Goal: Information Seeking & Learning: Learn about a topic

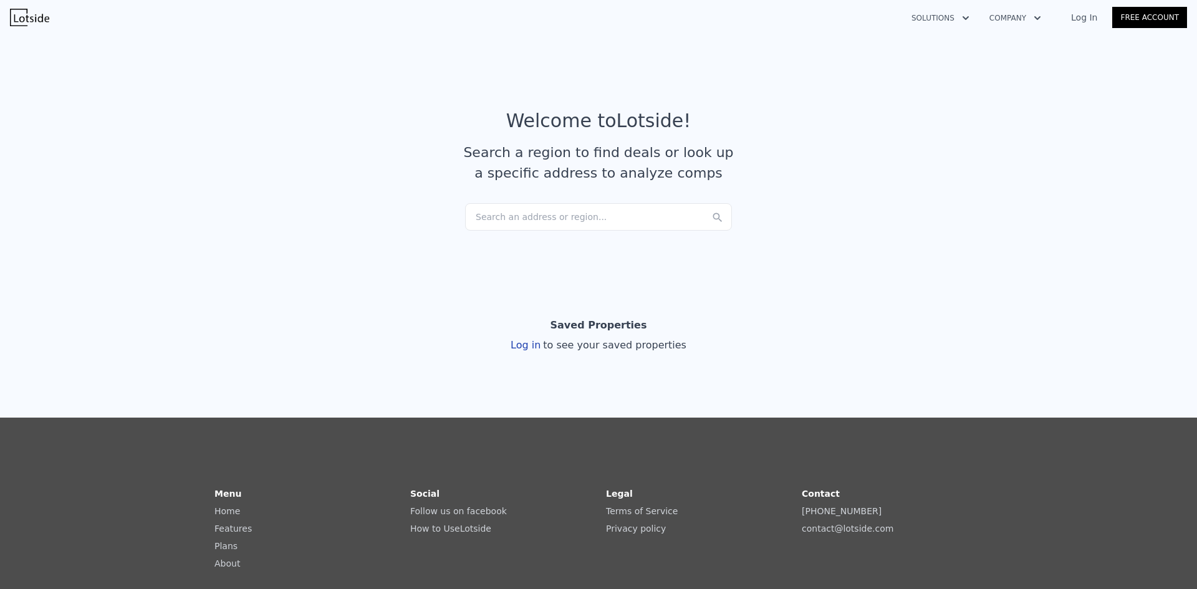
click at [540, 212] on div "Search an address or region..." at bounding box center [598, 216] width 267 height 27
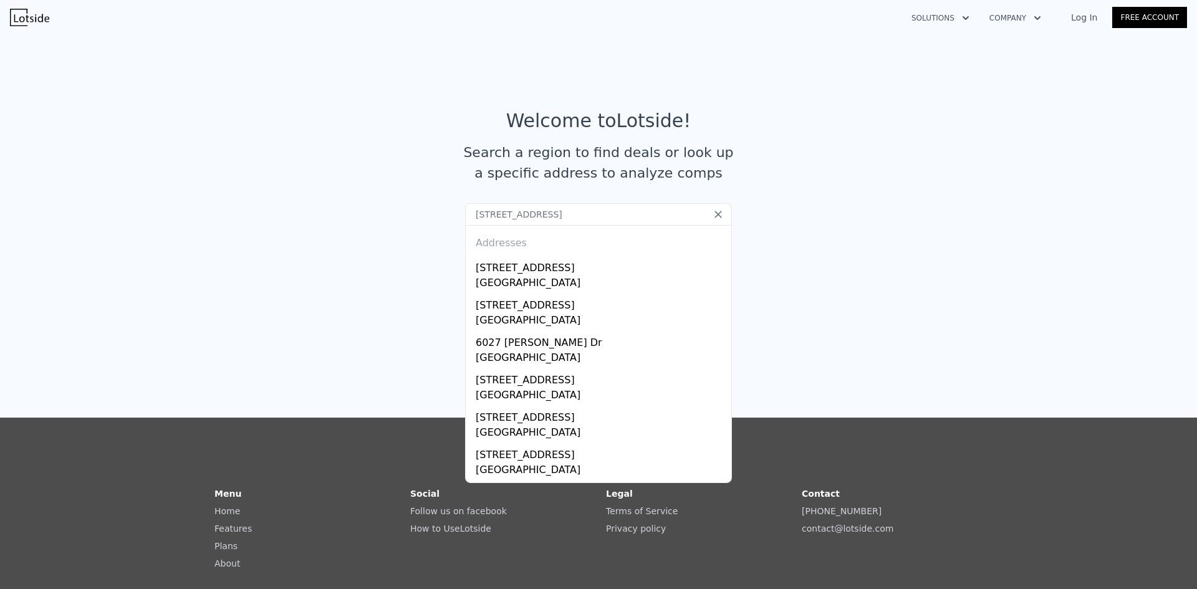
click at [567, 217] on input "[STREET_ADDRESS]" at bounding box center [598, 214] width 267 height 22
click at [596, 216] on input "[STREET_ADDRESS]" at bounding box center [598, 214] width 267 height 22
type input "6027 Burlington Circle, Memphis, TN, 38127"
click at [715, 214] on icon at bounding box center [718, 214] width 12 height 12
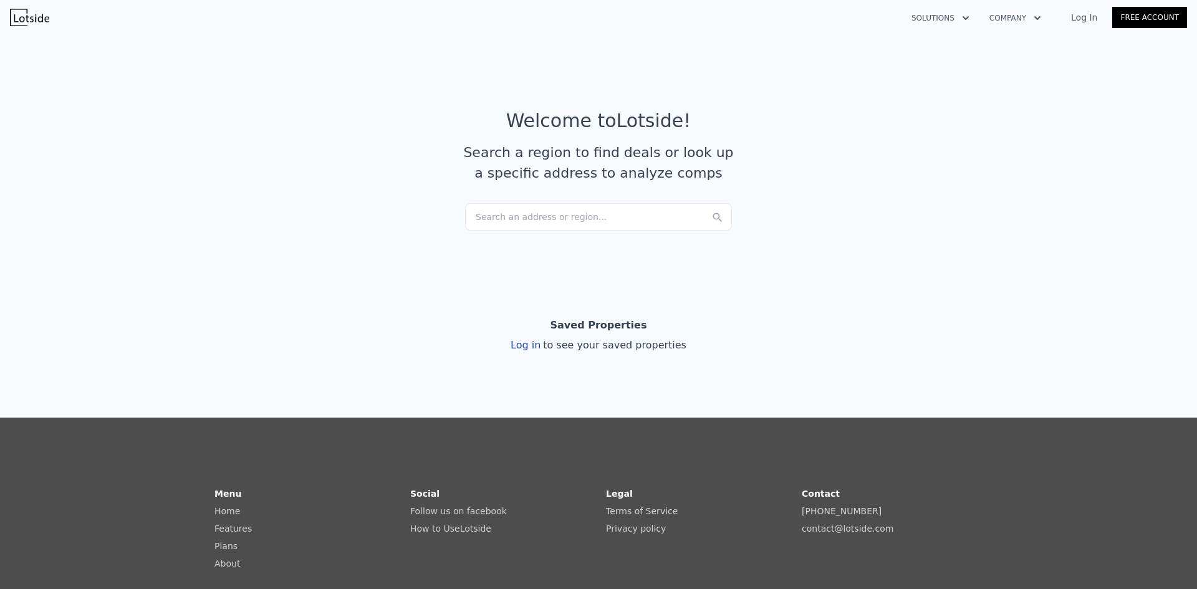
click at [600, 214] on div "Search an address or region..." at bounding box center [598, 216] width 267 height 27
type input "942 Frayser,"
click at [566, 218] on div "Search an address or region..." at bounding box center [598, 216] width 267 height 27
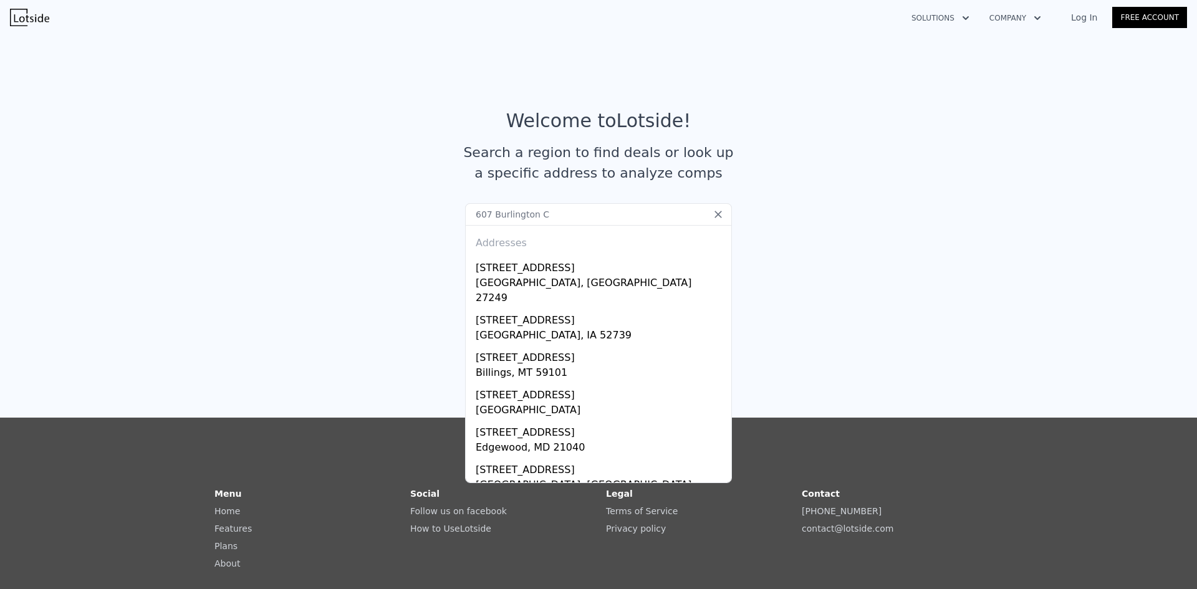
type input "607 Burlington Ci"
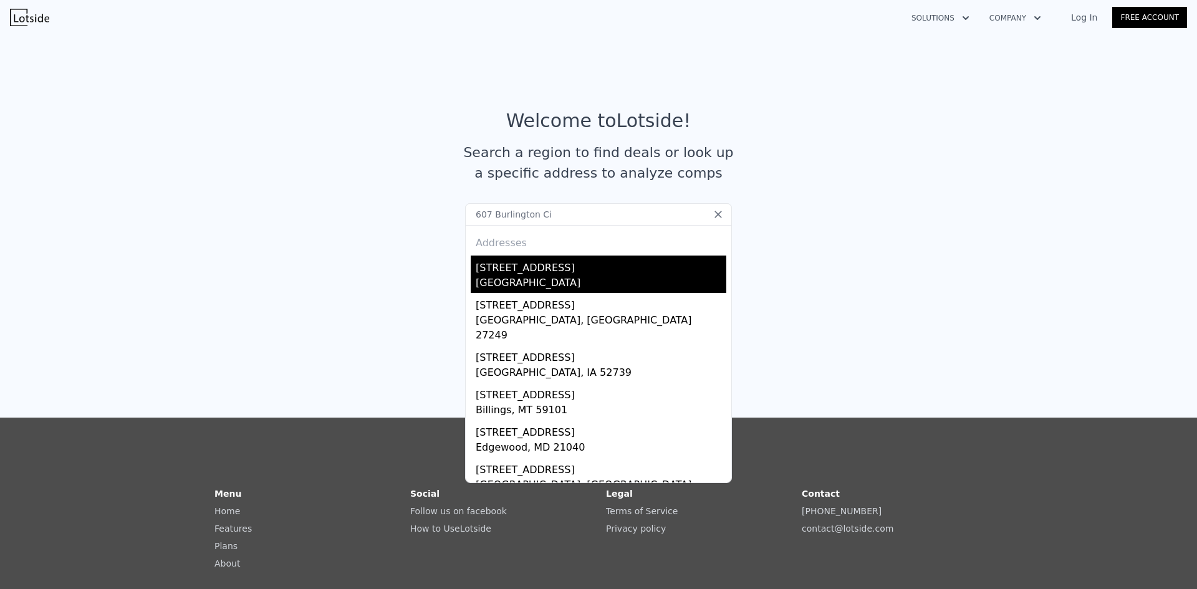
click at [528, 272] on div "[STREET_ADDRESS]" at bounding box center [601, 266] width 251 height 20
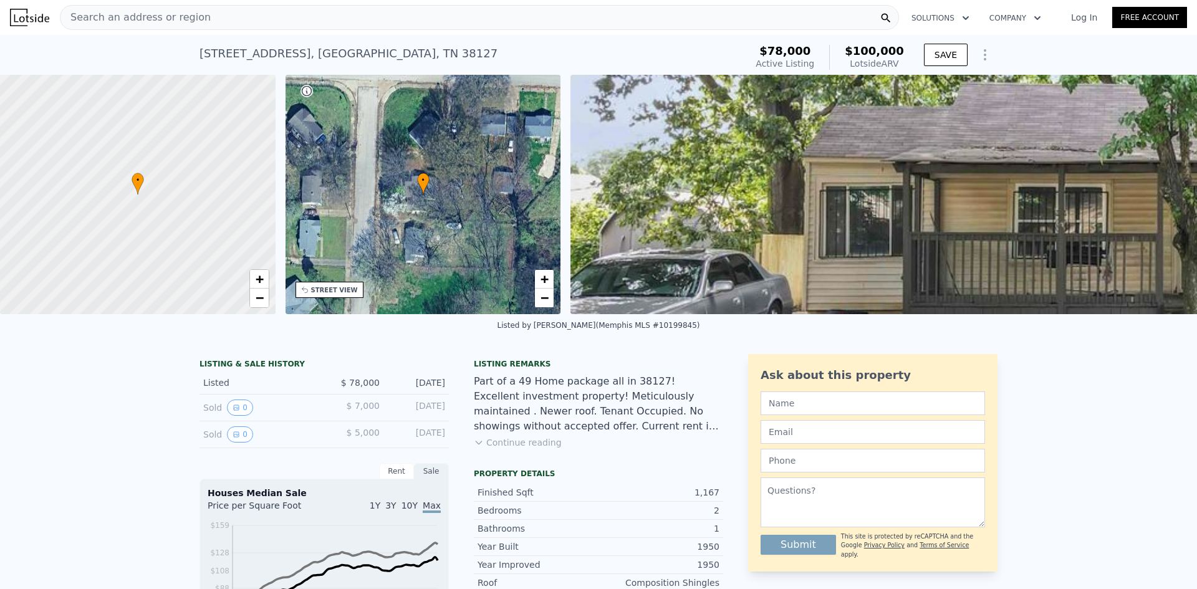
click at [322, 9] on div "Search an address or region" at bounding box center [479, 17] width 839 height 25
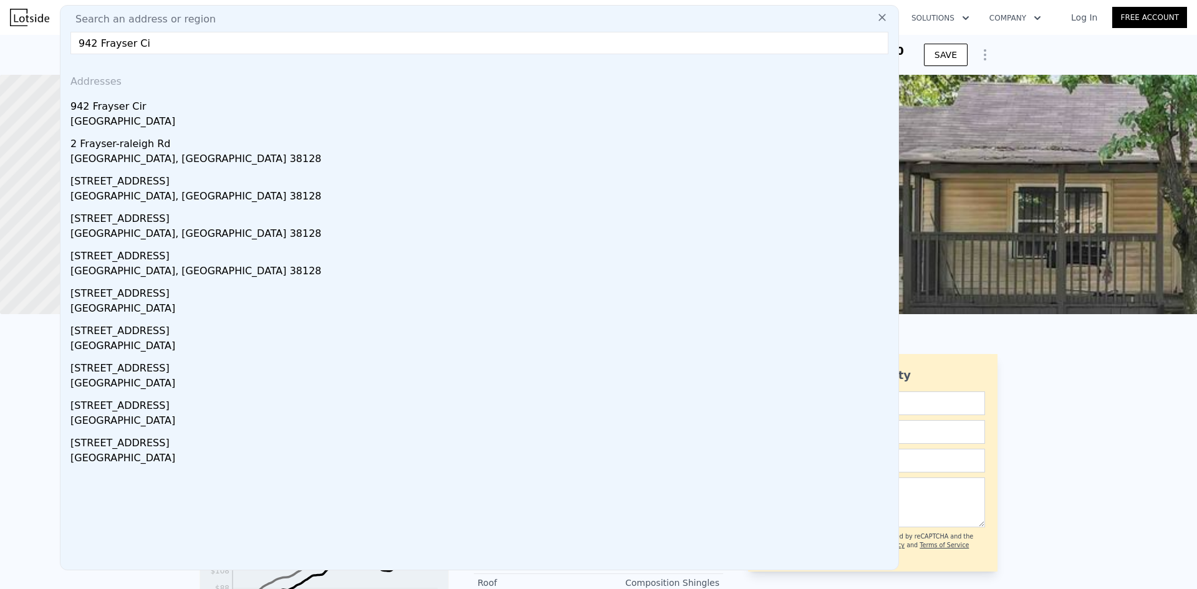
type input "942 Frayser Cii"
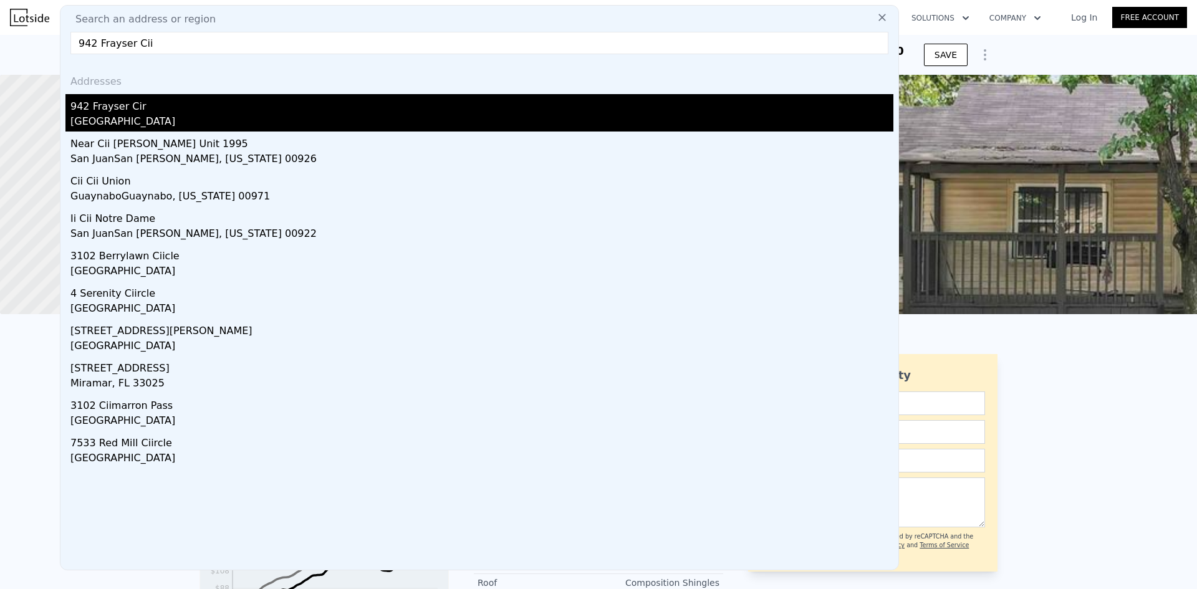
click at [86, 106] on div "942 Frayser Cir" at bounding box center [481, 104] width 823 height 20
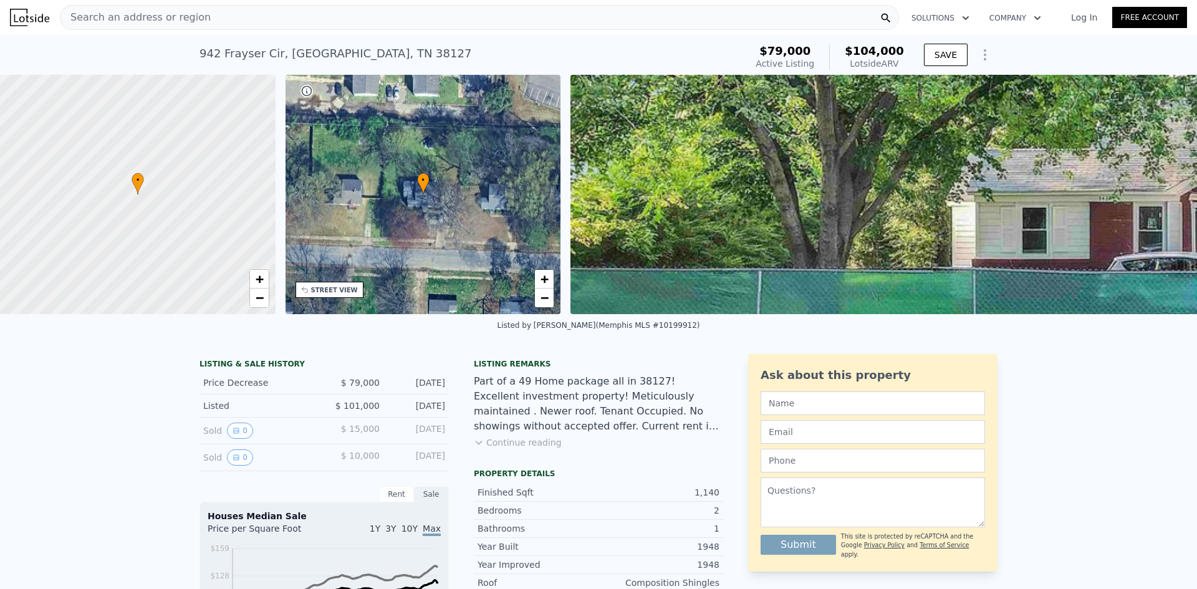
click at [296, 21] on div "Search an address or region" at bounding box center [479, 17] width 839 height 25
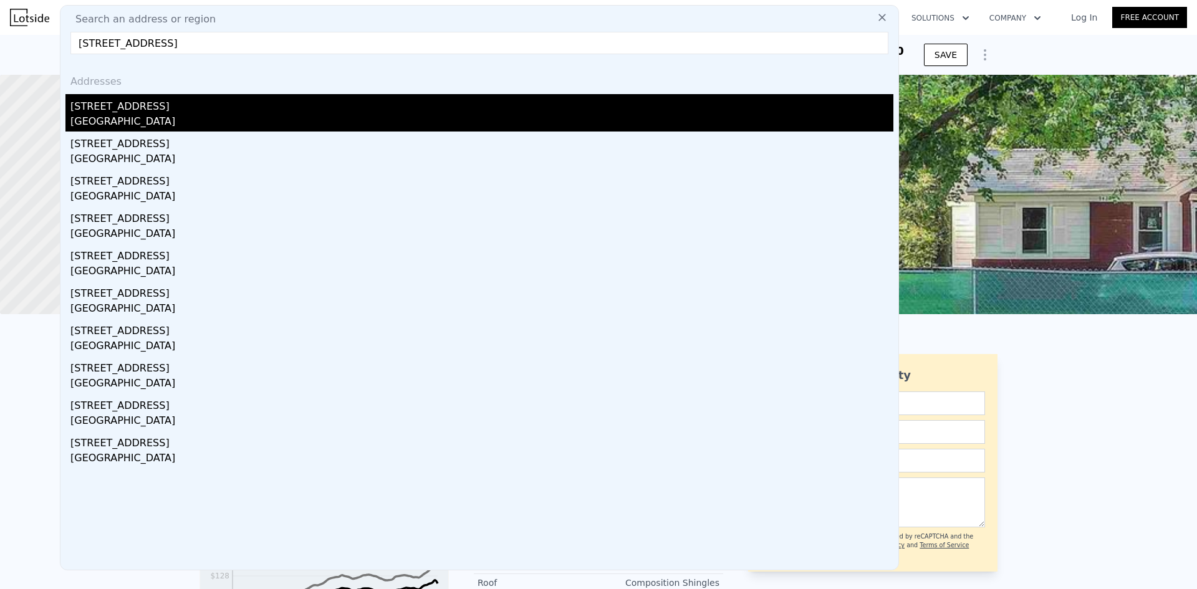
type input "[STREET_ADDRESS]"
click at [139, 127] on div "[GEOGRAPHIC_DATA]" at bounding box center [481, 122] width 823 height 17
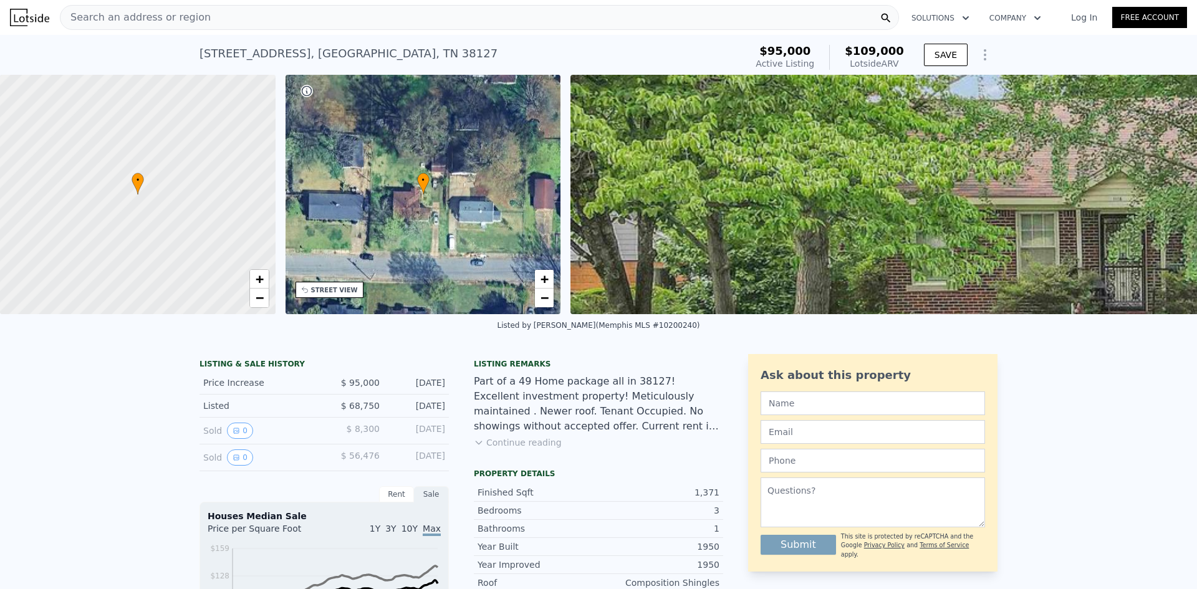
click at [327, 11] on div "Search an address or region" at bounding box center [479, 17] width 839 height 25
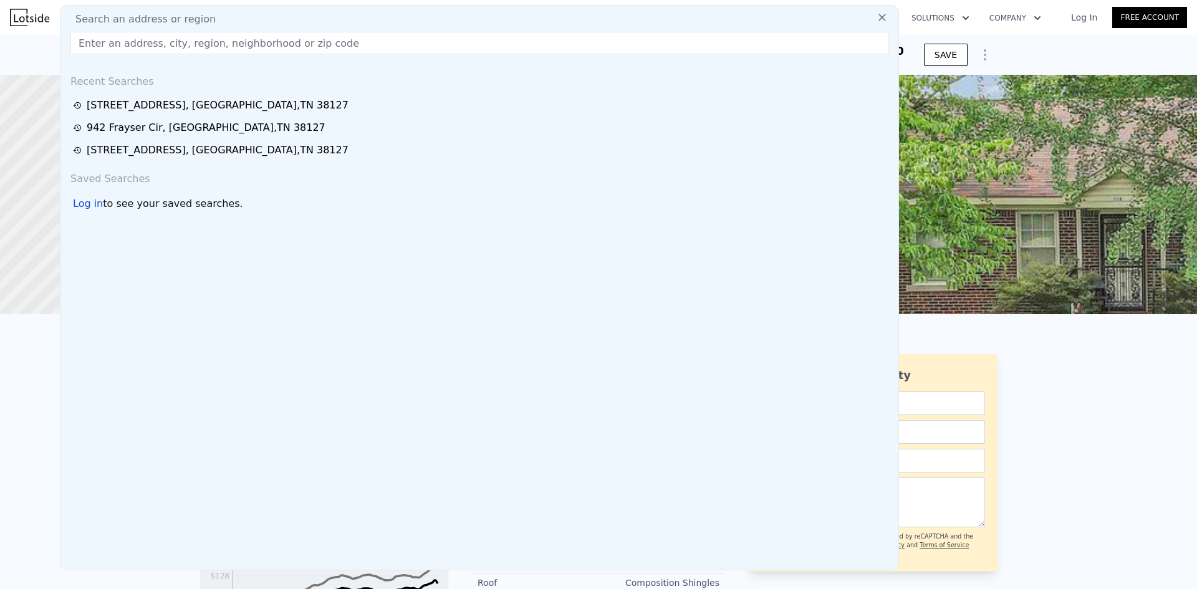
type input "2"
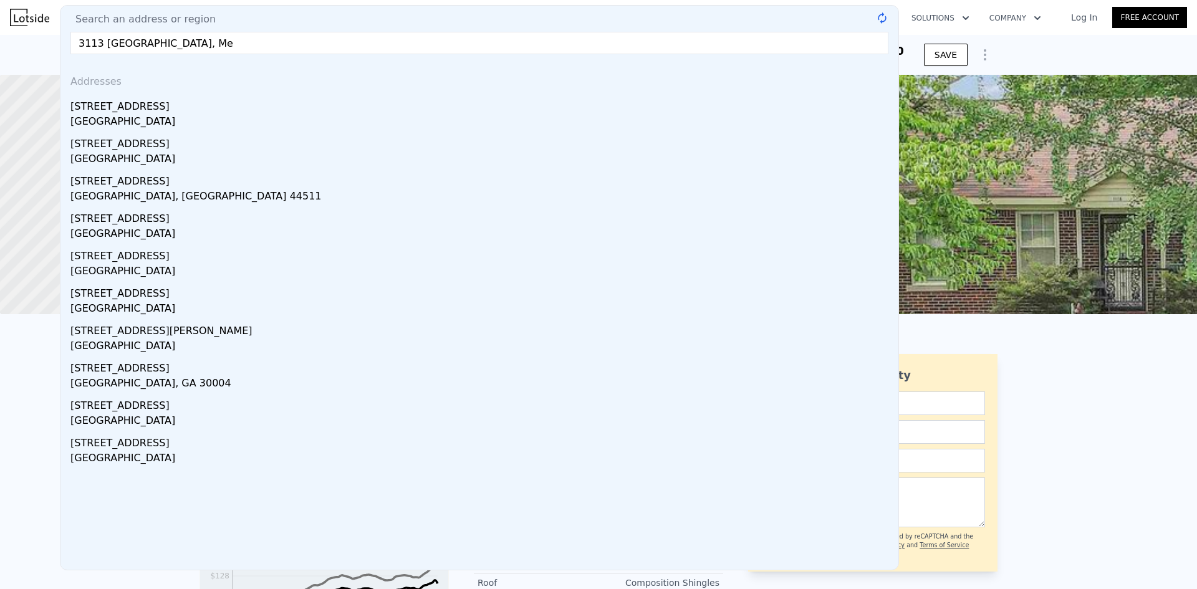
type input "3113 [GEOGRAPHIC_DATA], [GEOGRAPHIC_DATA]"
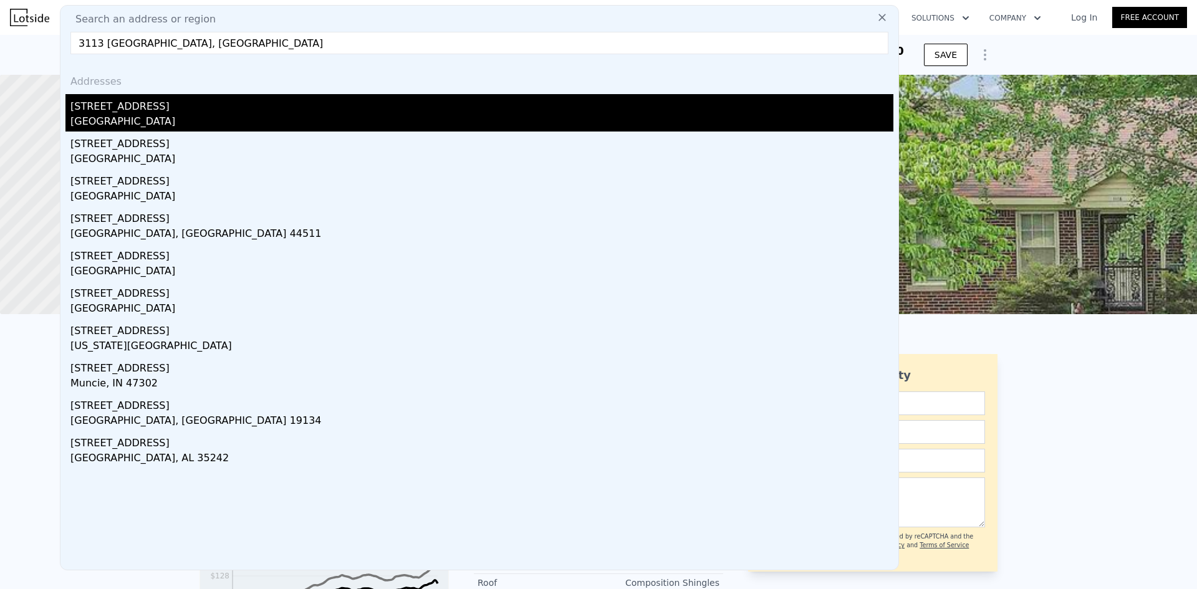
click at [232, 112] on div "[STREET_ADDRESS]" at bounding box center [481, 104] width 823 height 20
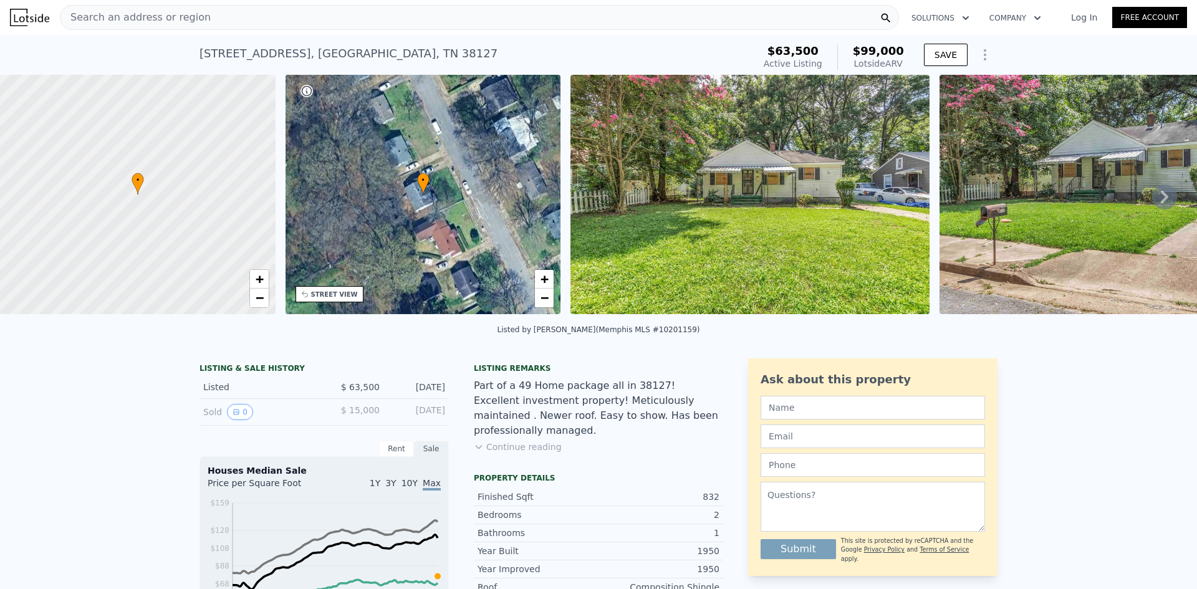
click at [418, 16] on div "Search an address or region" at bounding box center [479, 17] width 839 height 25
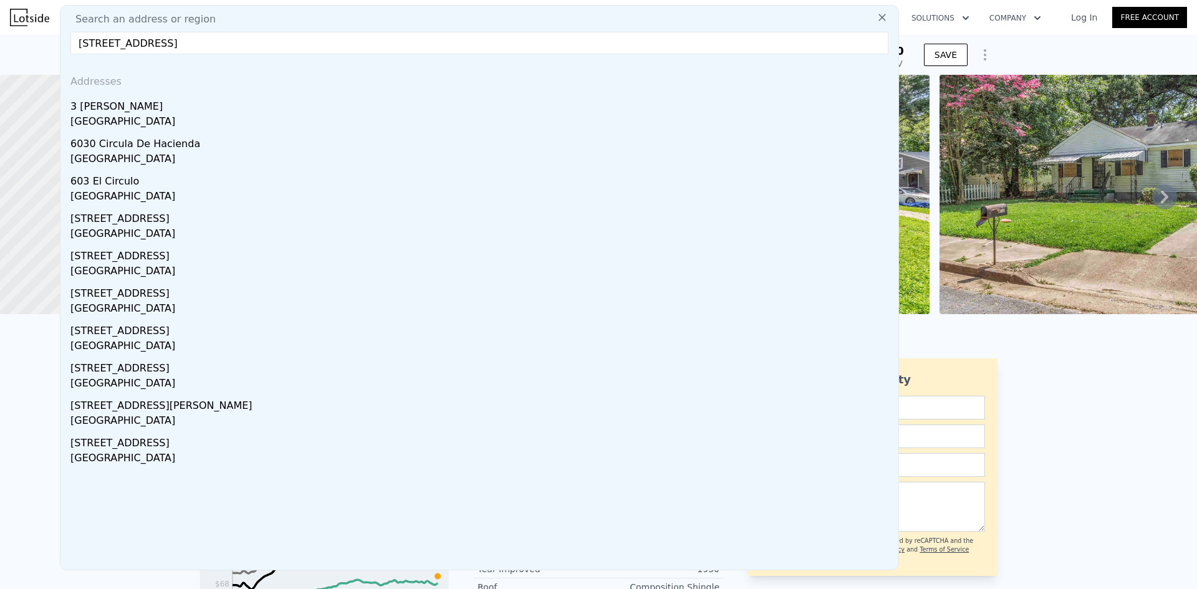
type input "[STREET_ADDRESS]"
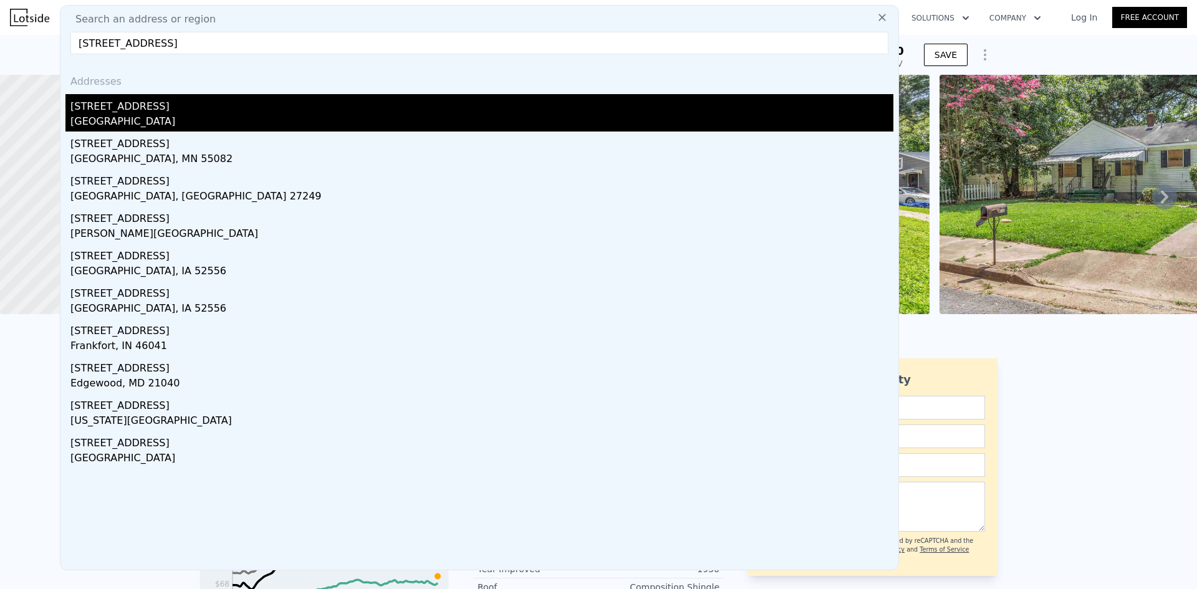
click at [338, 110] on div "[STREET_ADDRESS]" at bounding box center [481, 104] width 823 height 20
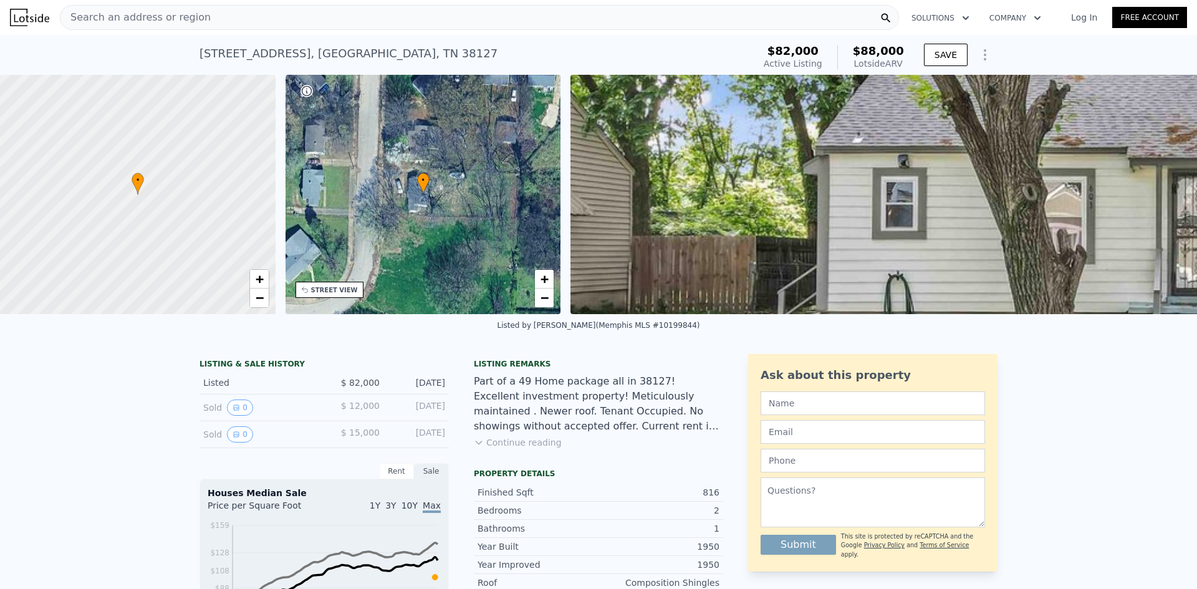
click at [405, 16] on div "Search an address or region" at bounding box center [479, 17] width 839 height 25
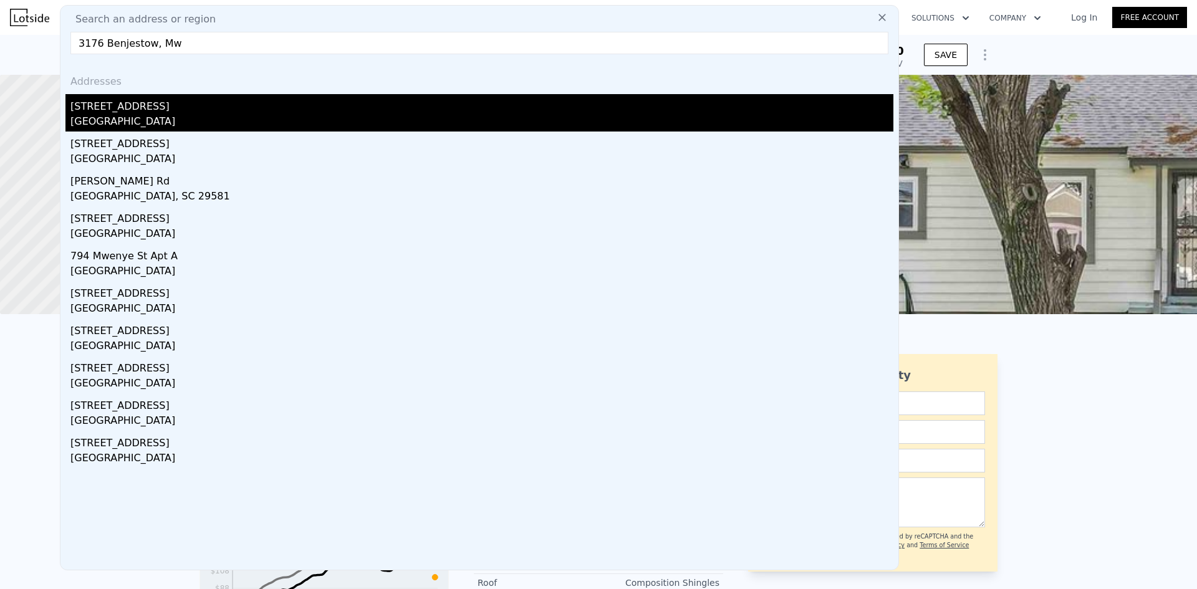
type input "3176 Benjestow, Mw"
click at [232, 105] on div "[STREET_ADDRESS]" at bounding box center [481, 104] width 823 height 20
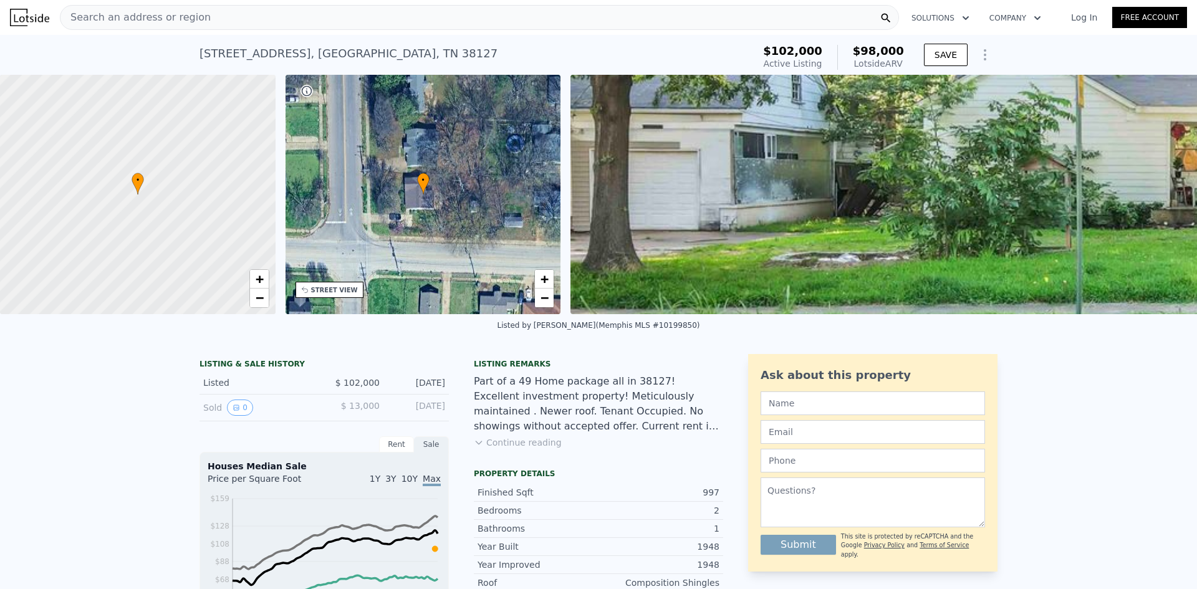
click at [352, 17] on div "Search an address or region" at bounding box center [479, 17] width 839 height 25
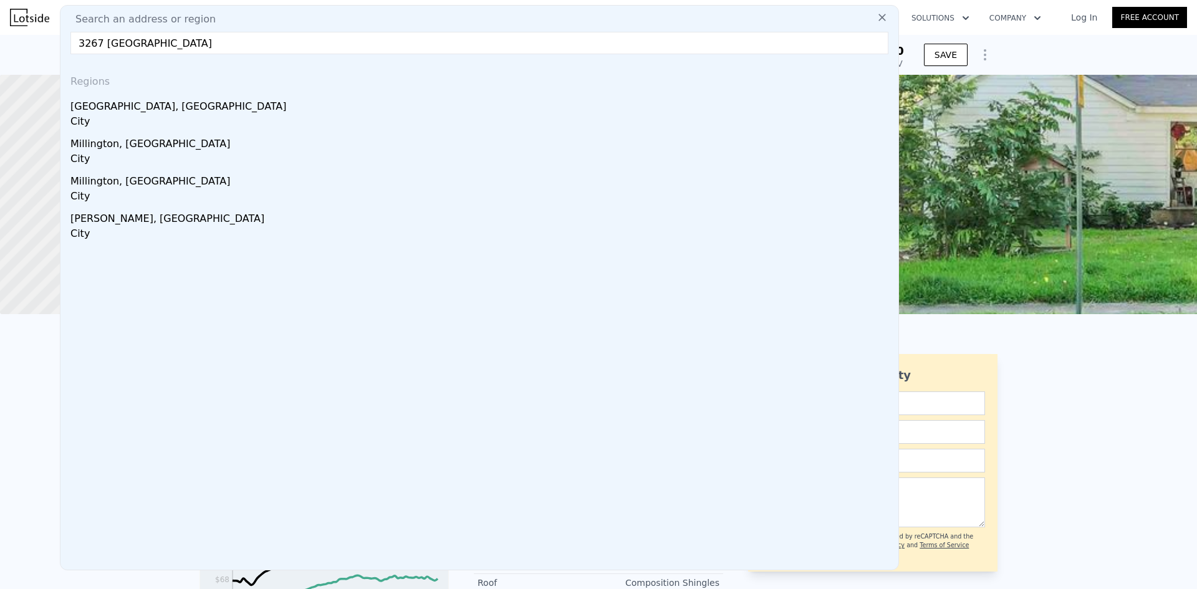
type input "[STREET_ADDRESS]"
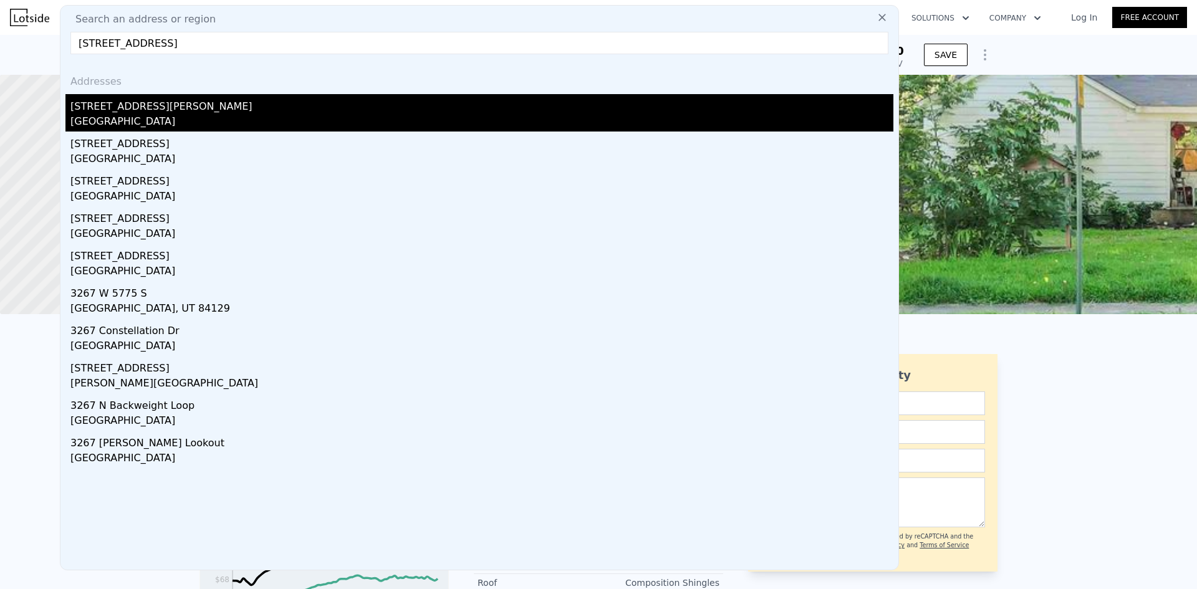
click at [276, 103] on div "[STREET_ADDRESS][PERSON_NAME]" at bounding box center [481, 104] width 823 height 20
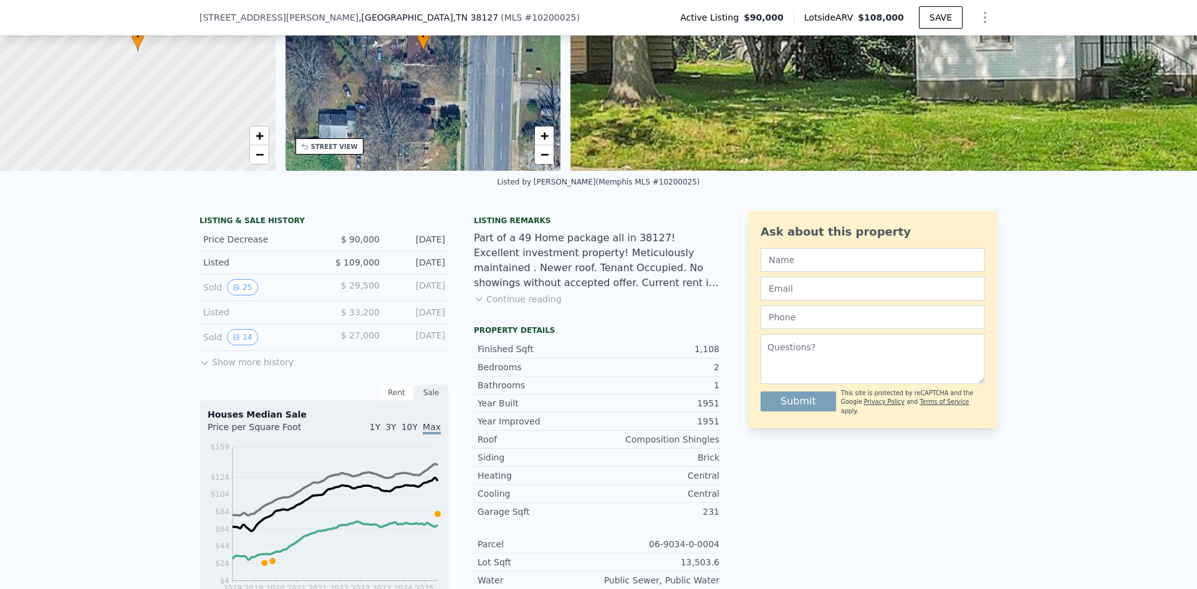
scroll to position [136, 0]
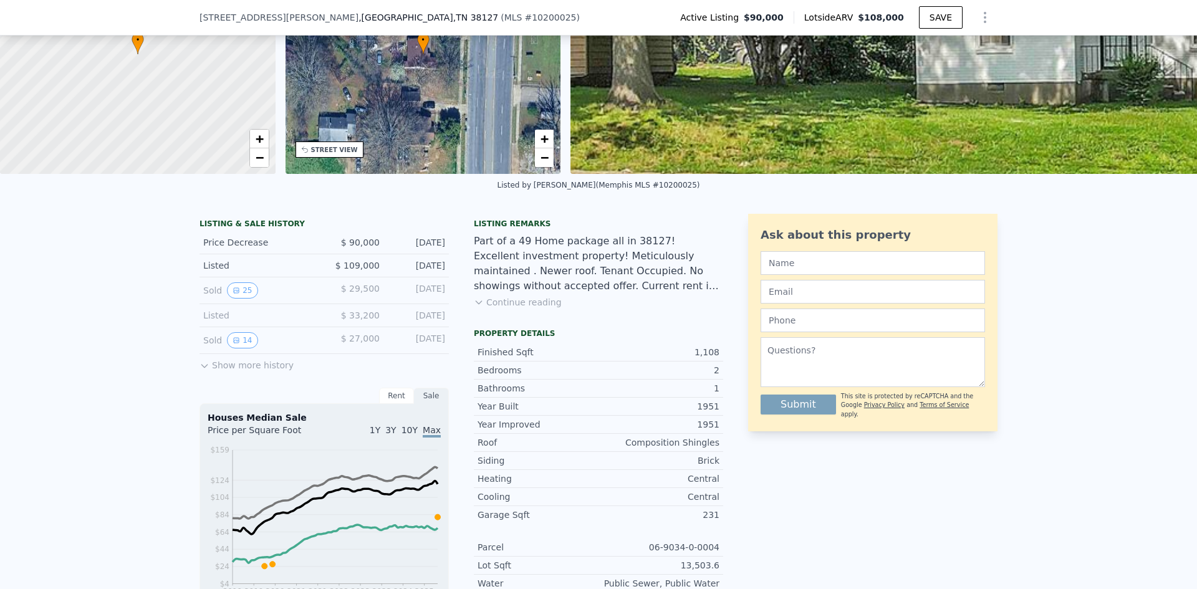
click at [456, 19] on div "[STREET_ADDRESS][PERSON_NAME] ( MLS # 10200025 ) Active Listing $90,000 Lotside…" at bounding box center [598, 17] width 798 height 35
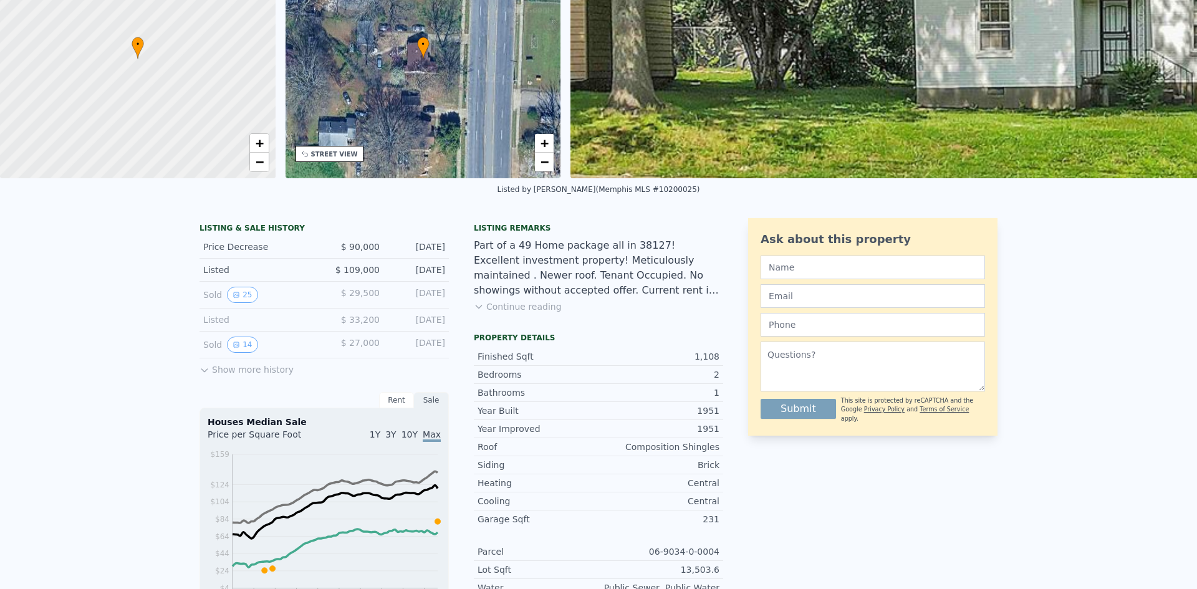
scroll to position [0, 0]
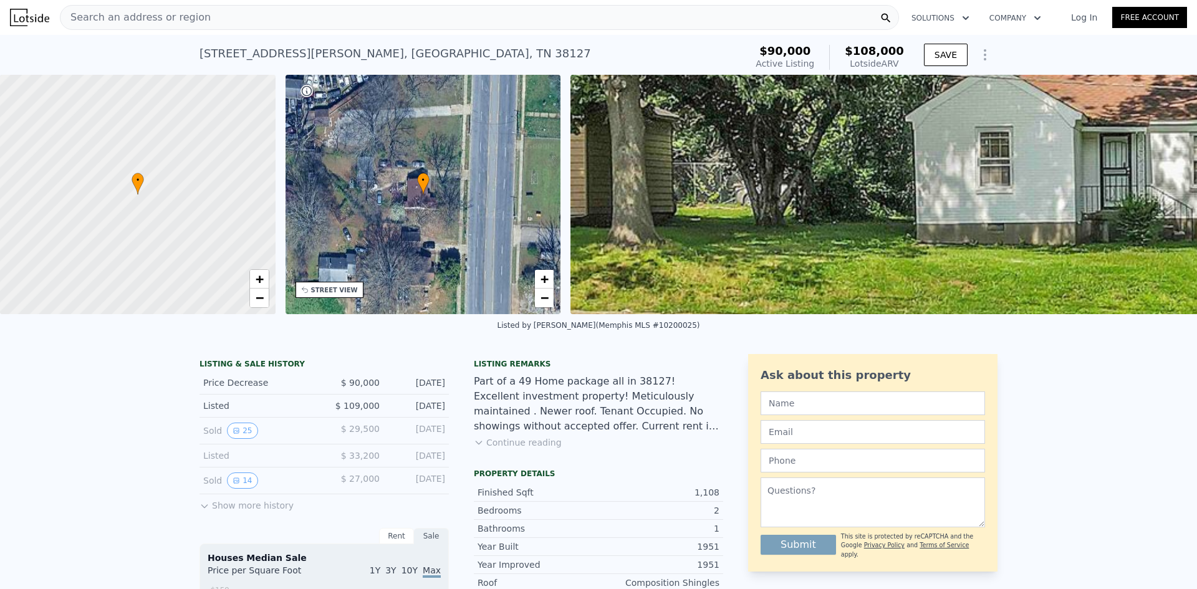
click at [295, 16] on div "Search an address or region" at bounding box center [479, 17] width 839 height 25
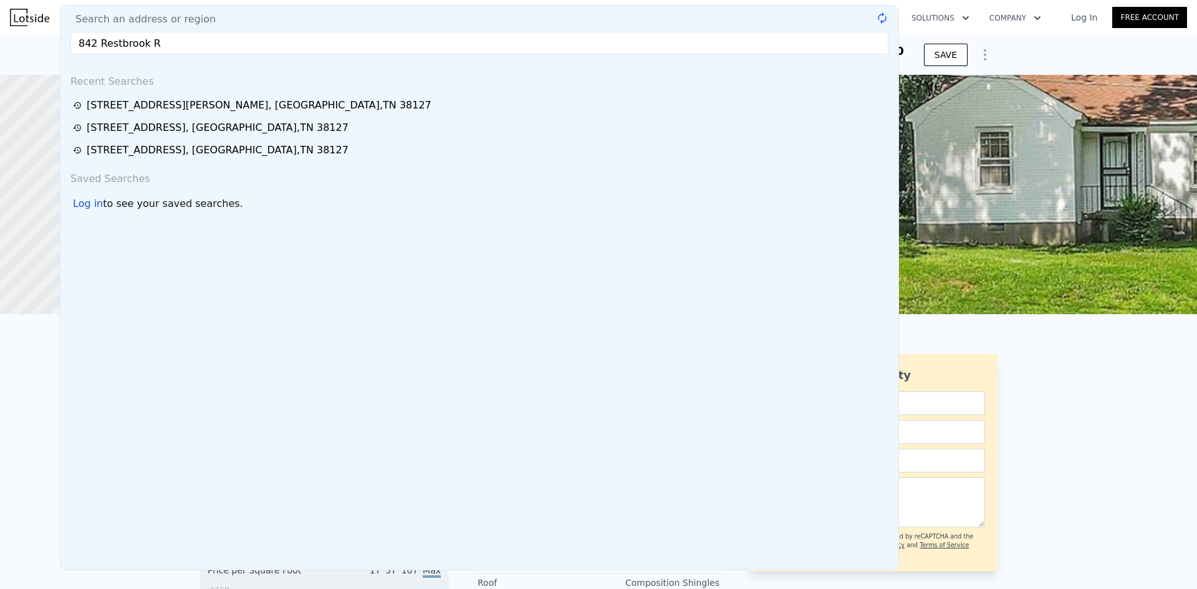
type input "842 Restbrook Rd"
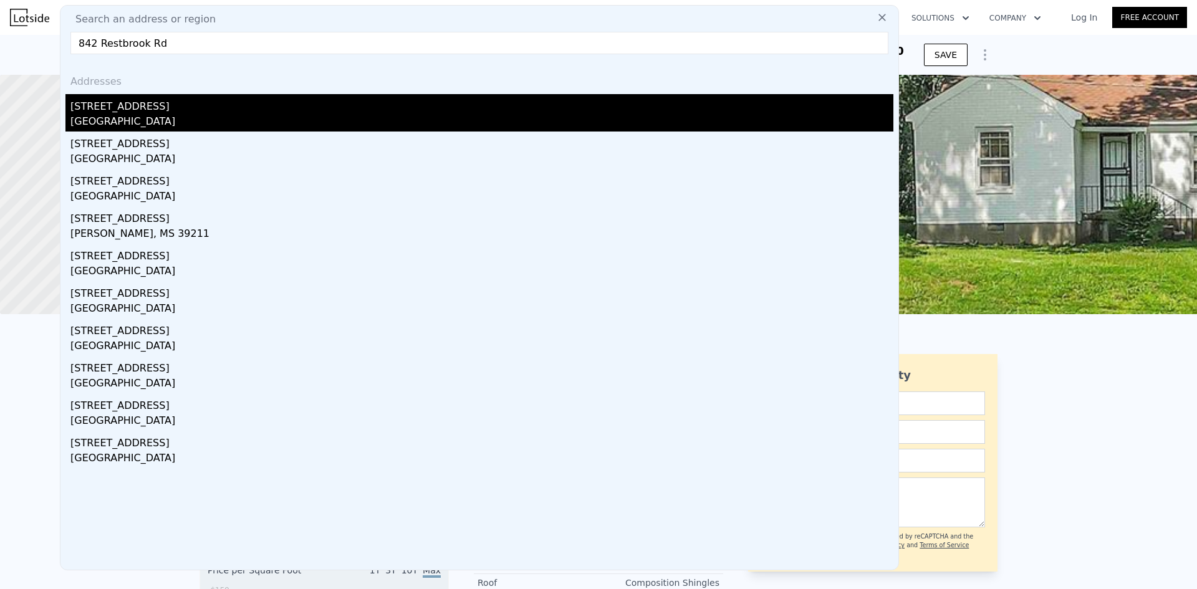
click at [181, 117] on div "[GEOGRAPHIC_DATA]" at bounding box center [481, 122] width 823 height 17
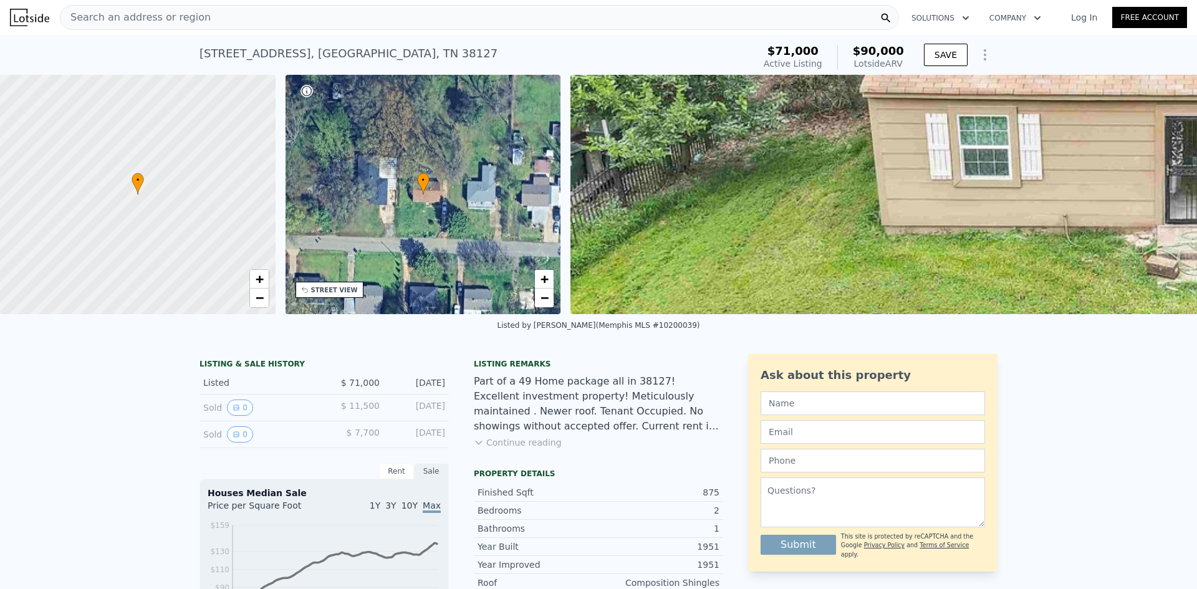
click at [476, 21] on div "Search an address or region" at bounding box center [479, 17] width 839 height 25
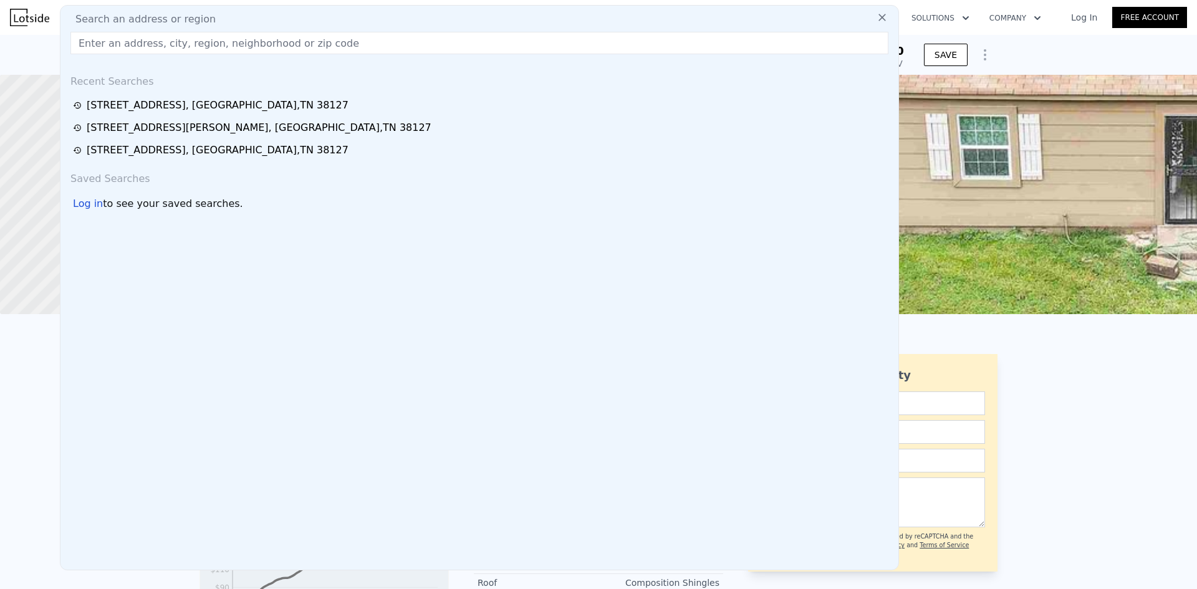
click at [476, 21] on div "Search an address or region" at bounding box center [479, 19] width 828 height 15
click at [348, 8] on div "Search an address or region Recent Searches [STREET_ADDRESS] [STREET_ADDRESS][G…" at bounding box center [479, 287] width 839 height 565
click at [307, 41] on input "text" at bounding box center [479, 43] width 818 height 22
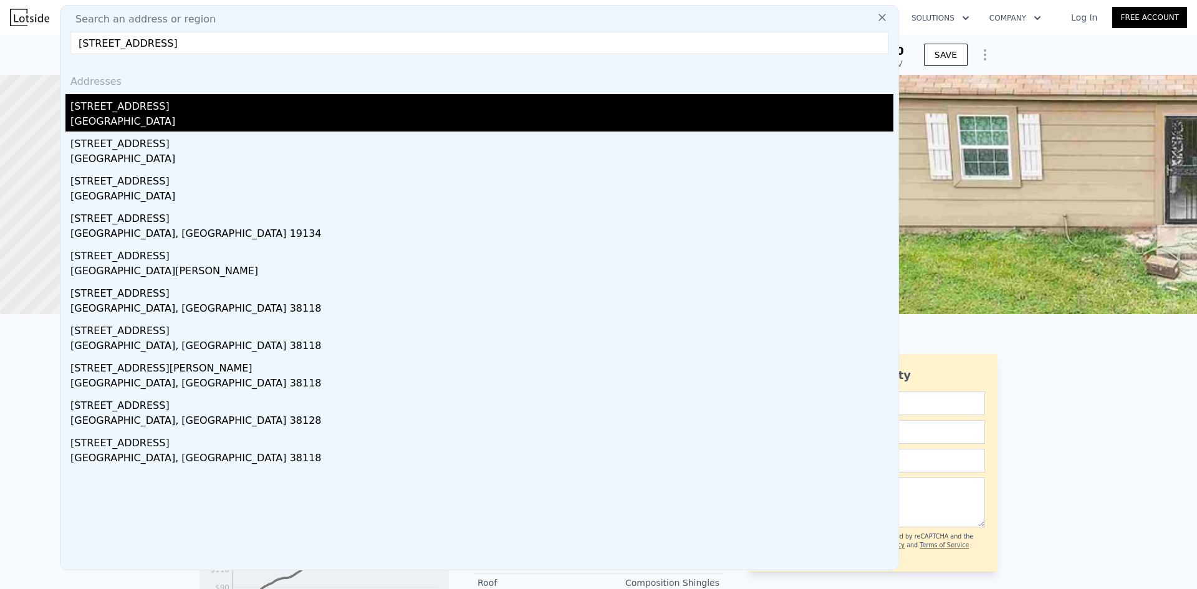
type input "[STREET_ADDRESS]"
click at [147, 109] on div "[STREET_ADDRESS]" at bounding box center [481, 104] width 823 height 20
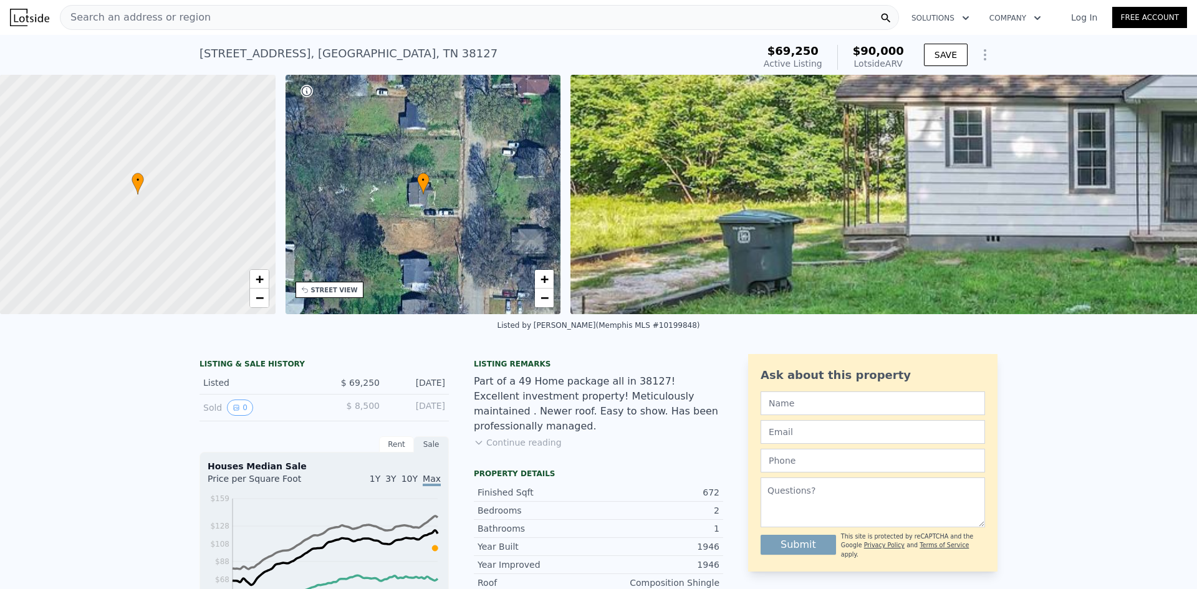
click at [267, 19] on div "Search an address or region" at bounding box center [479, 17] width 839 height 25
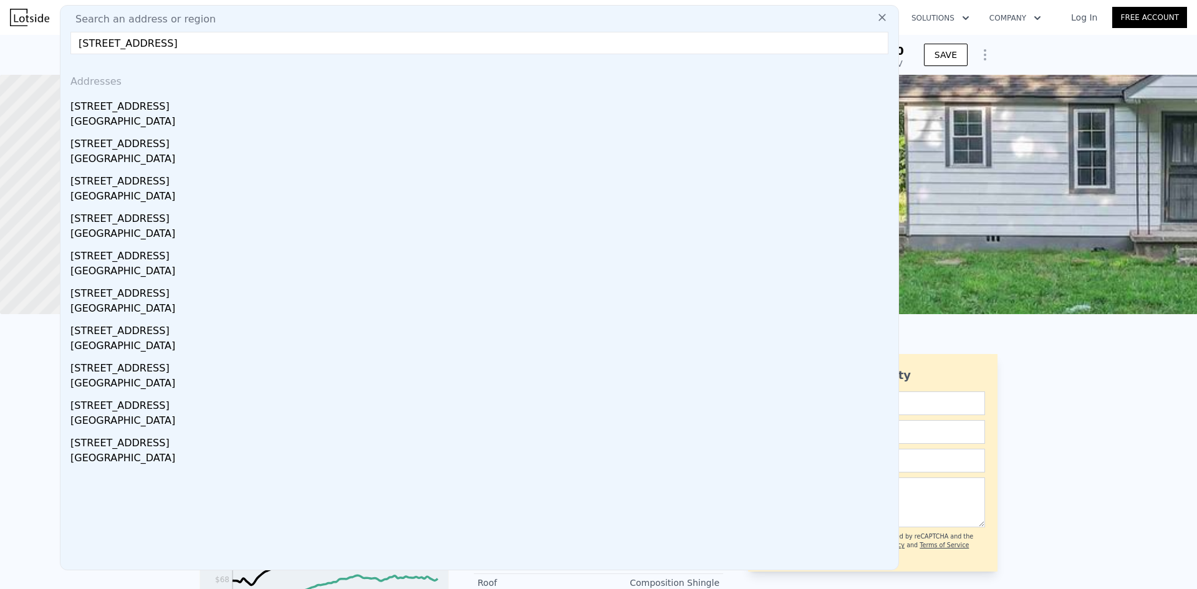
type input "[STREET_ADDRESS]"
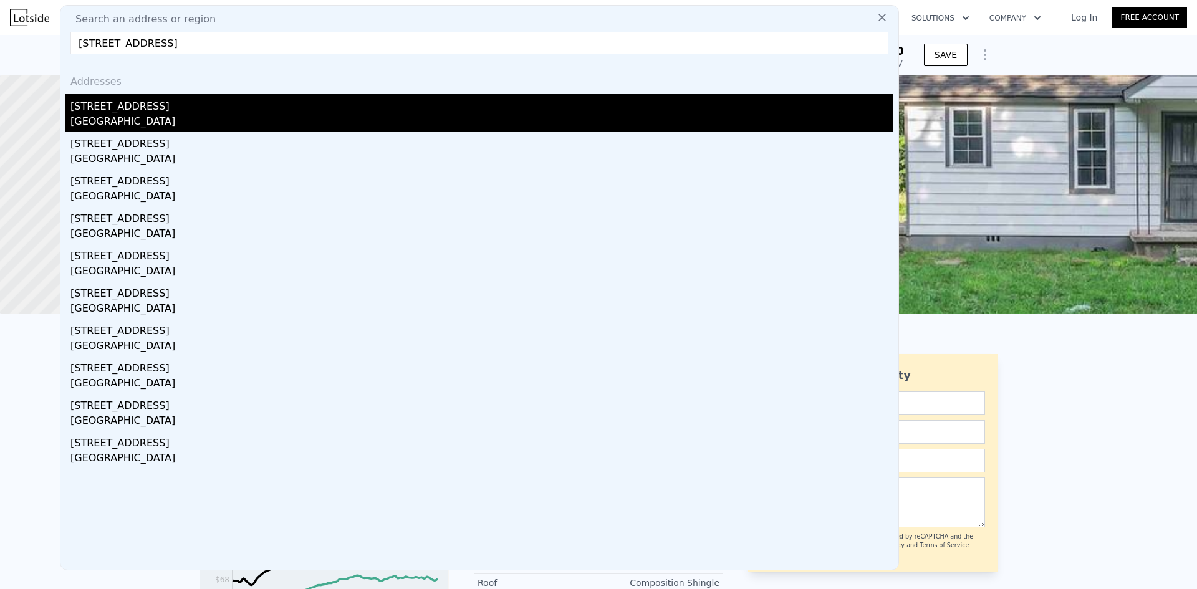
click at [113, 107] on div "[STREET_ADDRESS]" at bounding box center [481, 104] width 823 height 20
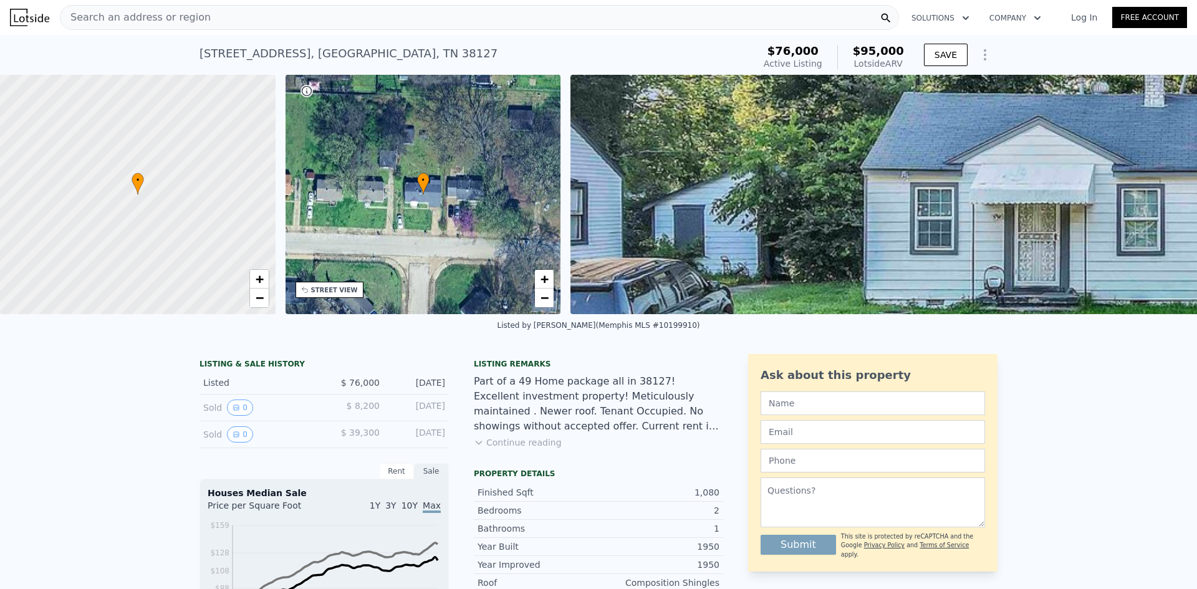
click at [405, 21] on div "Search an address or region" at bounding box center [479, 17] width 839 height 25
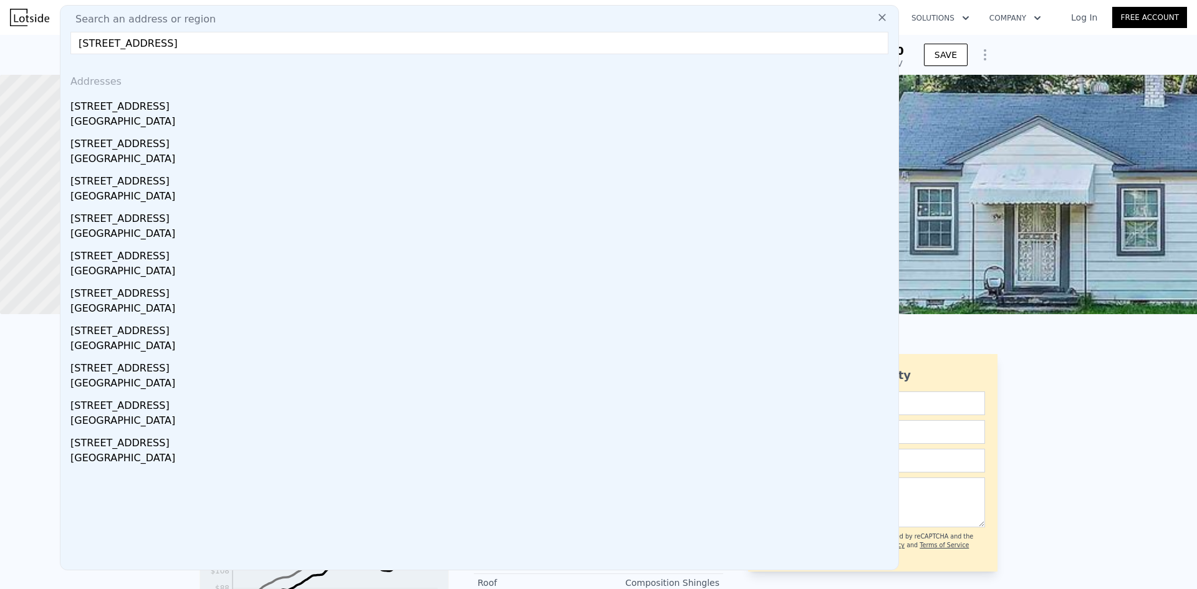
type input "[STREET_ADDRESS]"
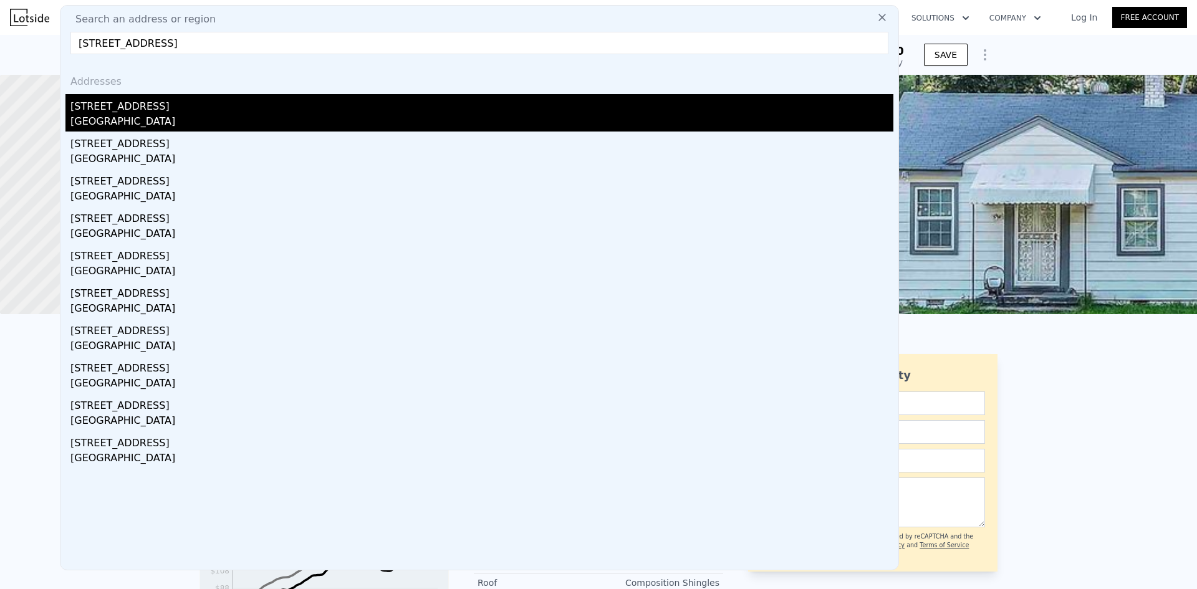
click at [201, 123] on div "[GEOGRAPHIC_DATA]" at bounding box center [481, 122] width 823 height 17
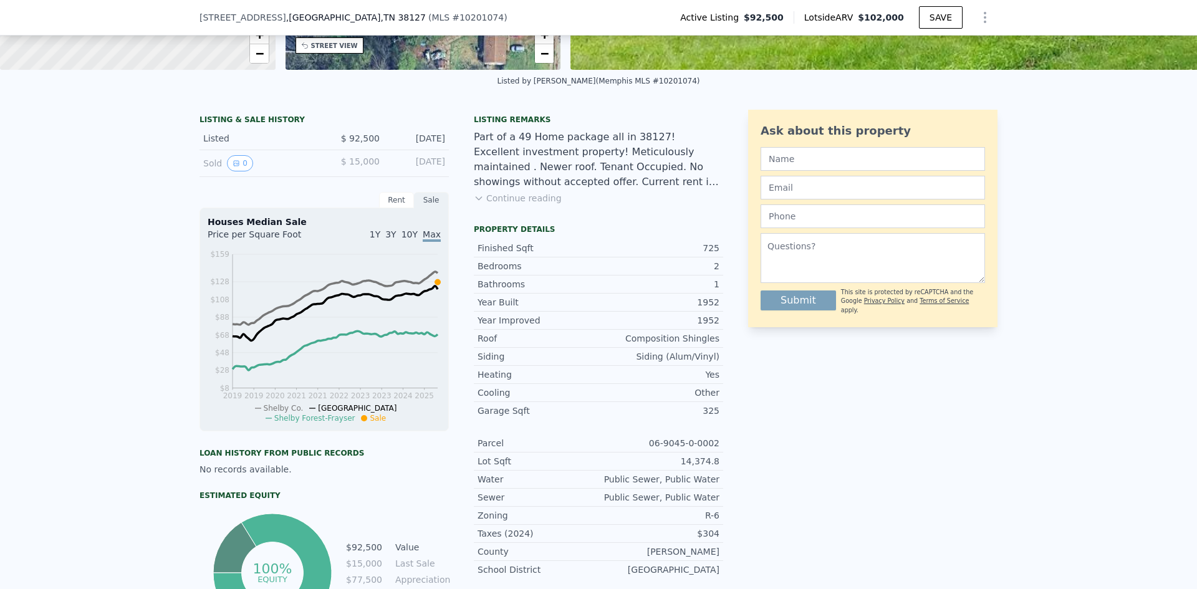
scroll to position [207, 0]
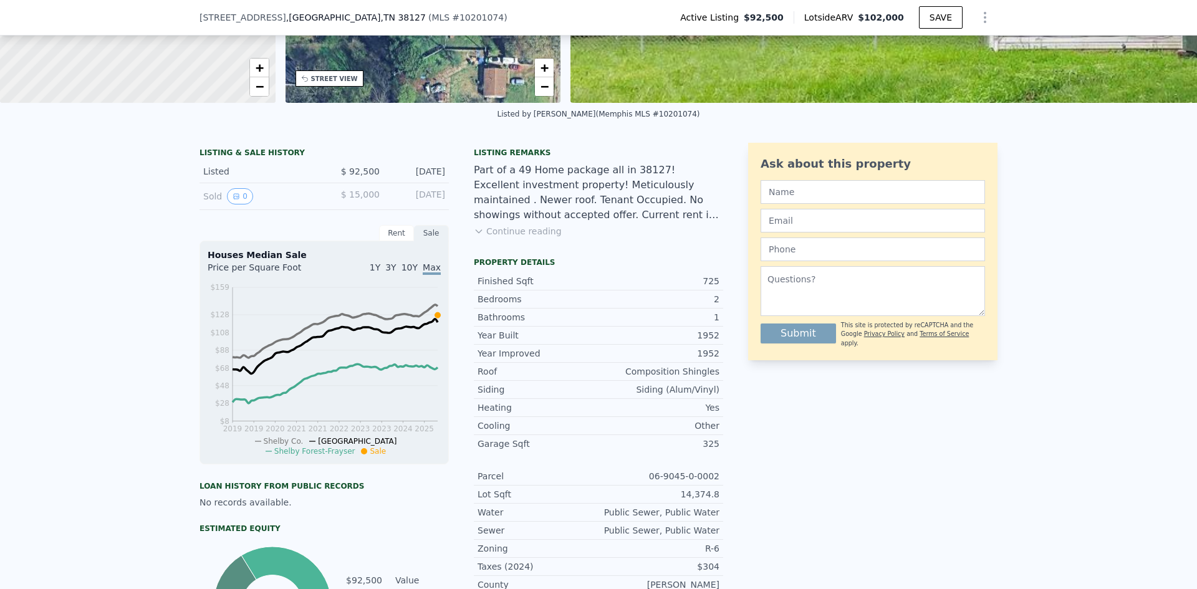
click at [510, 229] on button "Continue reading" at bounding box center [518, 231] width 88 height 12
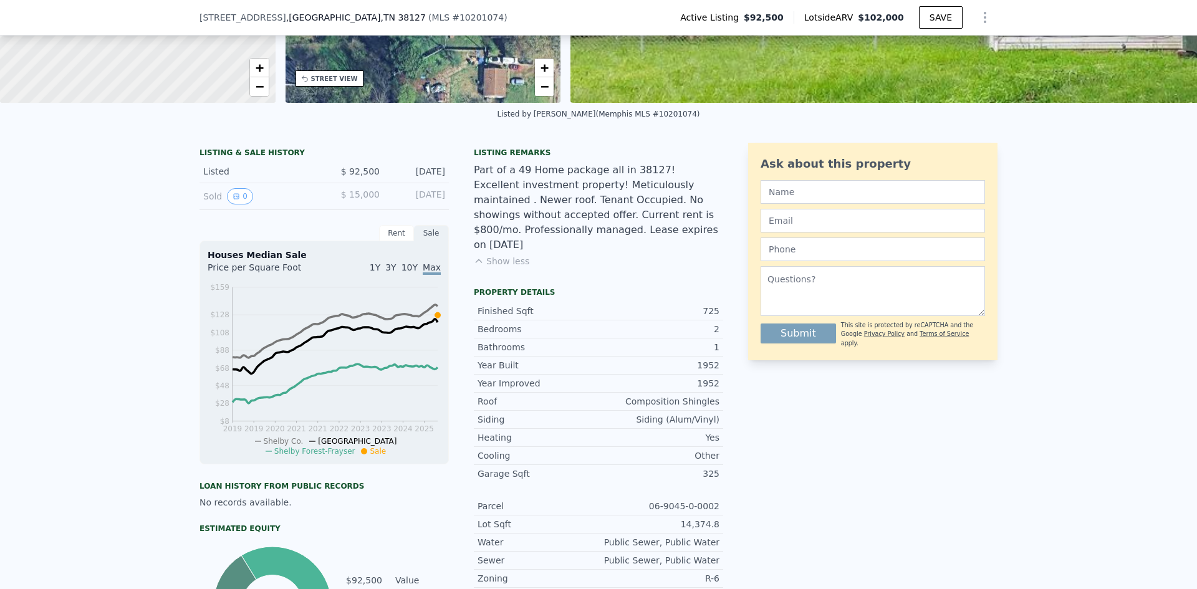
click at [500, 255] on button "Show less" at bounding box center [501, 261] width 55 height 12
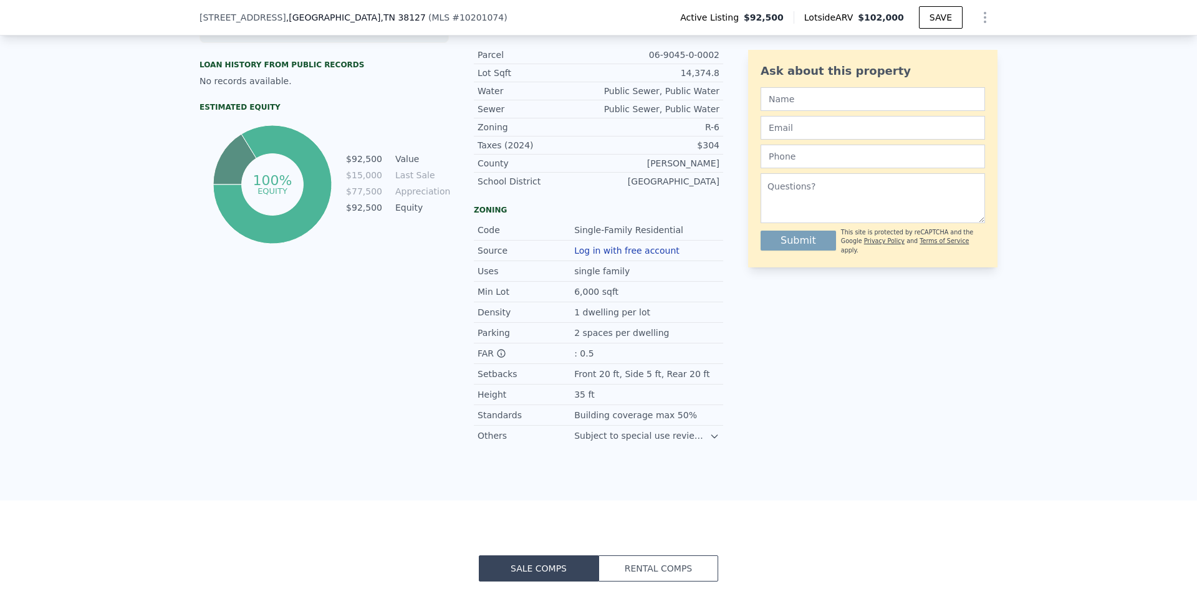
scroll to position [629, 0]
click at [690, 433] on div "Subject to special use review for any non-residential use" at bounding box center [641, 434] width 135 height 12
click at [715, 432] on icon at bounding box center [714, 435] width 10 height 10
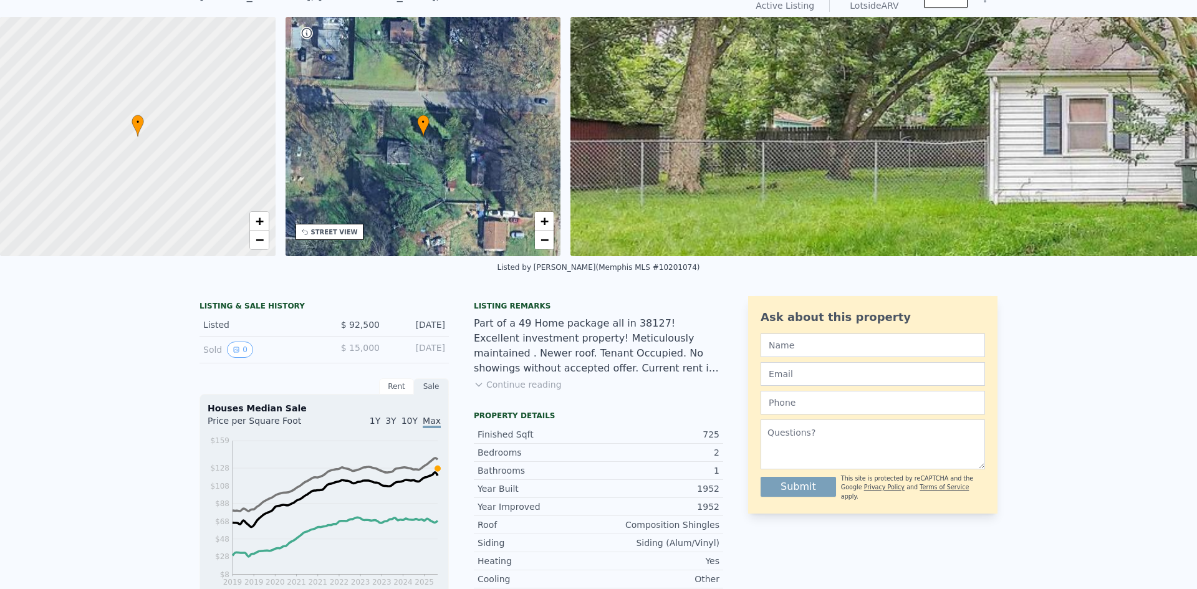
scroll to position [0, 0]
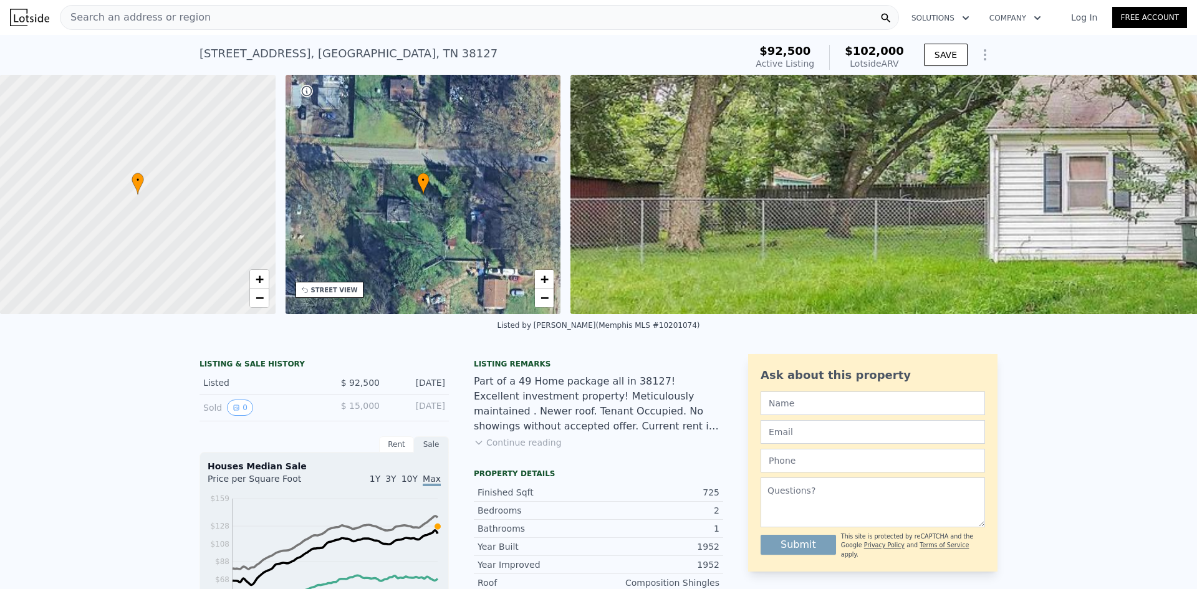
click at [292, 18] on div "Search an address or region" at bounding box center [479, 17] width 839 height 25
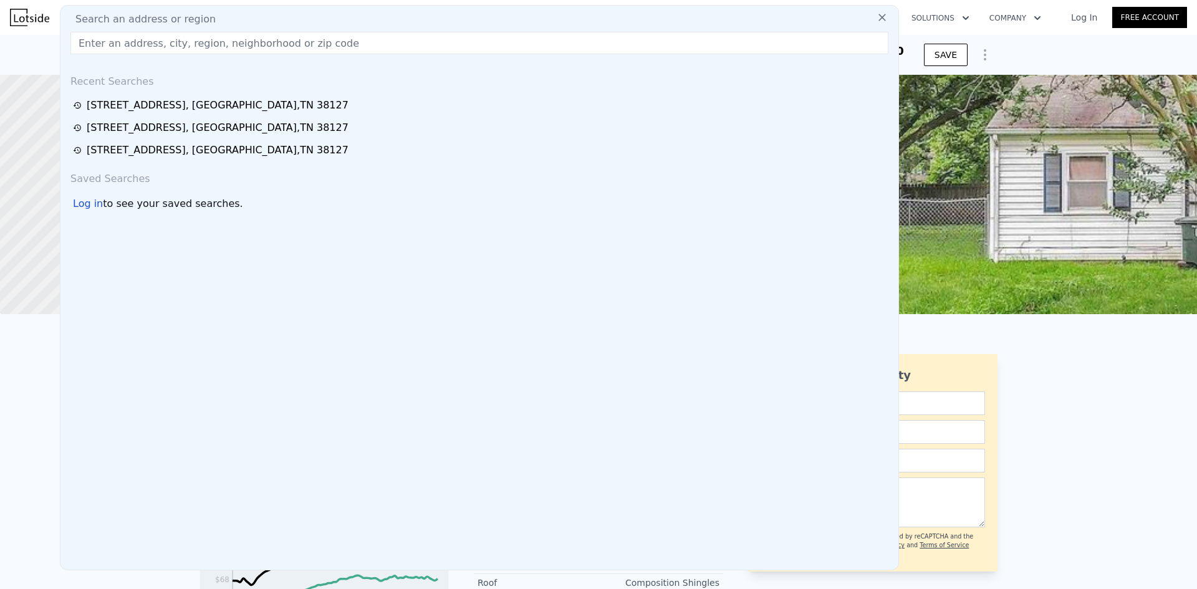
click at [292, 18] on div "Search an address or region" at bounding box center [479, 19] width 828 height 15
click at [127, 41] on input "text" at bounding box center [479, 43] width 818 height 22
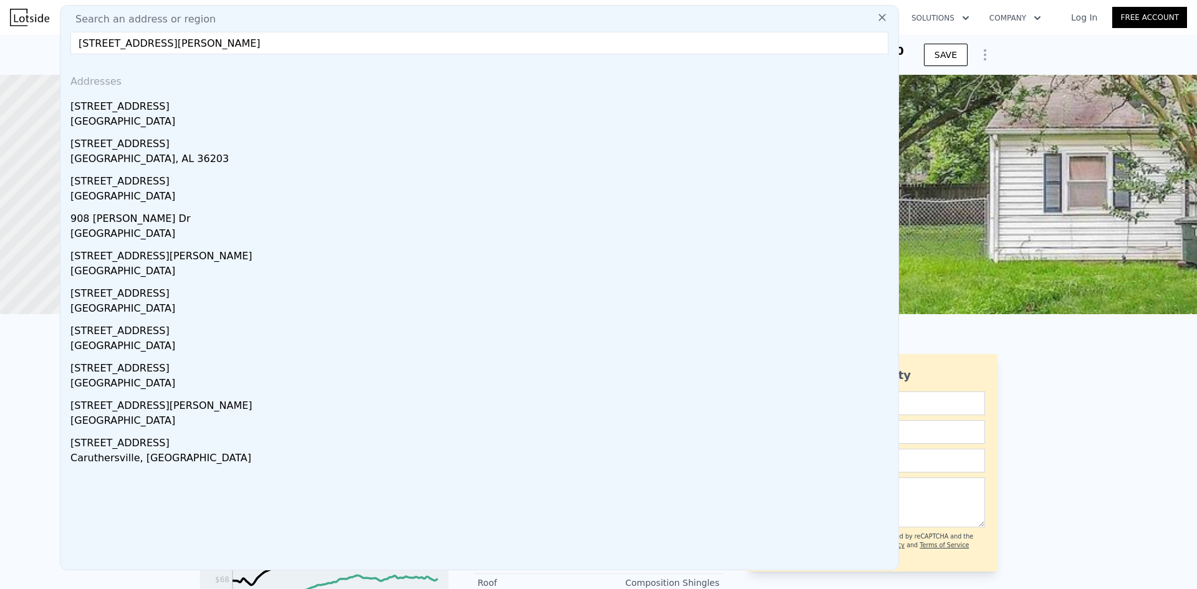
type input "[STREET_ADDRESS]"
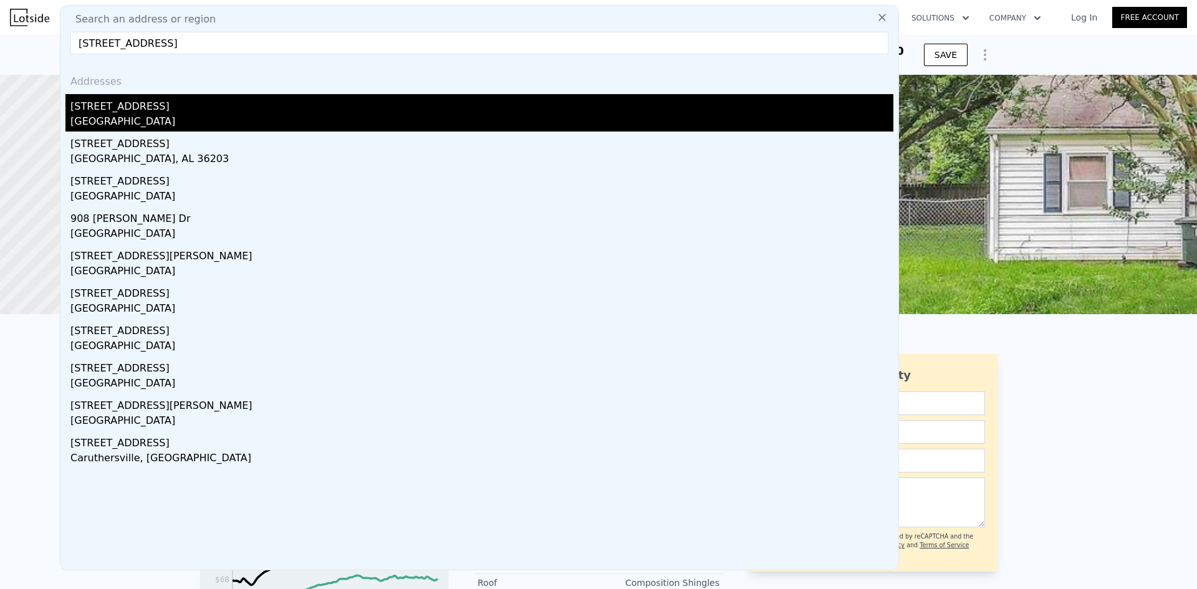
click at [85, 107] on div "[STREET_ADDRESS]" at bounding box center [481, 104] width 823 height 20
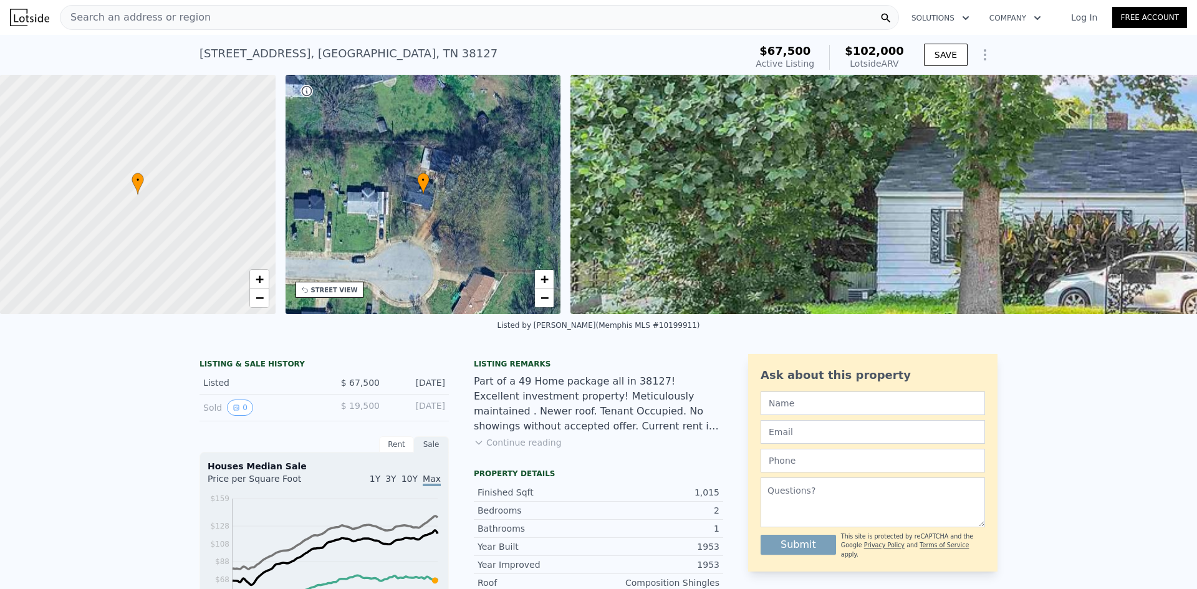
click at [497, 15] on div "Search an address or region" at bounding box center [479, 17] width 839 height 25
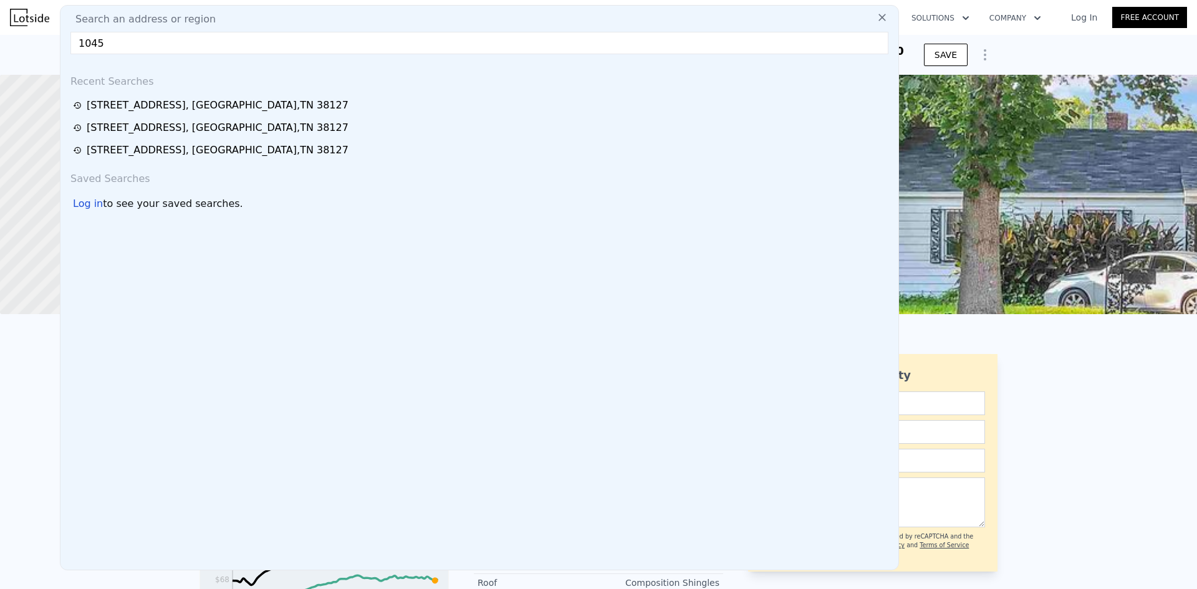
type input "1045"
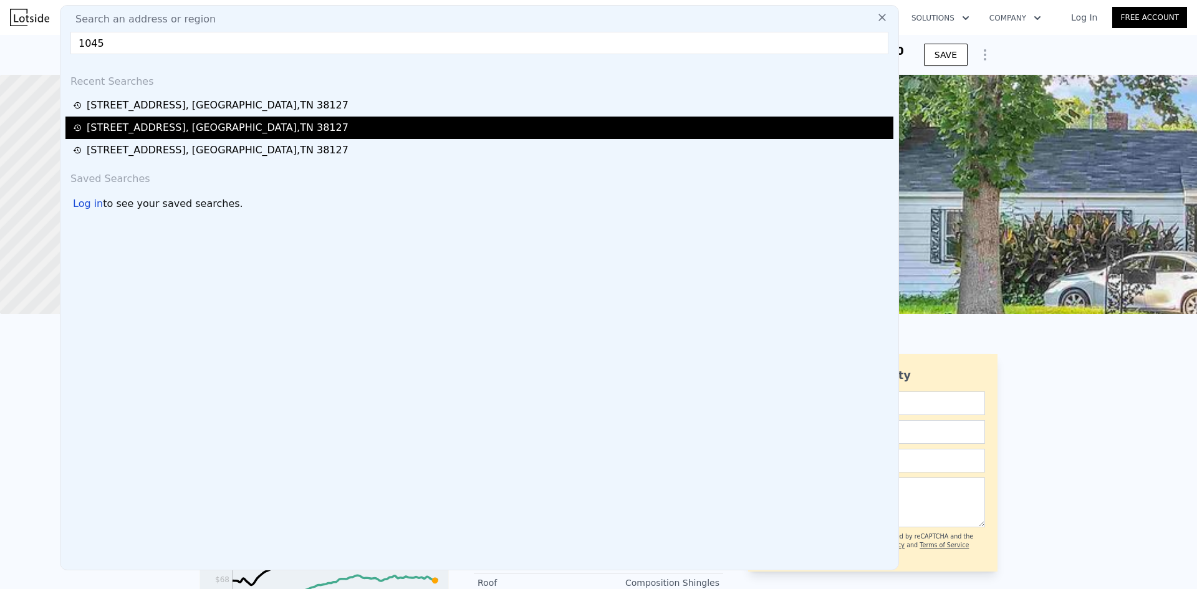
click at [257, 123] on div "[STREET_ADDRESS]" at bounding box center [218, 127] width 262 height 15
type input "840"
type input "996"
type input "8276.4"
checkbox input "true"
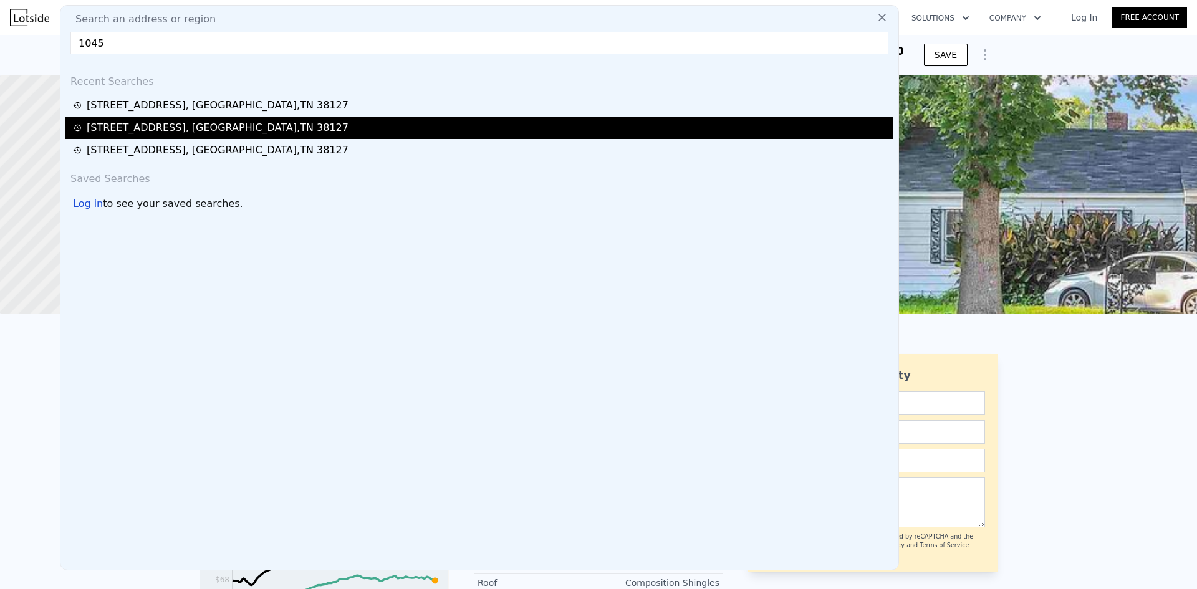
type input "-$ 2,932"
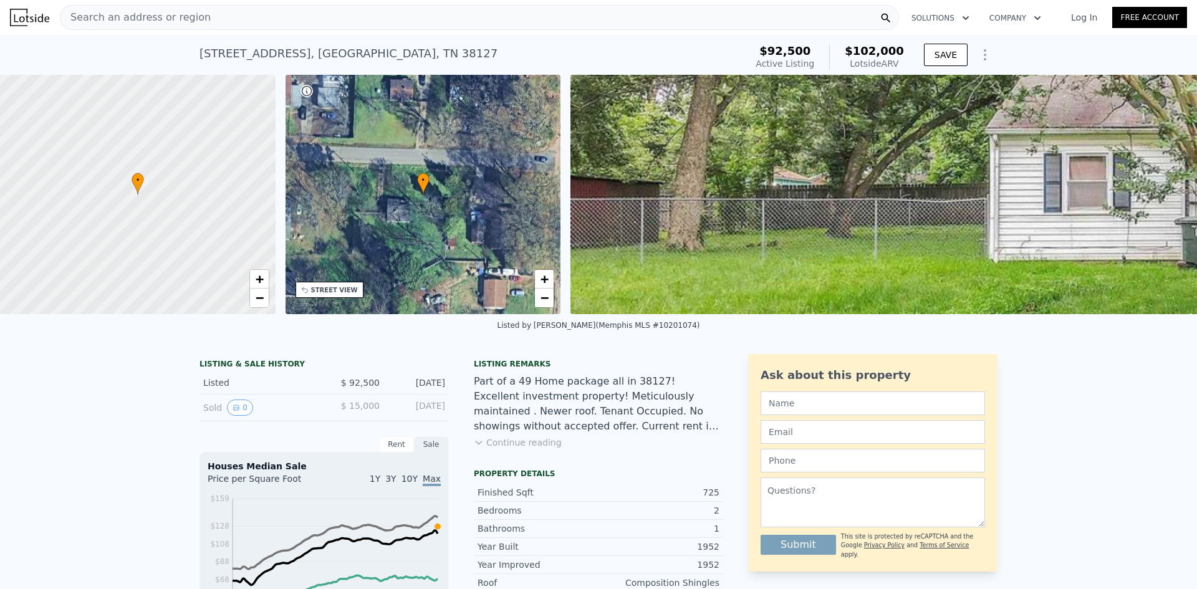
click at [250, 14] on div "Search an address or region" at bounding box center [479, 17] width 839 height 25
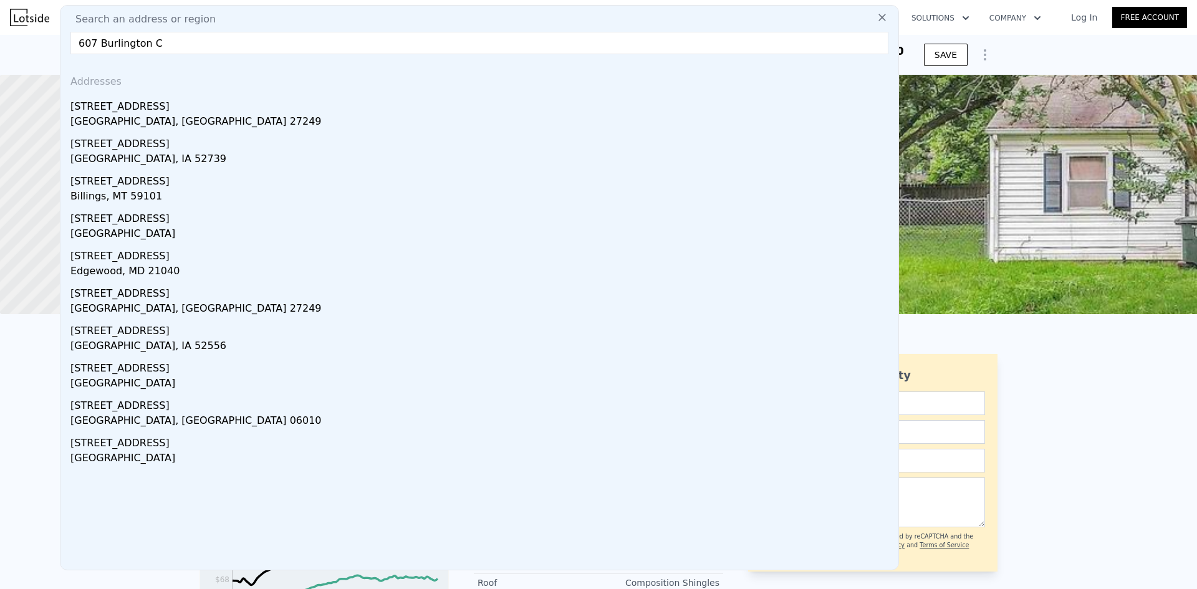
type input "607 Burlington Ci"
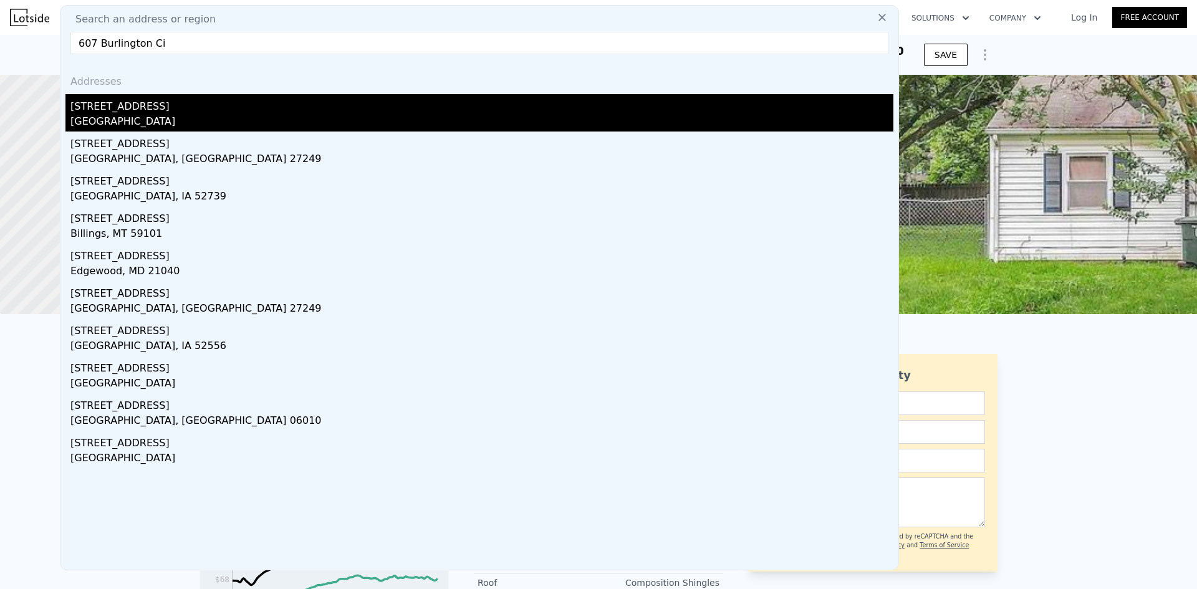
click at [148, 108] on div "[STREET_ADDRESS]" at bounding box center [481, 104] width 823 height 20
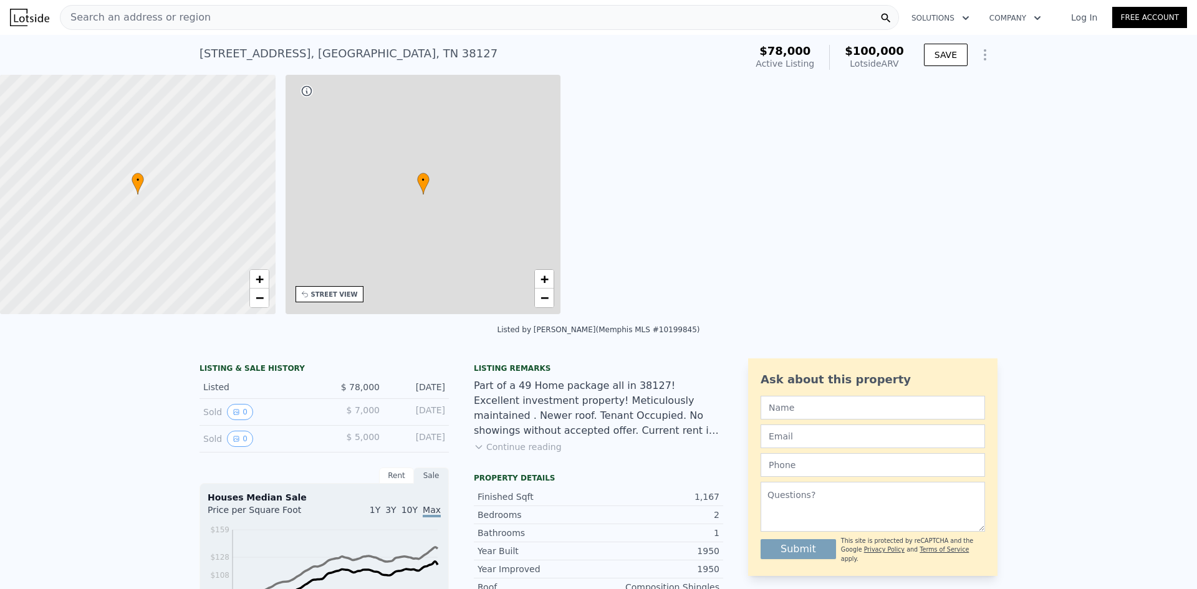
type input "875"
type input "1372"
type input "6534"
checkbox input "false"
type input "$ 100,000"
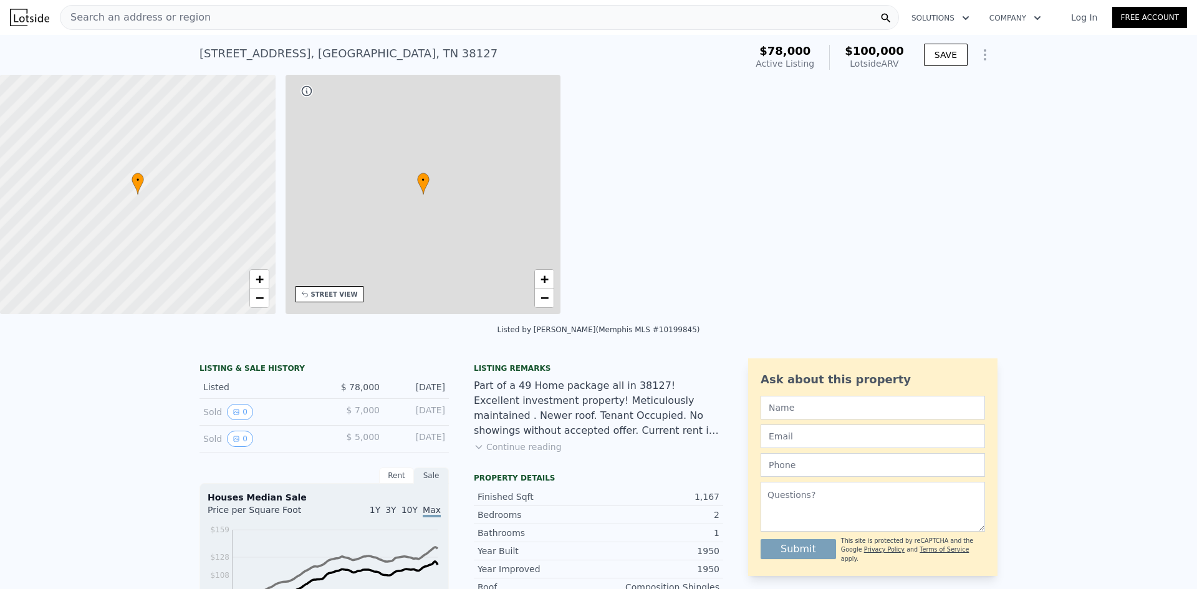
type input "$ 10,369"
checkbox input "false"
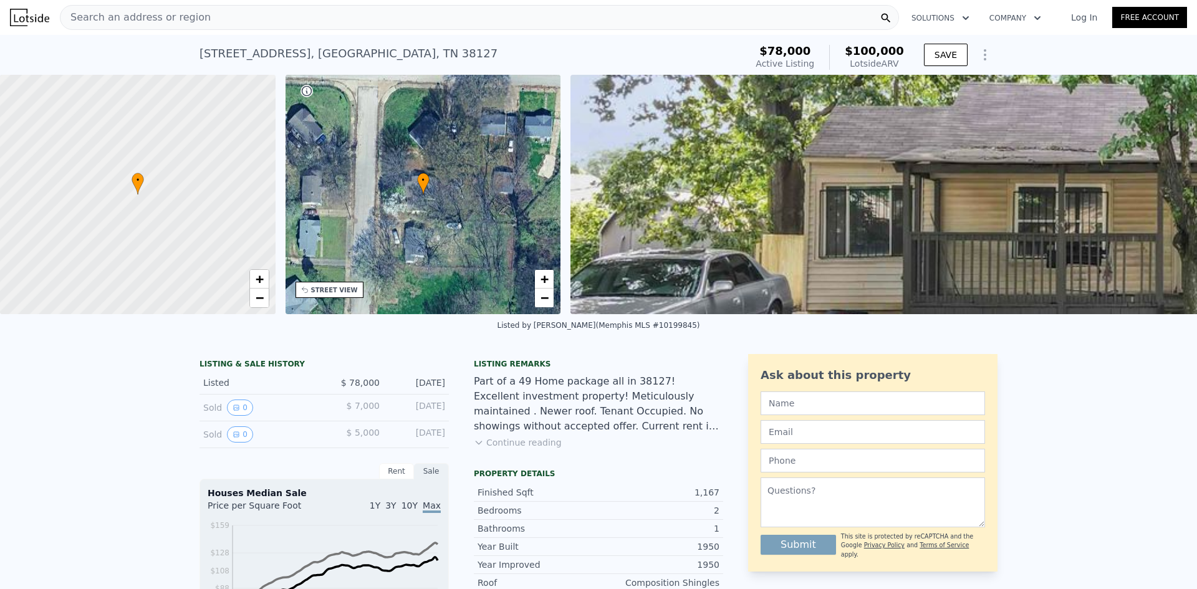
click at [179, 14] on span "Search an address or region" at bounding box center [135, 17] width 150 height 15
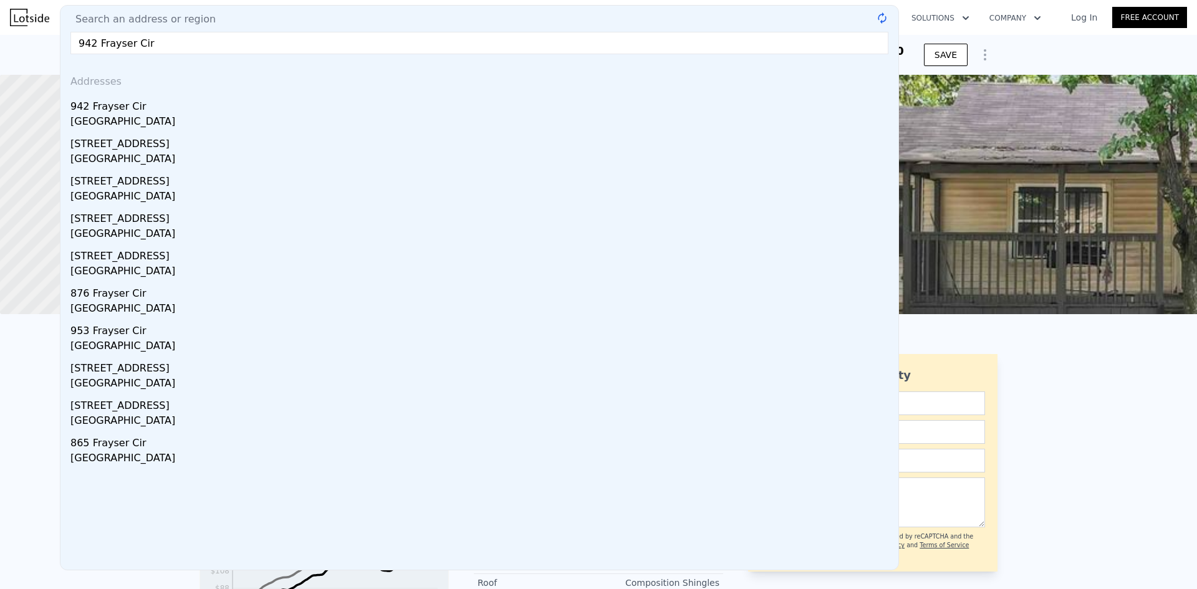
type input "942 Frayser Circ"
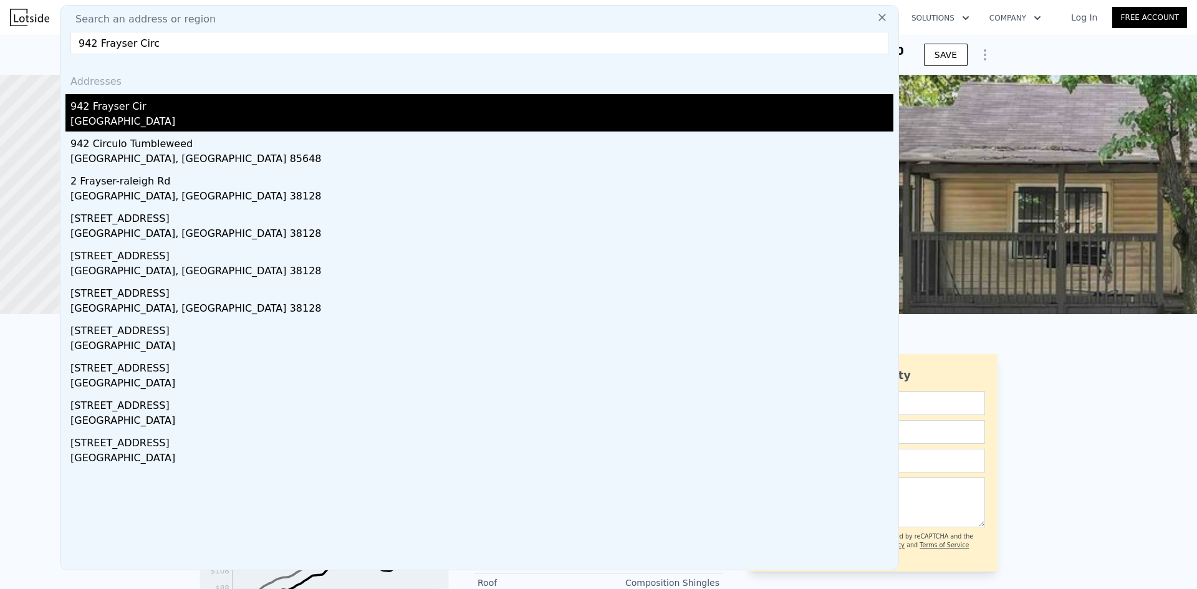
click at [154, 105] on div "942 Frayser Cir" at bounding box center [481, 104] width 823 height 20
type input "1225"
type input "8276.4"
type input "20037.600000000002"
checkbox input "true"
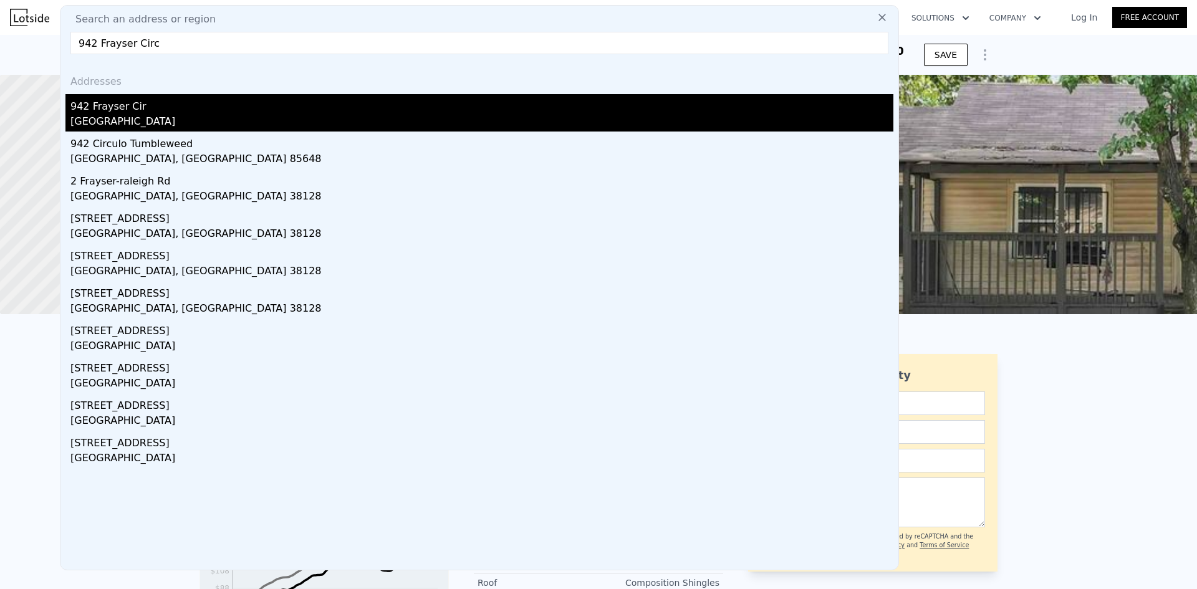
type input "$ 104,000"
type input "$ 13,087"
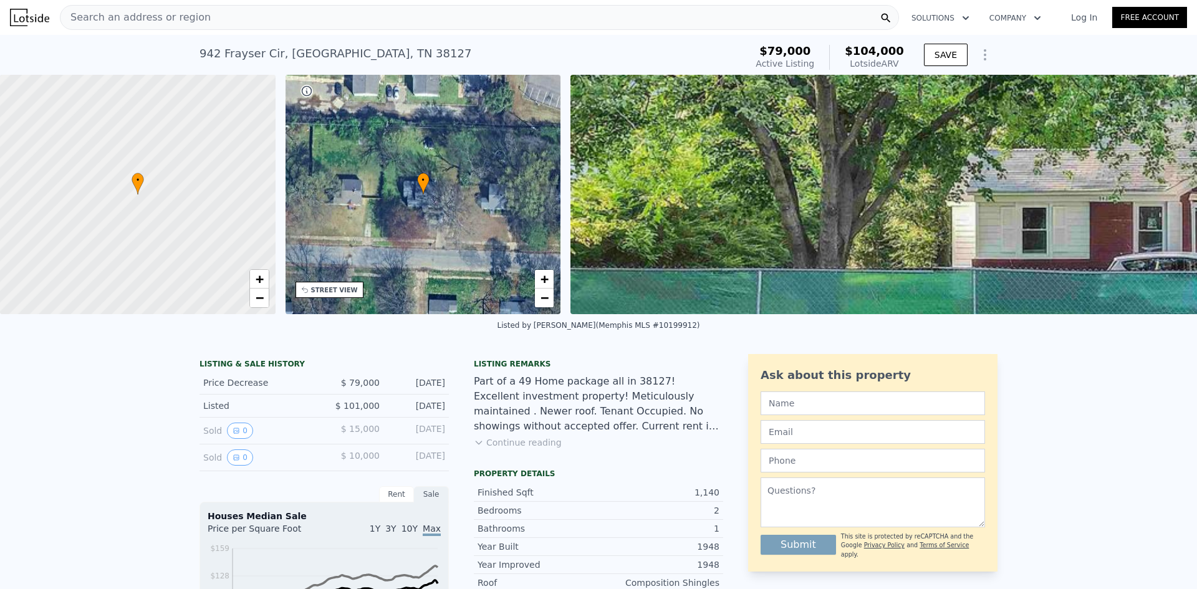
click at [153, 15] on span "Search an address or region" at bounding box center [135, 17] width 150 height 15
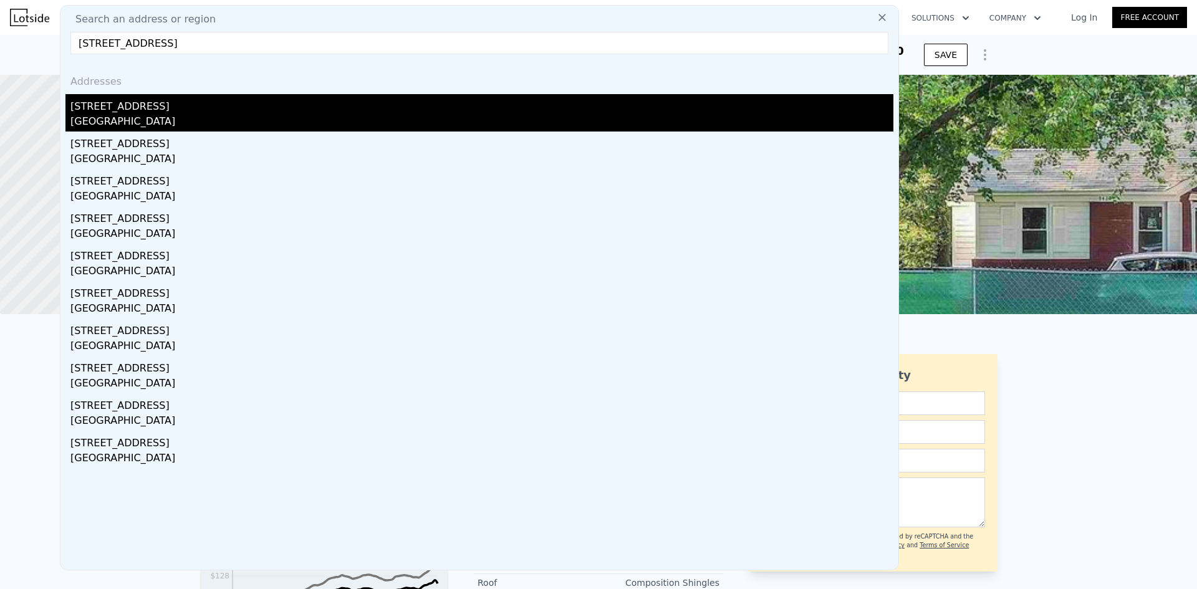
type input "[STREET_ADDRESS]"
click at [356, 122] on div "[GEOGRAPHIC_DATA]" at bounding box center [481, 122] width 823 height 17
type input "3"
type input "5"
type input "1034"
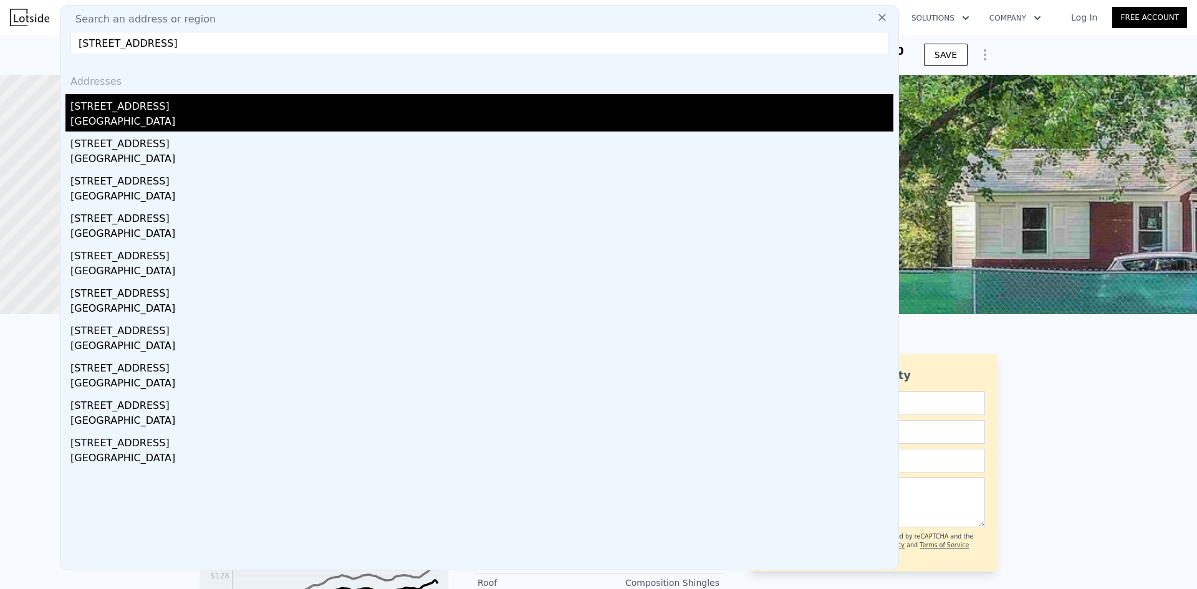
type input "1798"
type input "9147.6"
type input "17424"
type input "$ 109,000"
type input "$ 885"
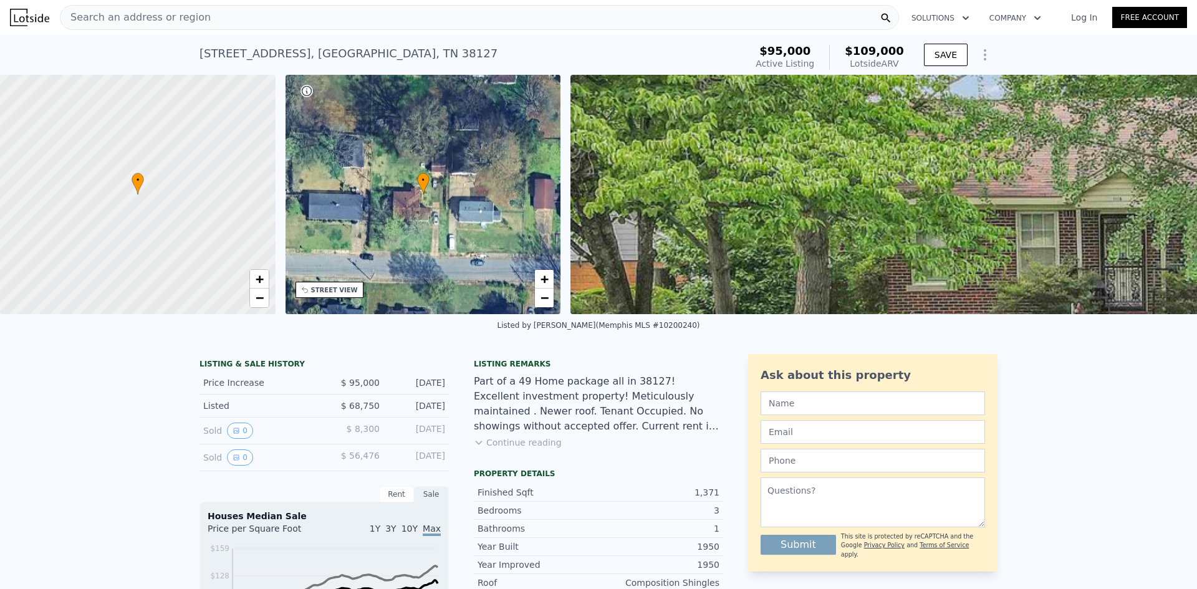
click at [489, 17] on div "Search an address or region" at bounding box center [479, 17] width 839 height 25
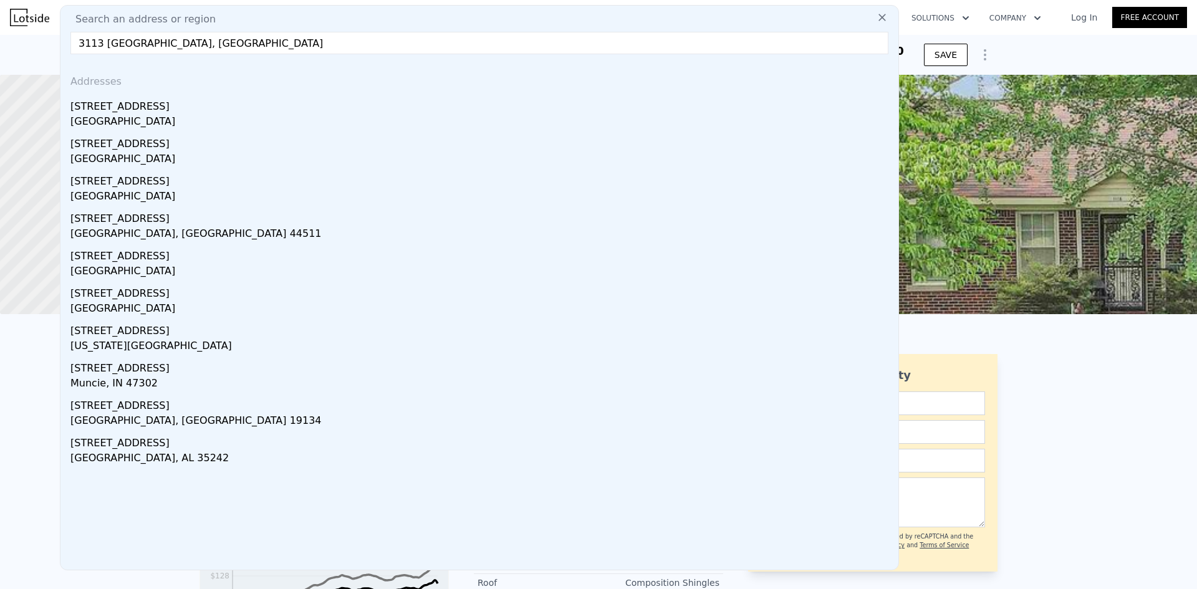
type input "3113 [GEOGRAPHIC_DATA], Memp"
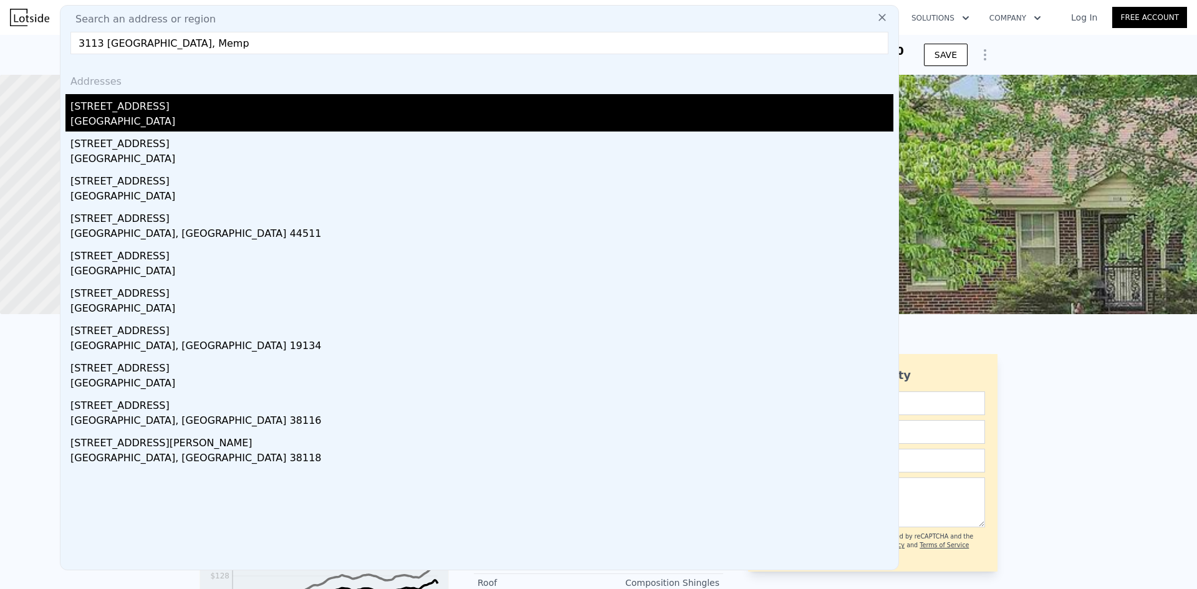
click at [259, 120] on div "[GEOGRAPHIC_DATA]" at bounding box center [481, 122] width 823 height 17
type input "2"
type input "3"
type input "840"
type input "1136"
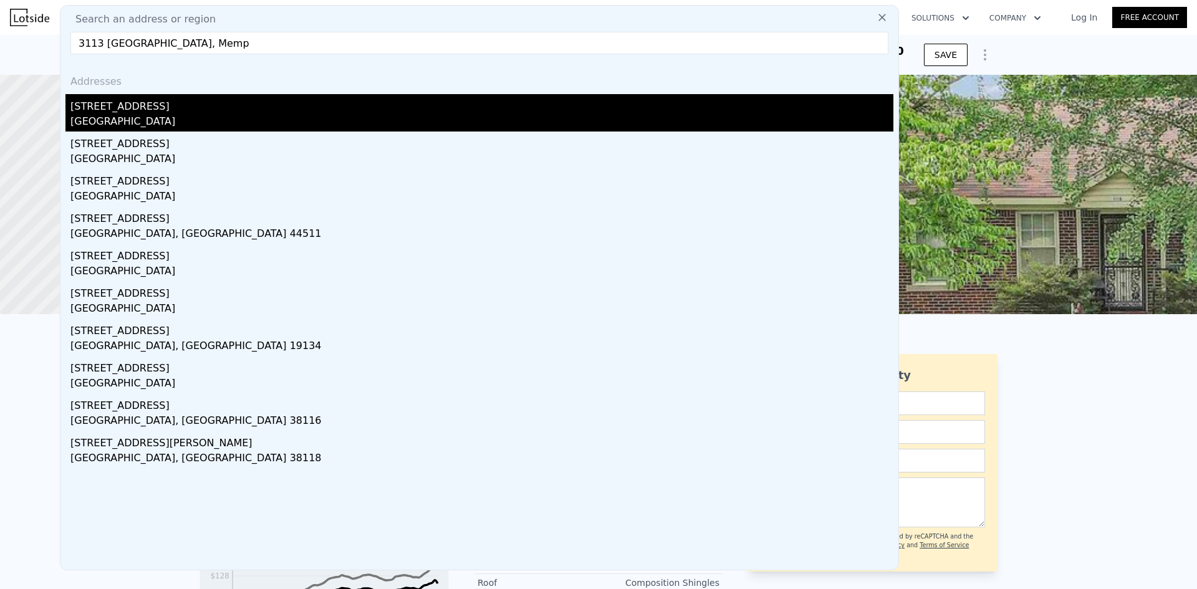
type input "11761.2"
type input "20037.600000000002"
type input "$ 99,000"
type input "$ 24,729"
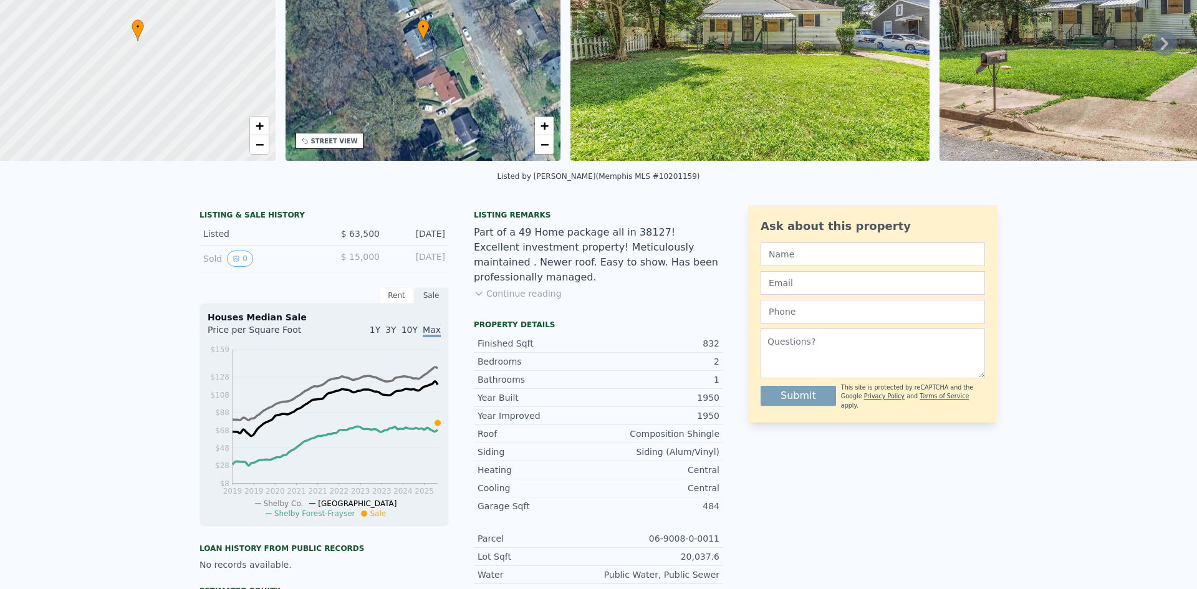
scroll to position [4, 0]
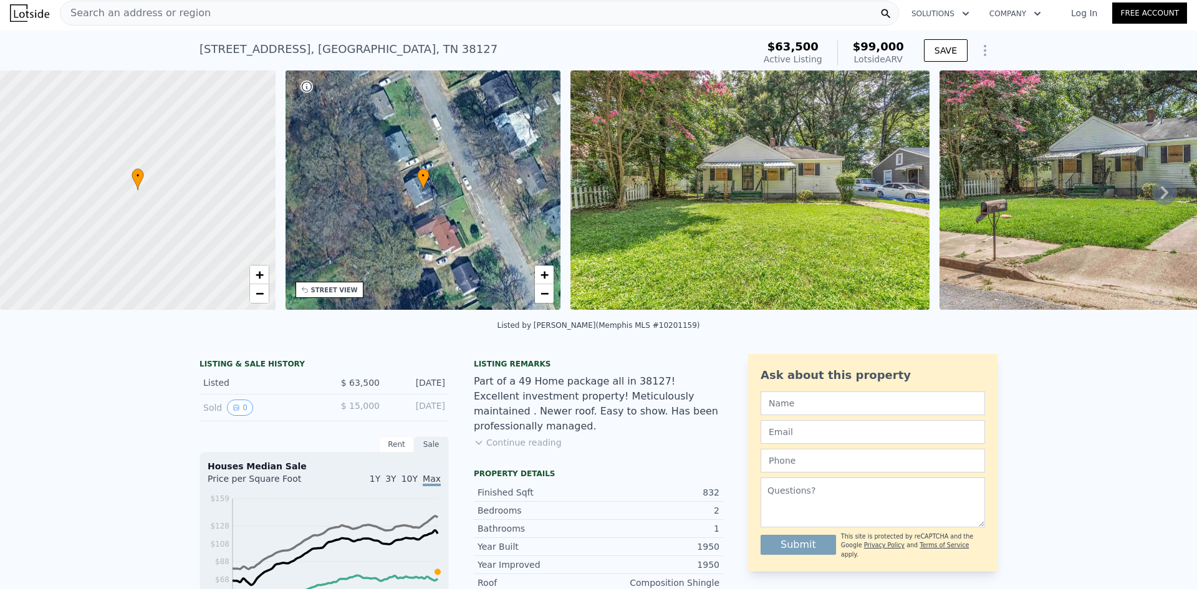
click at [629, 383] on div "Part of a 49 Home package all in 38127! Excellent investment property! Meticulo…" at bounding box center [598, 404] width 249 height 60
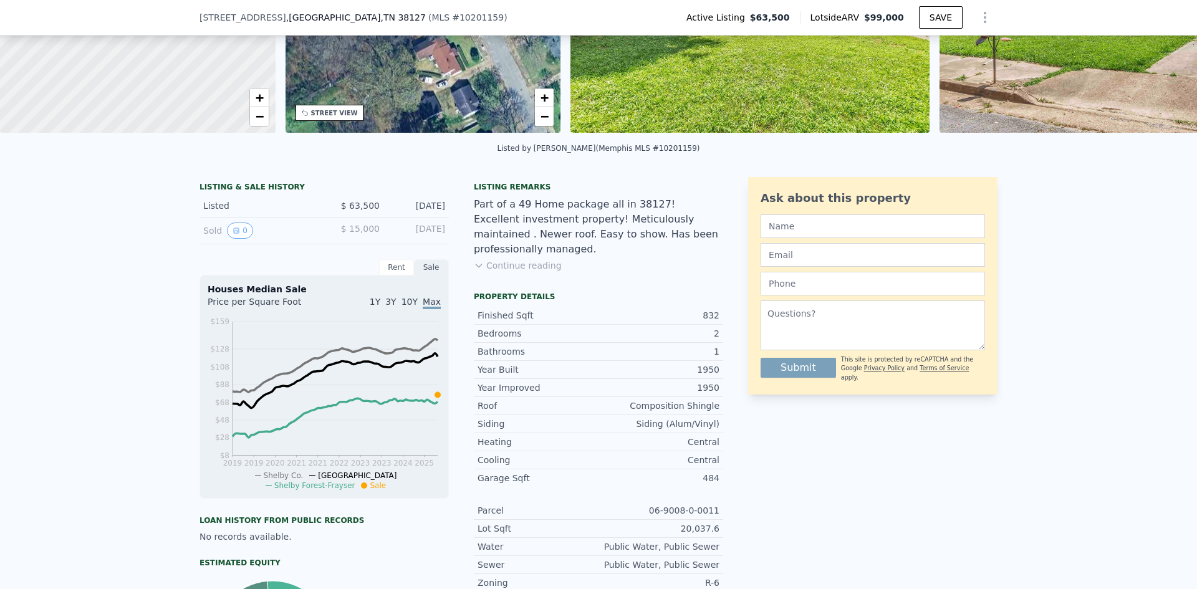
scroll to position [0, 0]
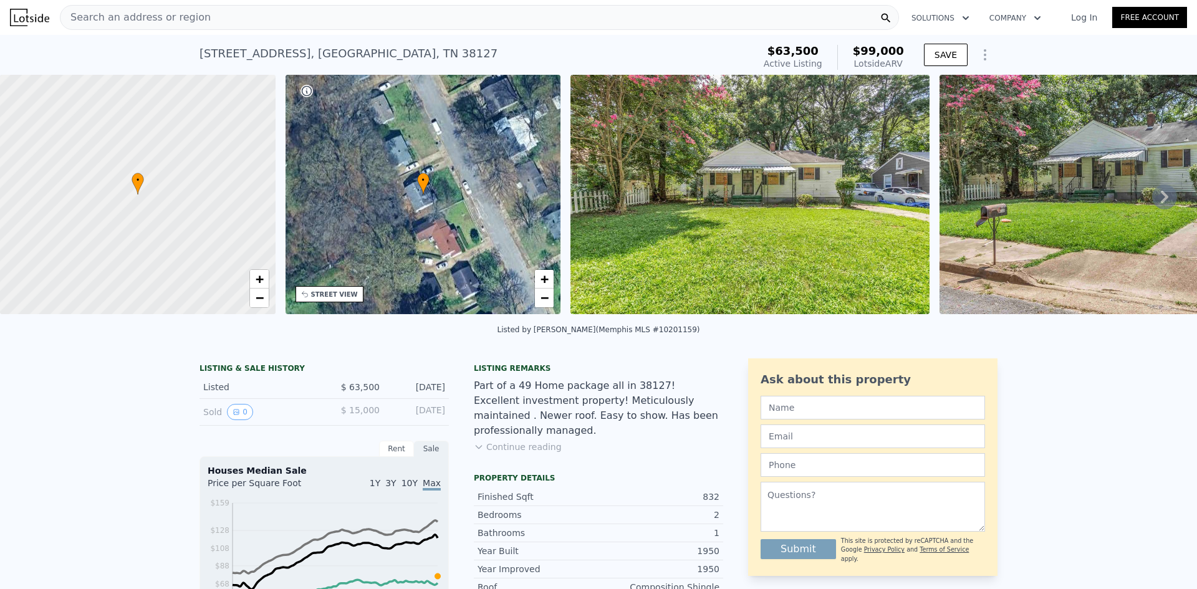
click at [495, 16] on div "Search an address or region" at bounding box center [479, 17] width 839 height 25
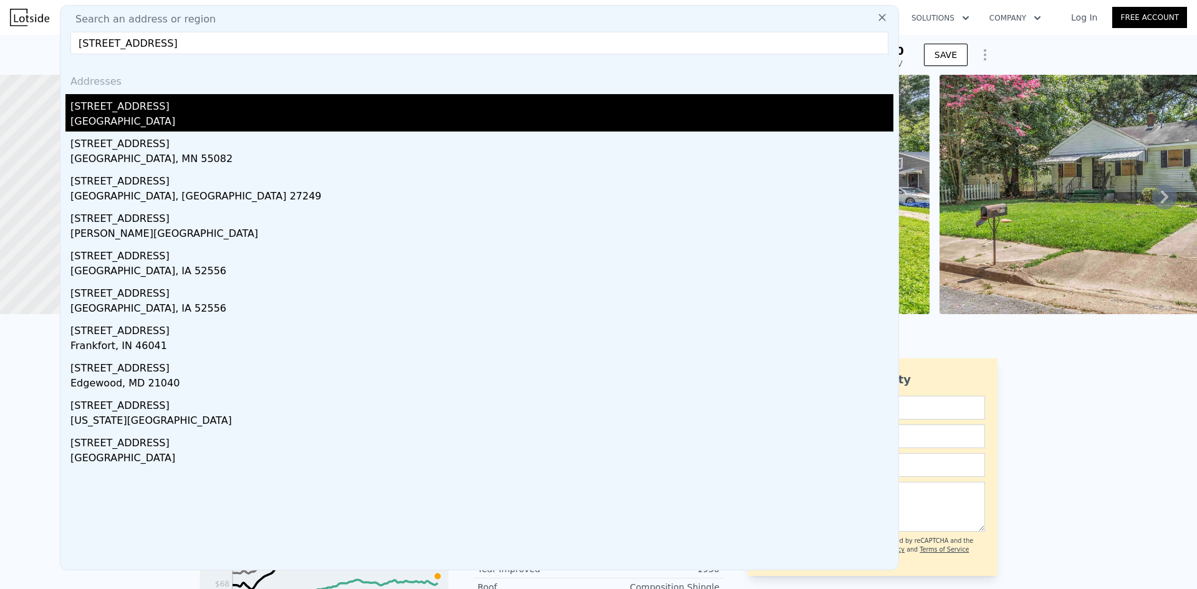
type input "[STREET_ADDRESS]"
click at [330, 117] on div "[GEOGRAPHIC_DATA]" at bounding box center [481, 122] width 823 height 17
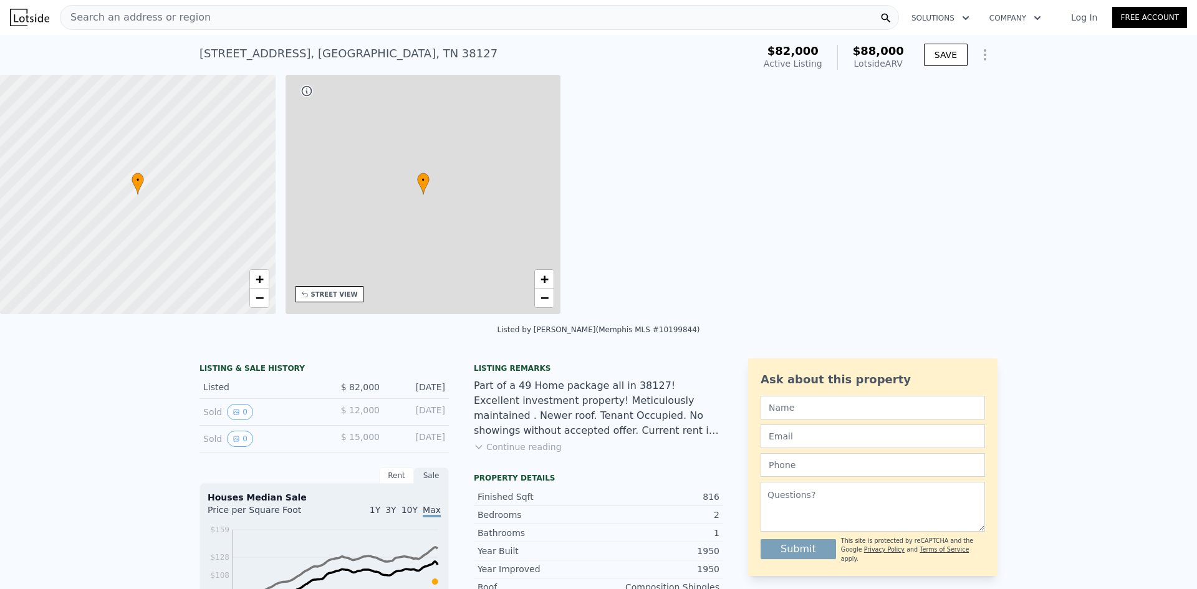
type input "768"
type input "6534"
type input "16552.8"
type input "$ 88,000"
type input "-$ 5,066"
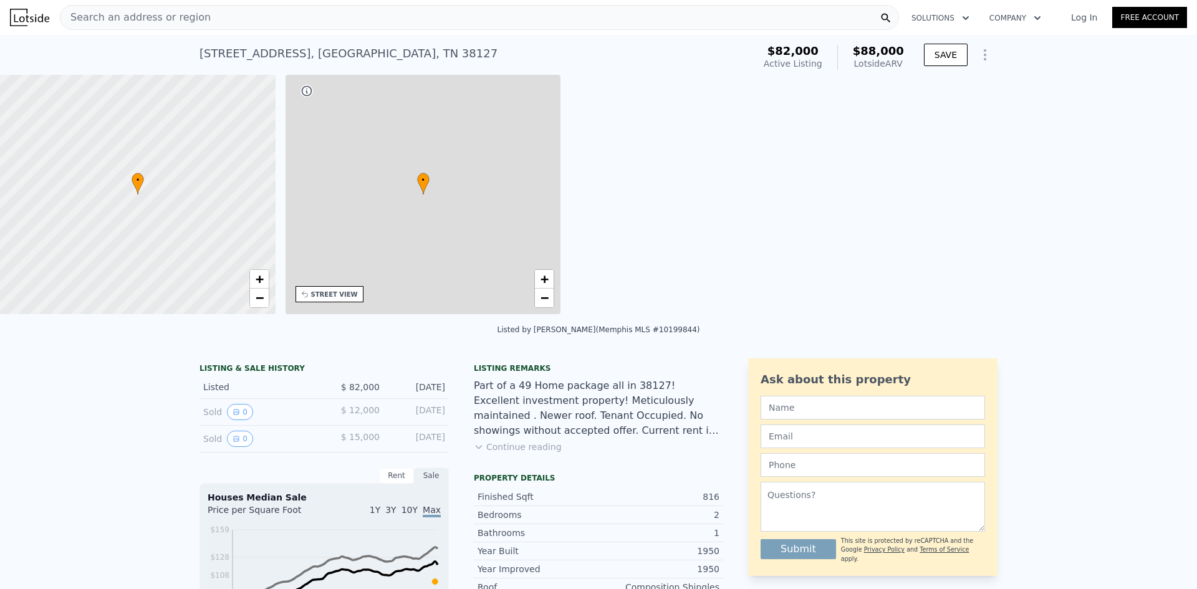
checkbox input "false"
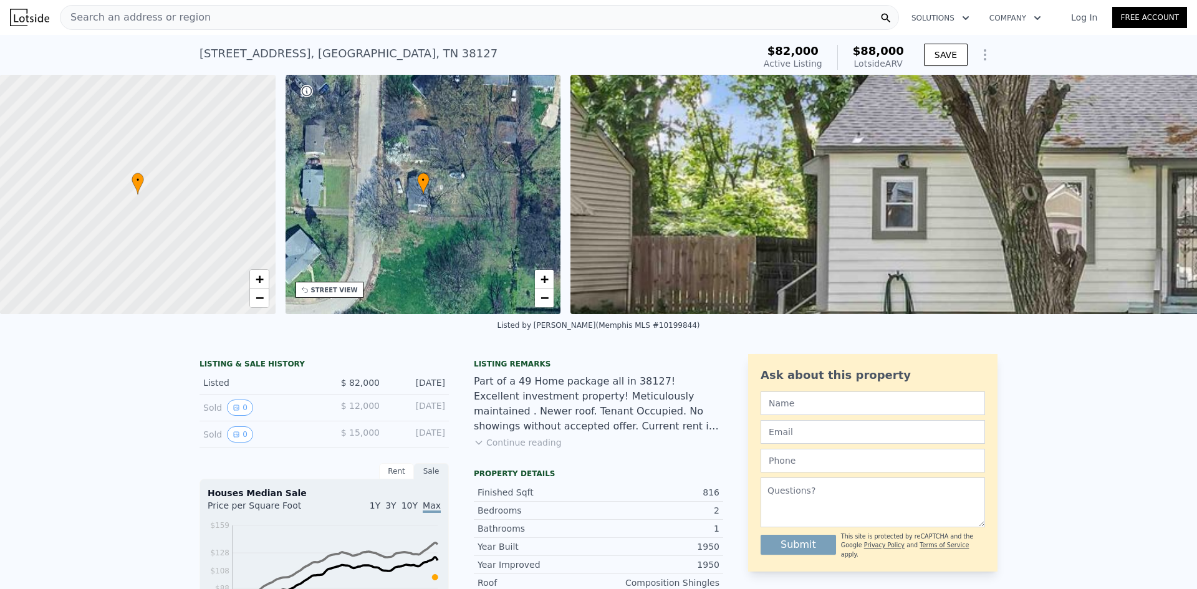
click at [181, 14] on span "Search an address or region" at bounding box center [135, 17] width 150 height 15
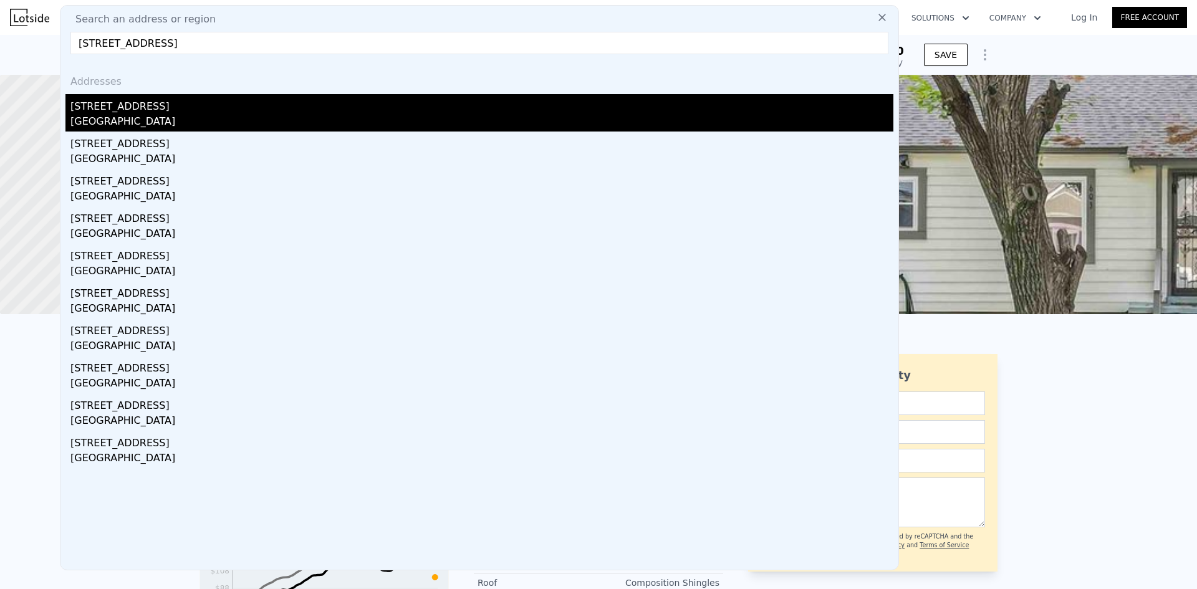
type input "[STREET_ADDRESS]"
click at [110, 108] on div "[STREET_ADDRESS]" at bounding box center [481, 104] width 823 height 20
type input "1372"
type input "$ 98,000"
type input "-$ 16,695"
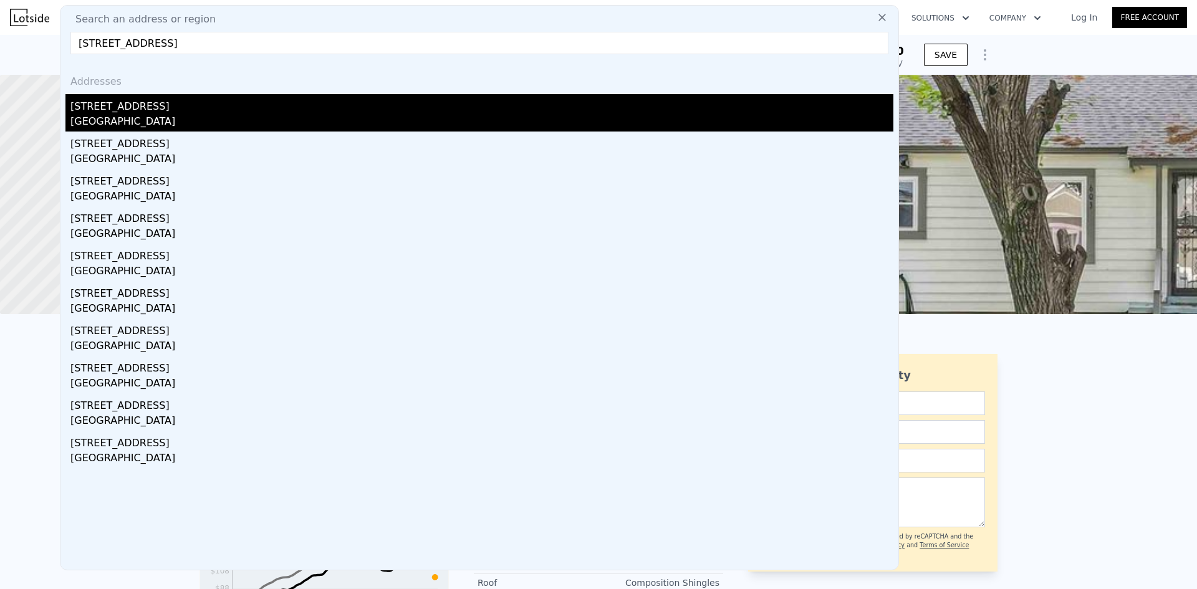
checkbox input "false"
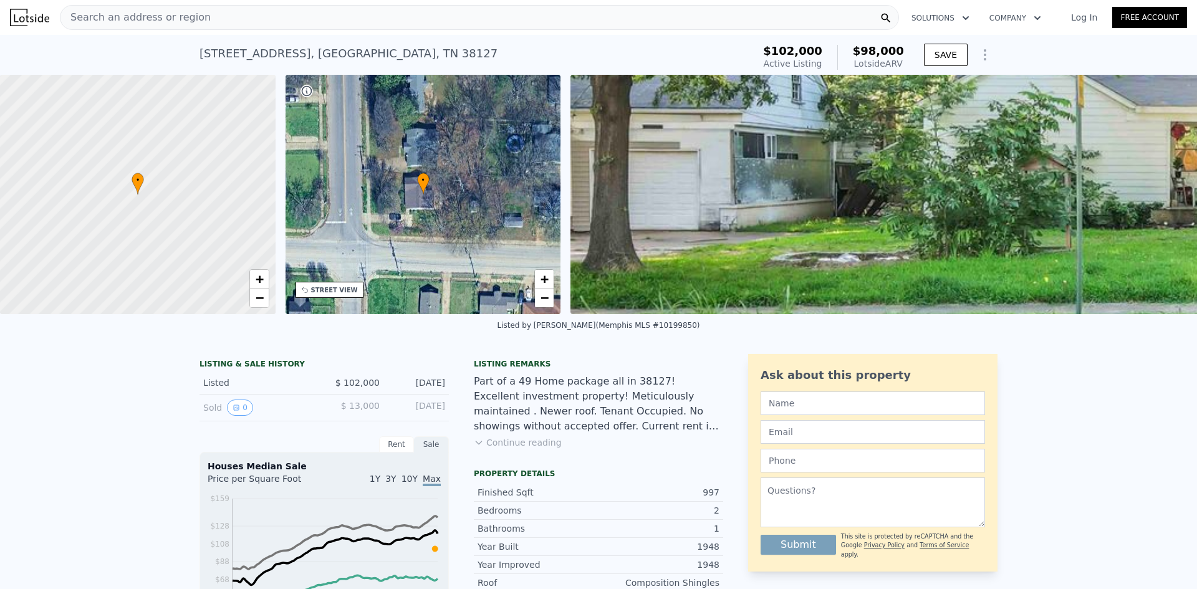
click at [519, 17] on div "Search an address or region" at bounding box center [479, 17] width 839 height 25
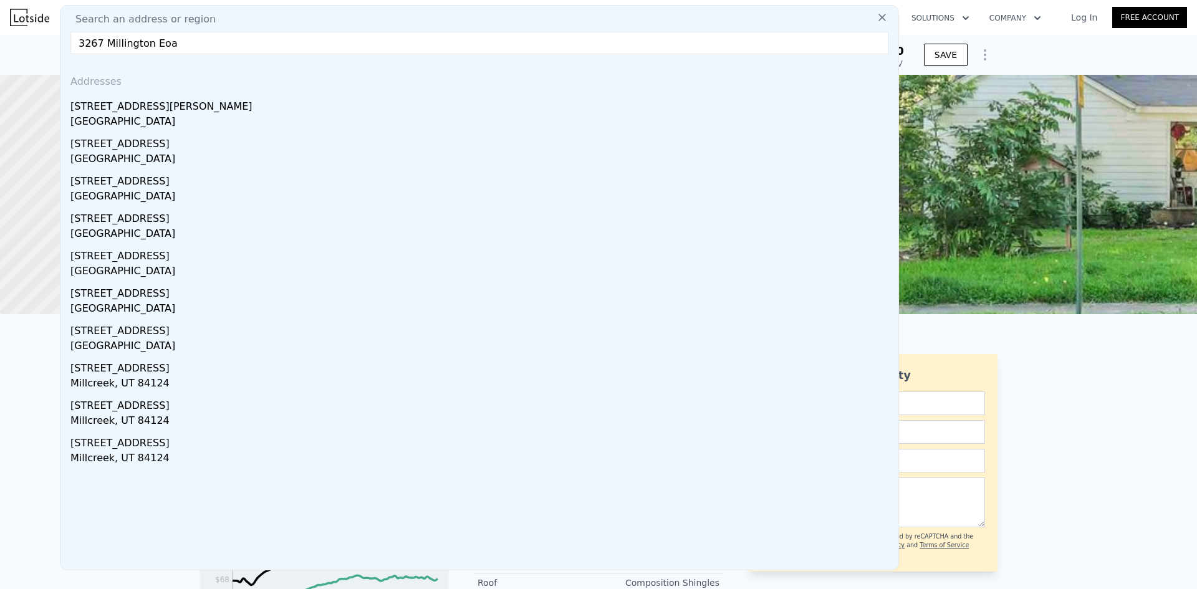
type input "3267 Millington Eoad"
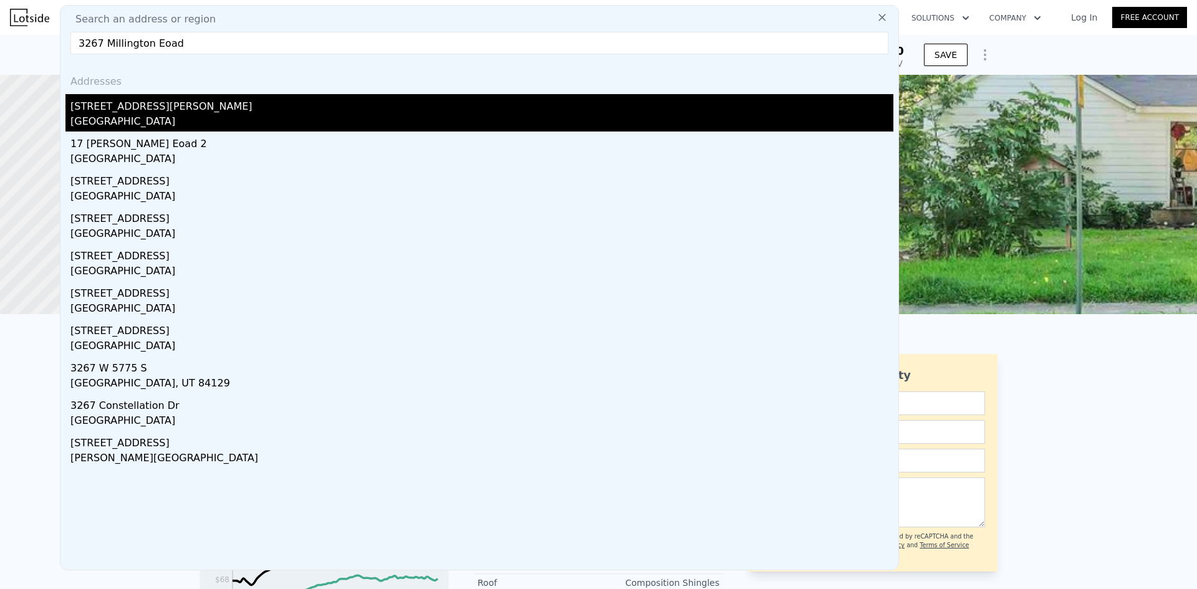
click at [300, 102] on div "[STREET_ADDRESS][PERSON_NAME]" at bounding box center [481, 104] width 823 height 20
type input "3"
type input "4"
type input "875"
type input "1211"
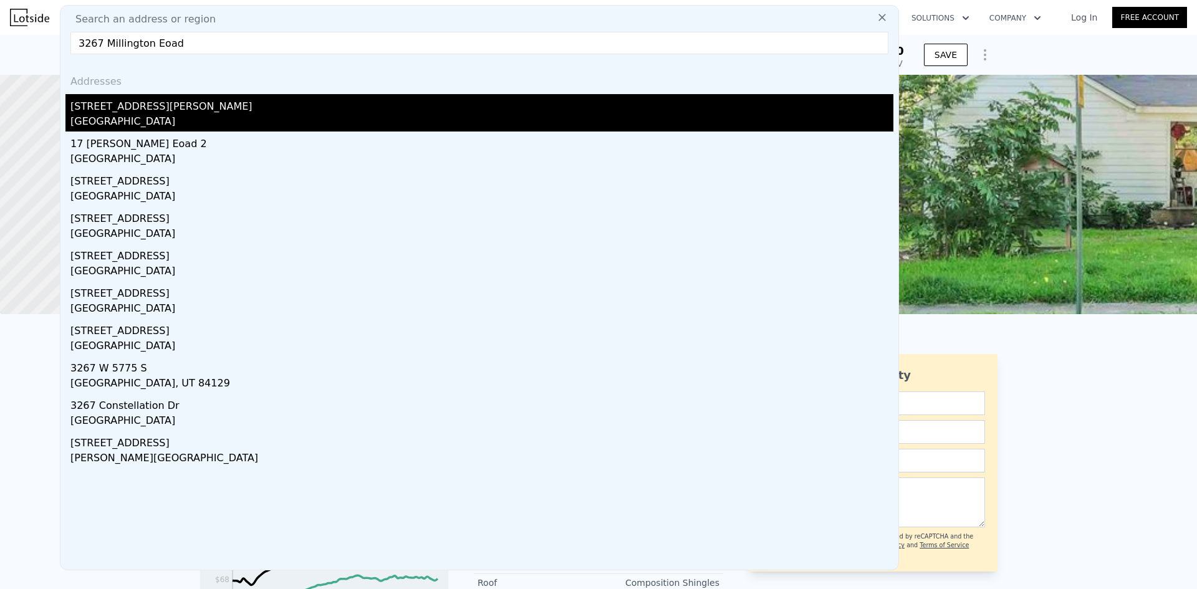
type input "8276.4"
type input "20037.600000000002"
type input "$ 108,000"
type input "$ 5,239"
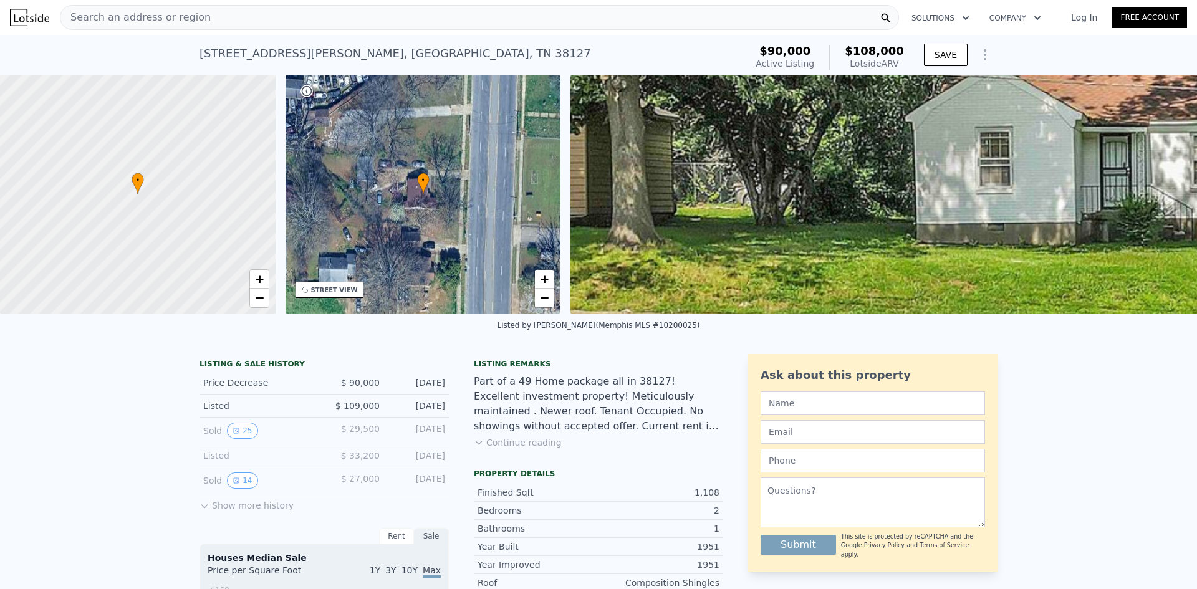
click at [270, 14] on div "Search an address or region" at bounding box center [479, 17] width 839 height 25
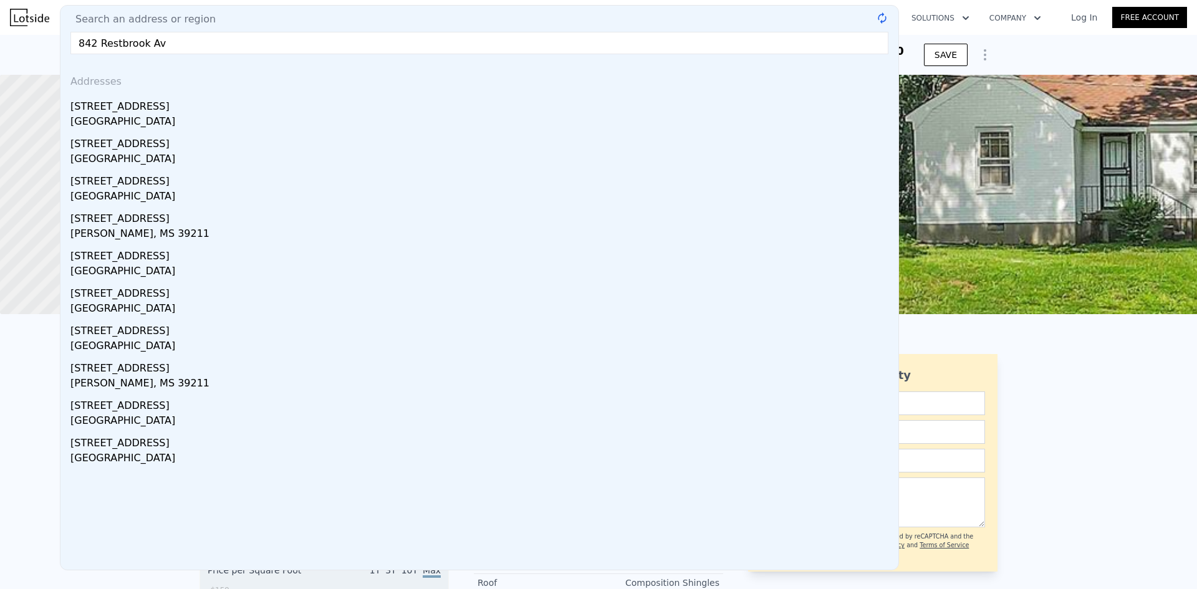
type input "[STREET_ADDRESS]"
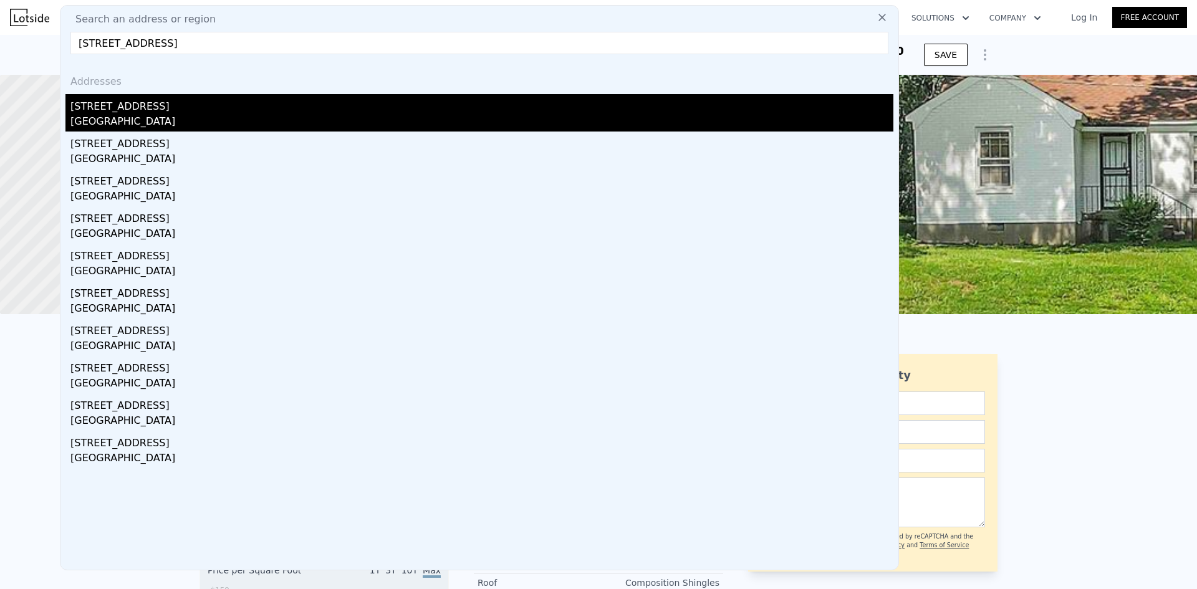
click at [110, 112] on div "[STREET_ADDRESS]" at bounding box center [481, 104] width 823 height 20
type input "2"
type input "3"
type input "1225"
type input "9147.6"
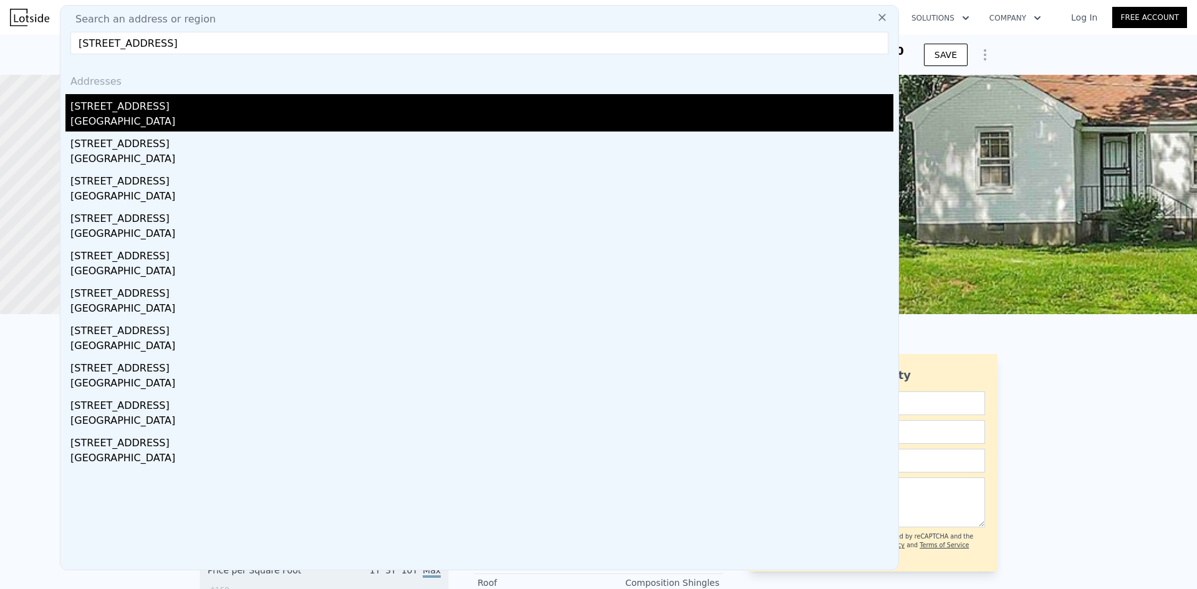
type input "$ 90,000"
type input "$ 8,358"
checkbox input "true"
checkbox input "false"
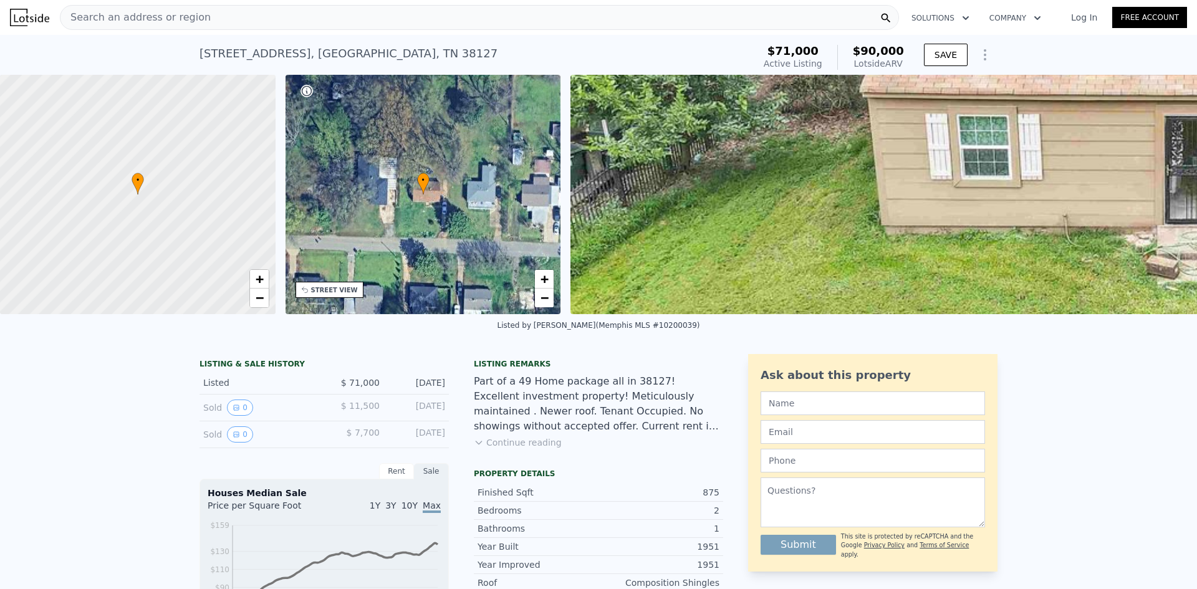
click at [145, 19] on span "Search an address or region" at bounding box center [135, 17] width 150 height 15
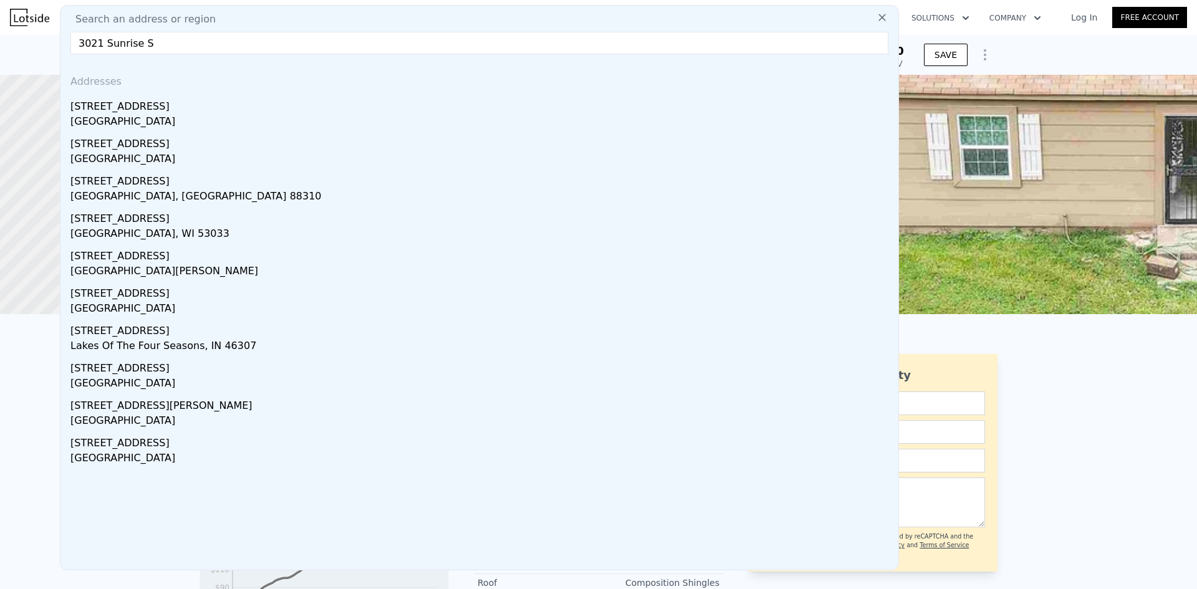
type input "[STREET_ADDRESS]"
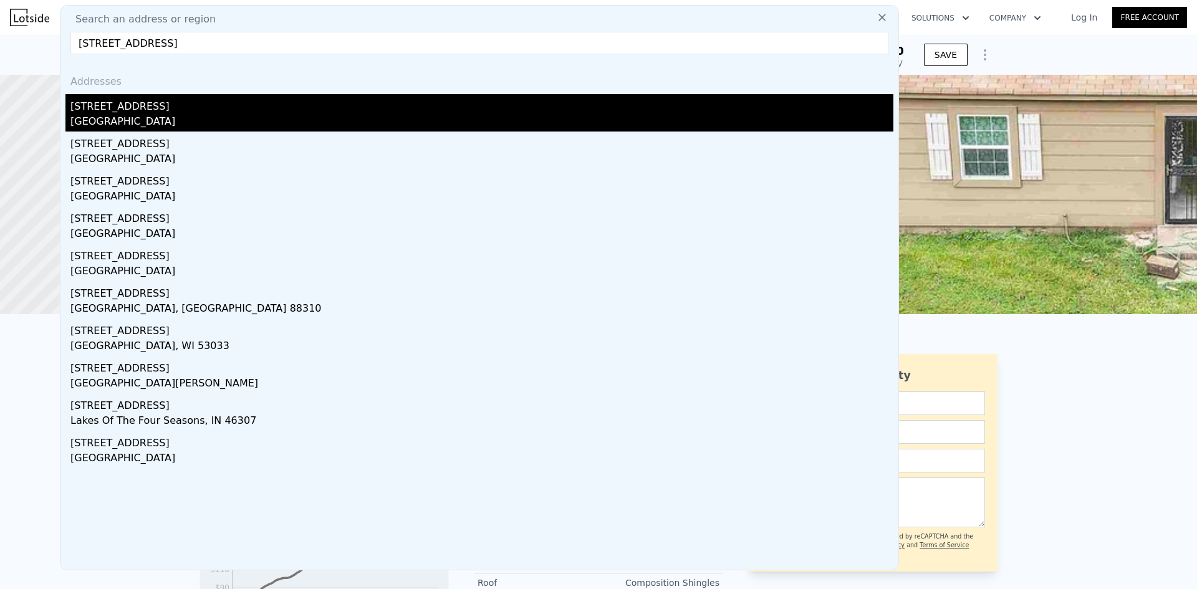
click at [105, 116] on div "[GEOGRAPHIC_DATA]" at bounding box center [481, 122] width 823 height 17
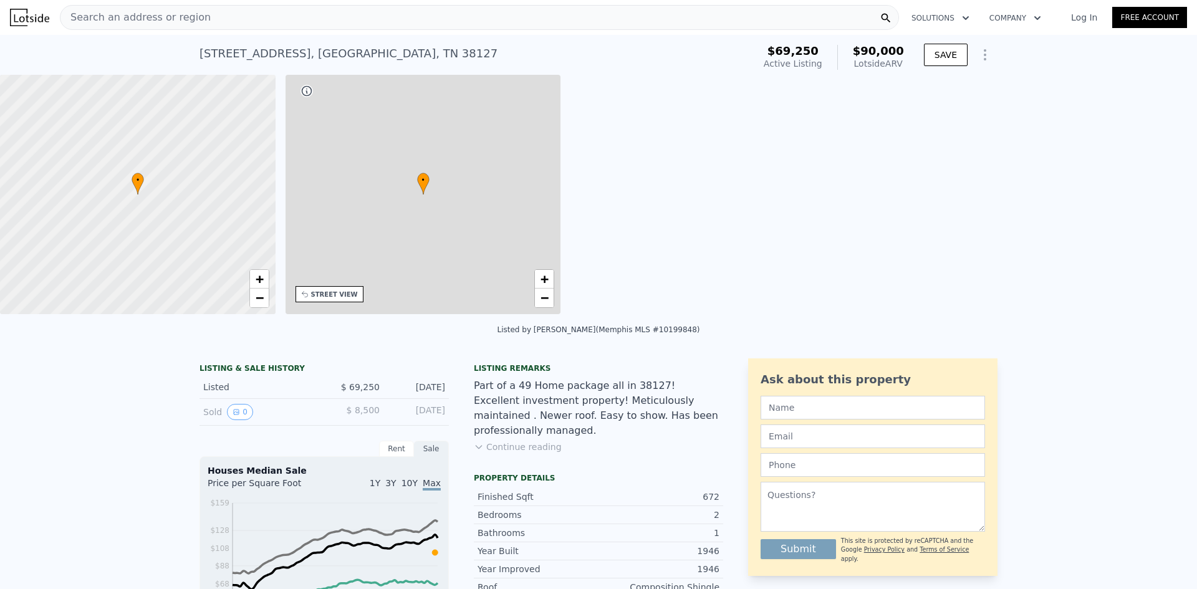
type input "2"
type input "1"
type input "768"
type input "884"
type input "6969.6"
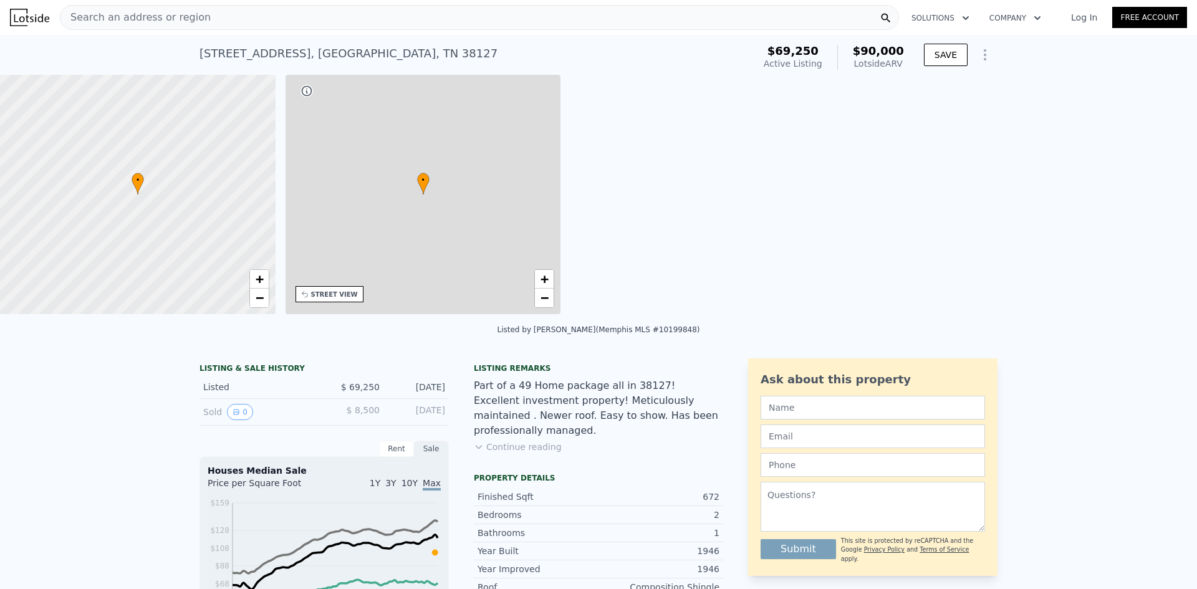
type input "7405.200000000001"
type input "$ 10,259"
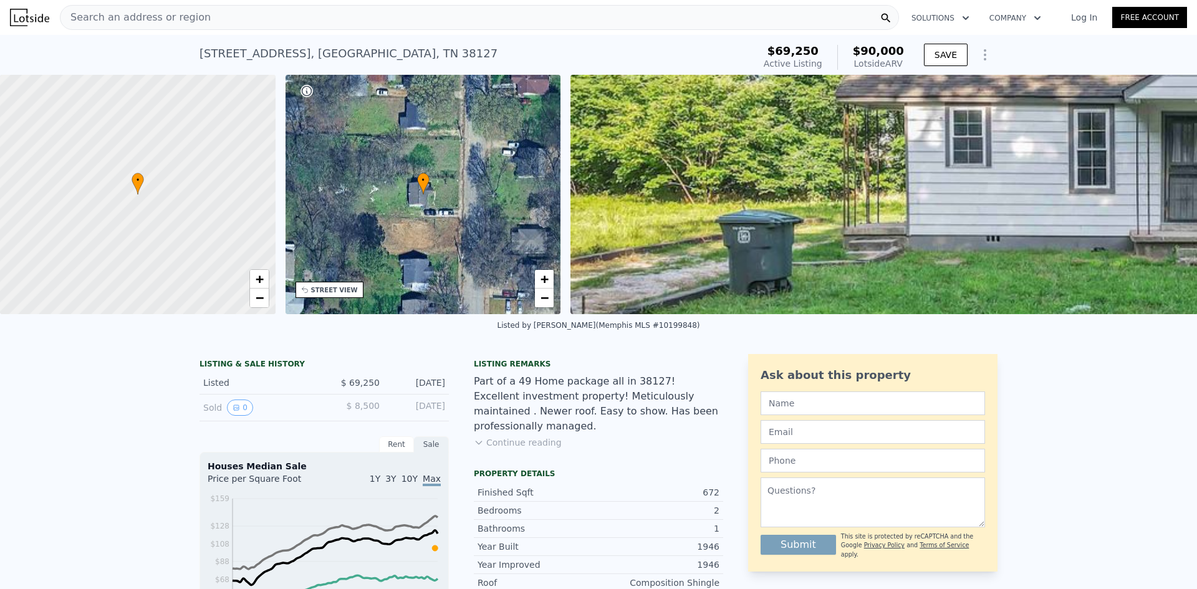
click at [189, 17] on span "Search an address or region" at bounding box center [135, 17] width 150 height 15
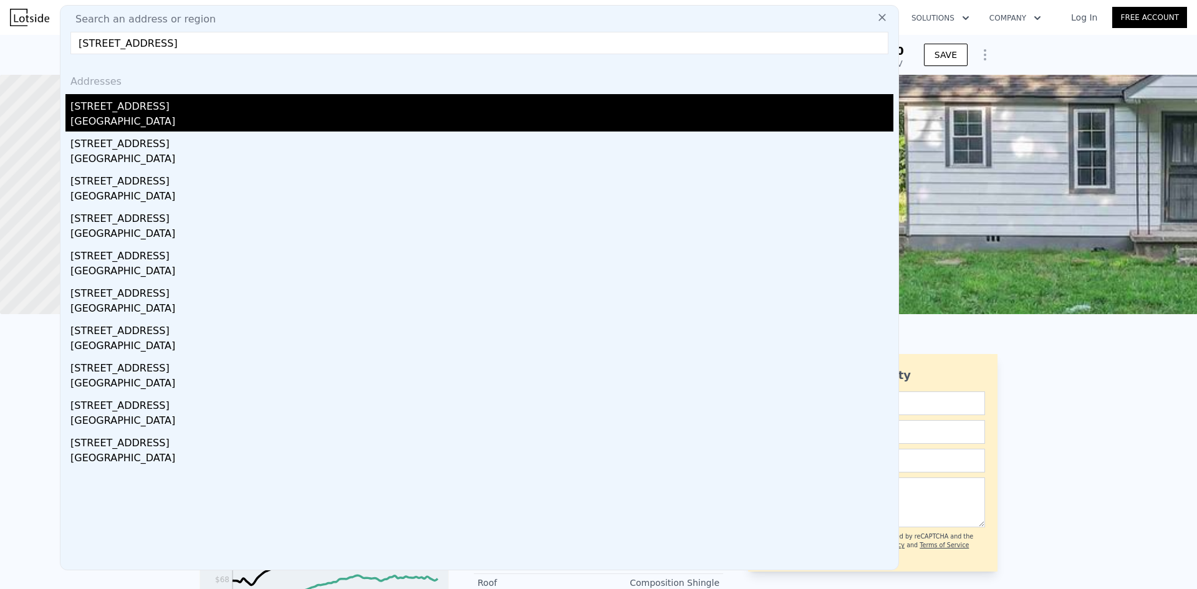
type input "[STREET_ADDRESS]"
click at [80, 107] on div "[STREET_ADDRESS]" at bounding box center [481, 104] width 823 height 20
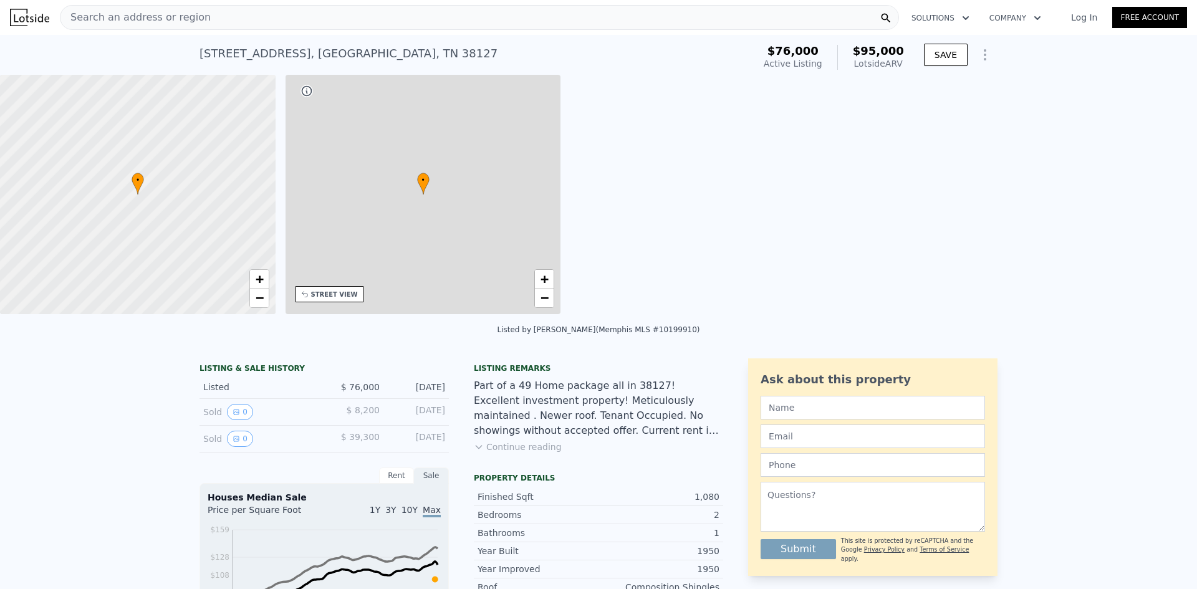
type input "3"
type input "2"
type input "804"
type input "1372"
type input "6534"
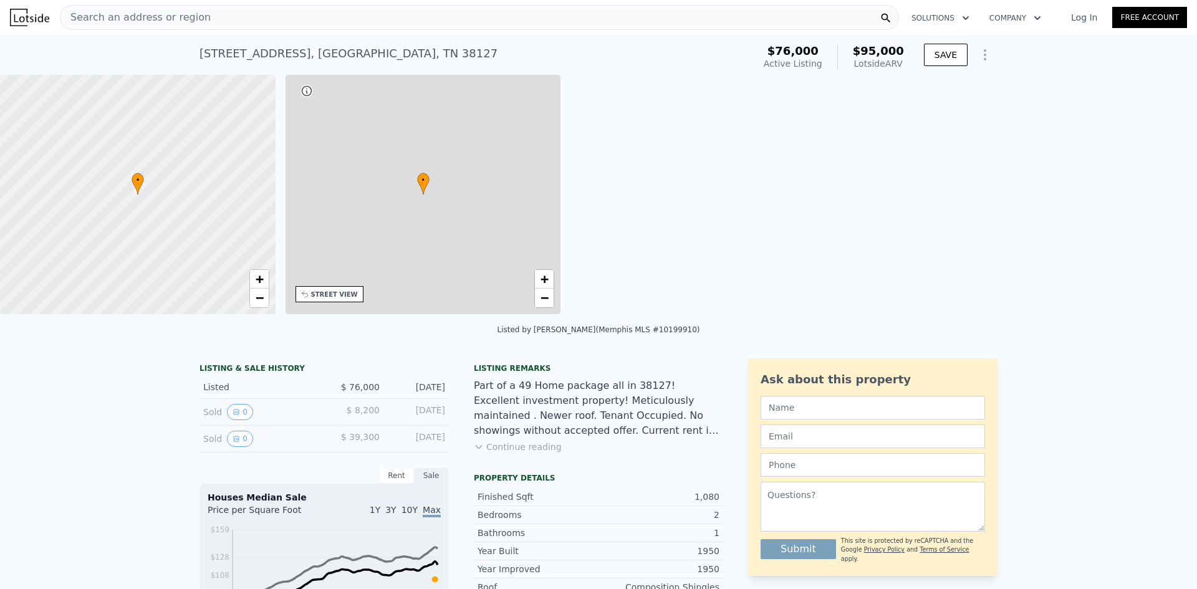
type input "16552.8"
type input "$ 95,000"
type input "$ 7,778"
checkbox input "false"
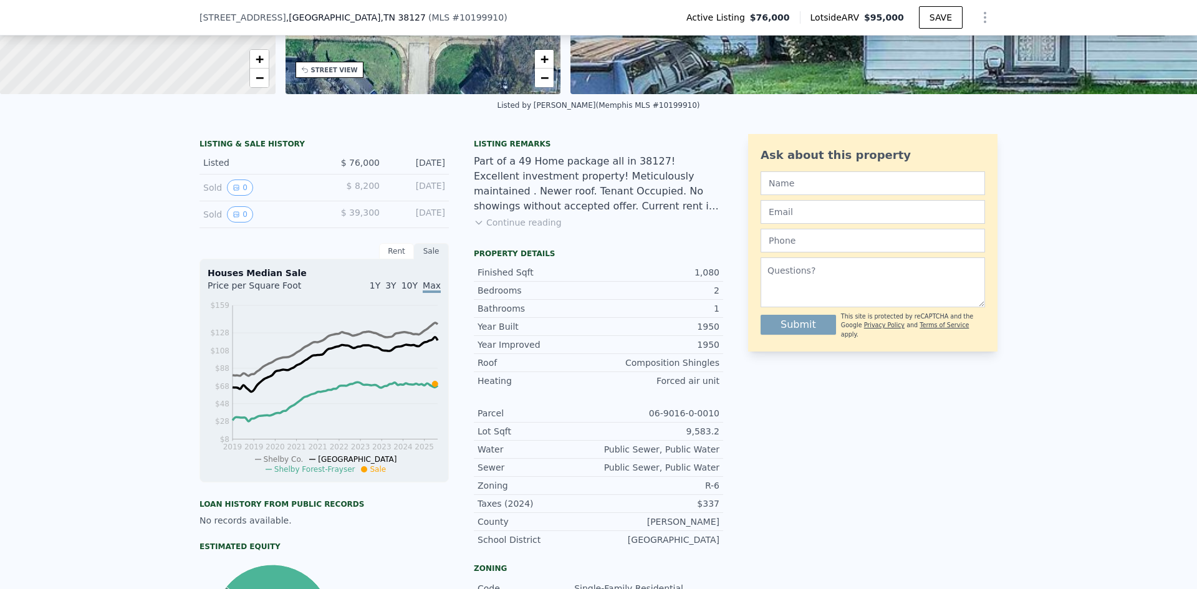
scroll to position [212, 0]
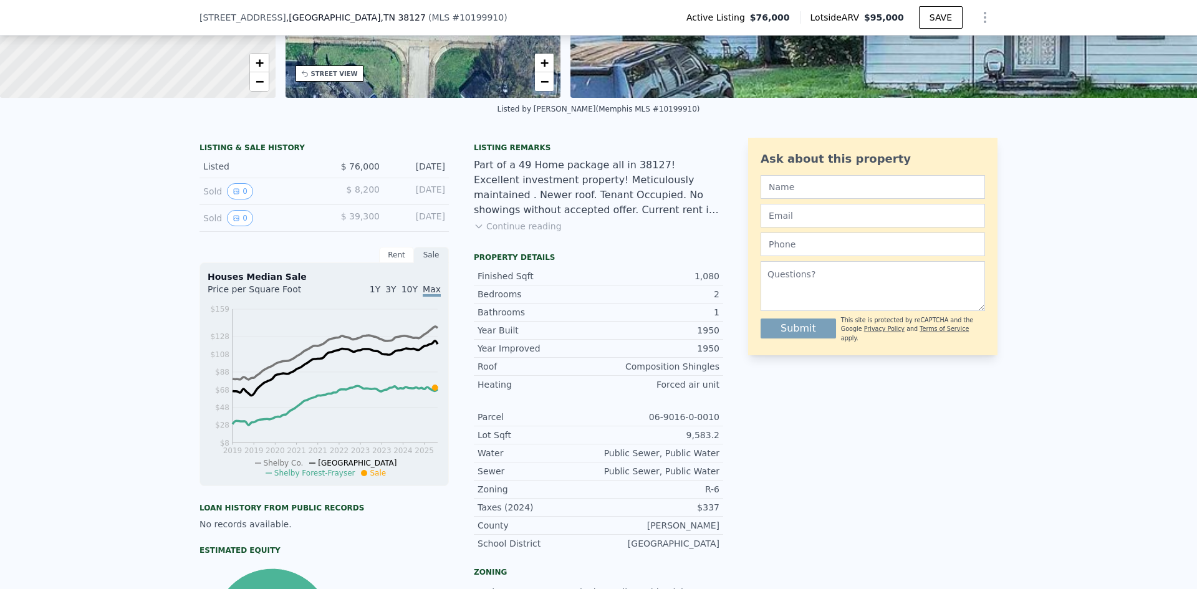
click at [538, 227] on button "Continue reading" at bounding box center [518, 226] width 88 height 12
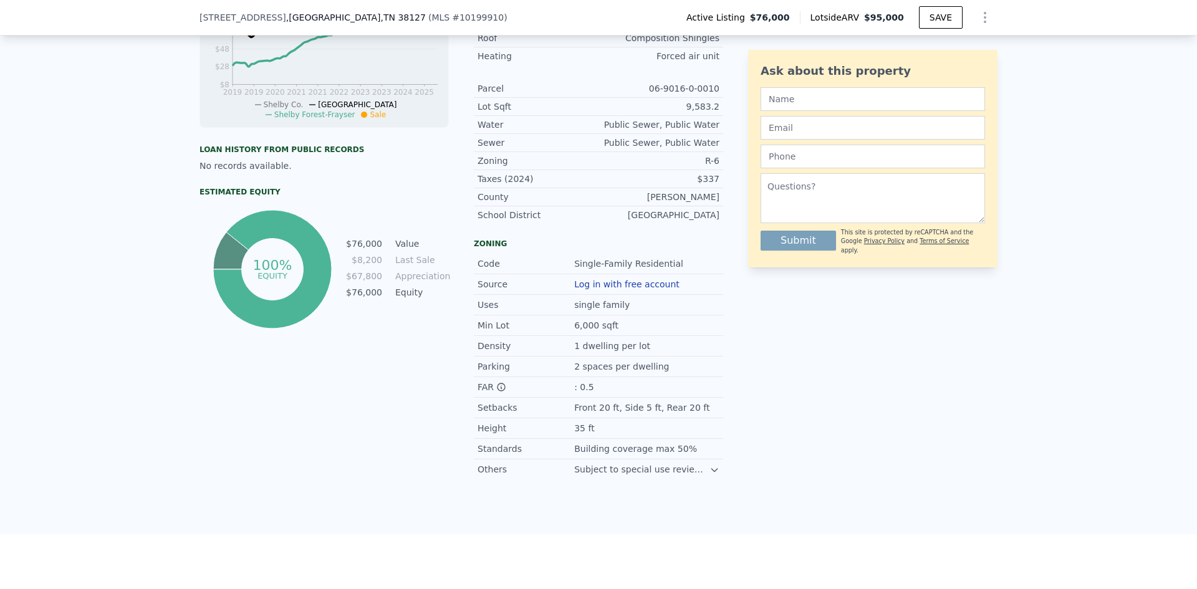
scroll to position [0, 0]
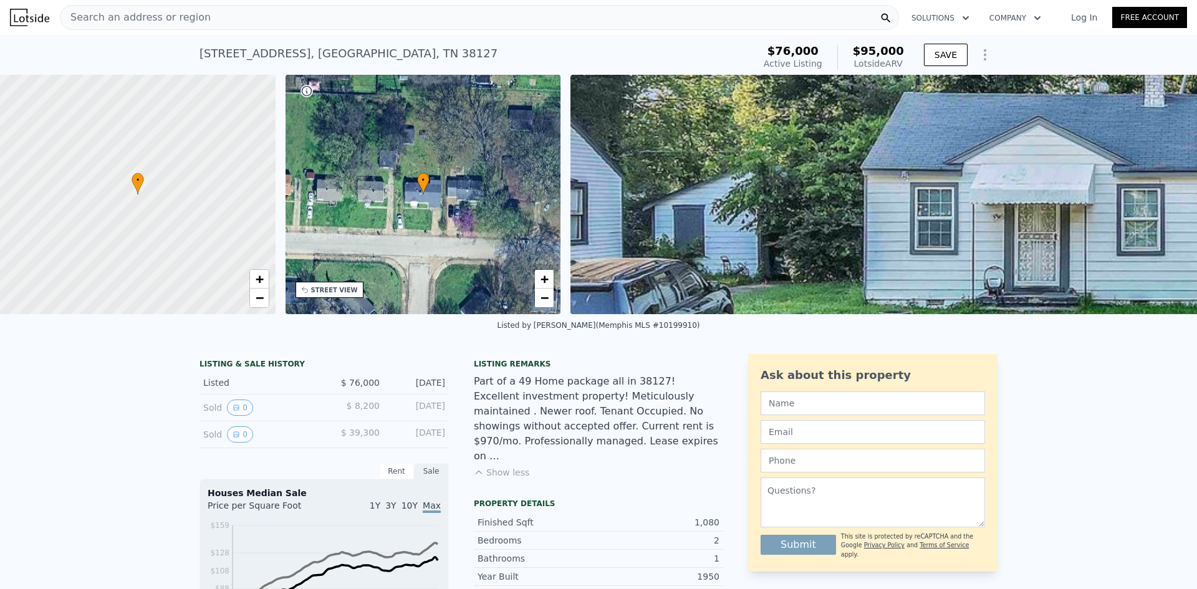
click at [232, 42] on div "[STREET_ADDRESS] Active at $76k (~ARV $95k )" at bounding box center [473, 57] width 549 height 35
click at [215, 20] on div "Search an address or region" at bounding box center [479, 17] width 839 height 25
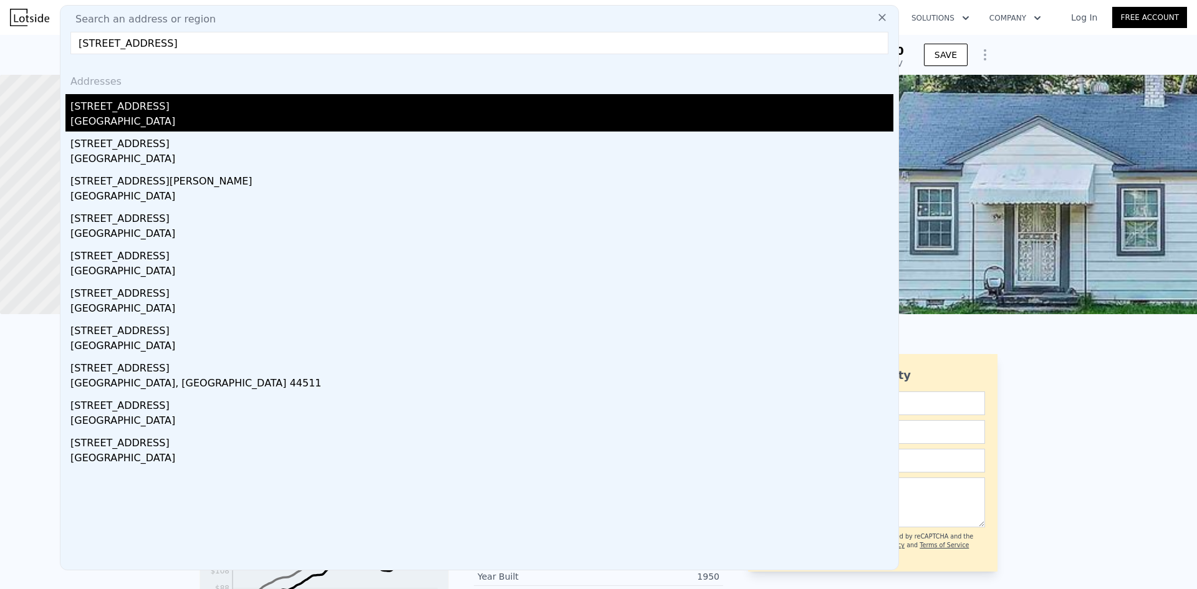
type input "[STREET_ADDRESS]"
click at [162, 103] on div "[STREET_ADDRESS]" at bounding box center [481, 104] width 823 height 20
type input "840"
type input "1136"
type input "11761.2"
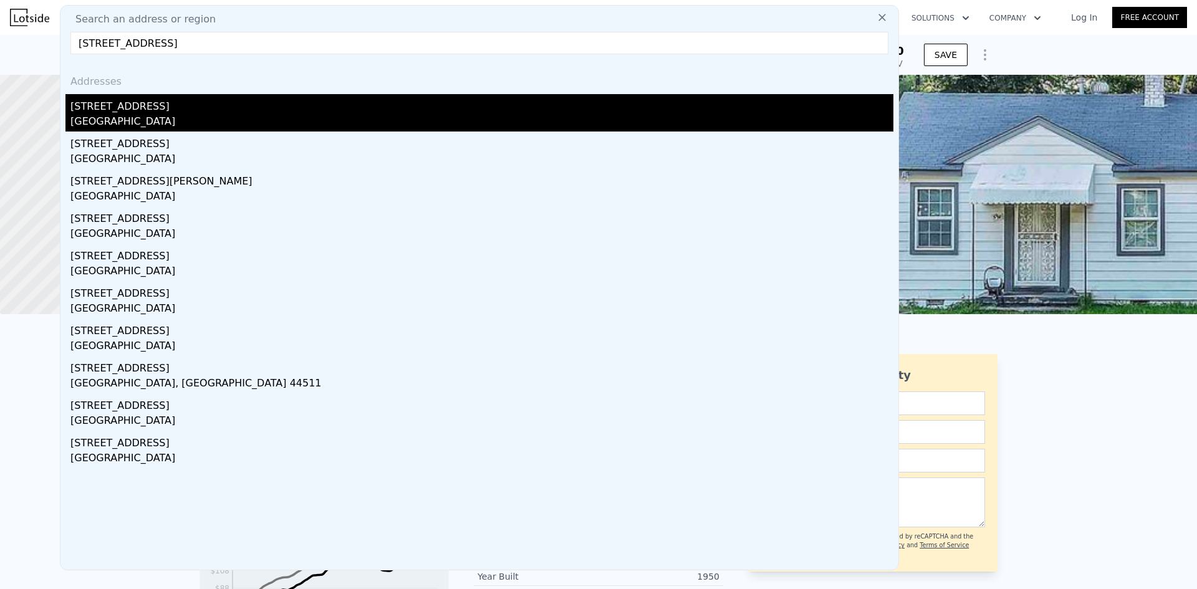
type input "20037.600000000002"
type input "$ 99,000"
type input "$ 24,729"
checkbox input "true"
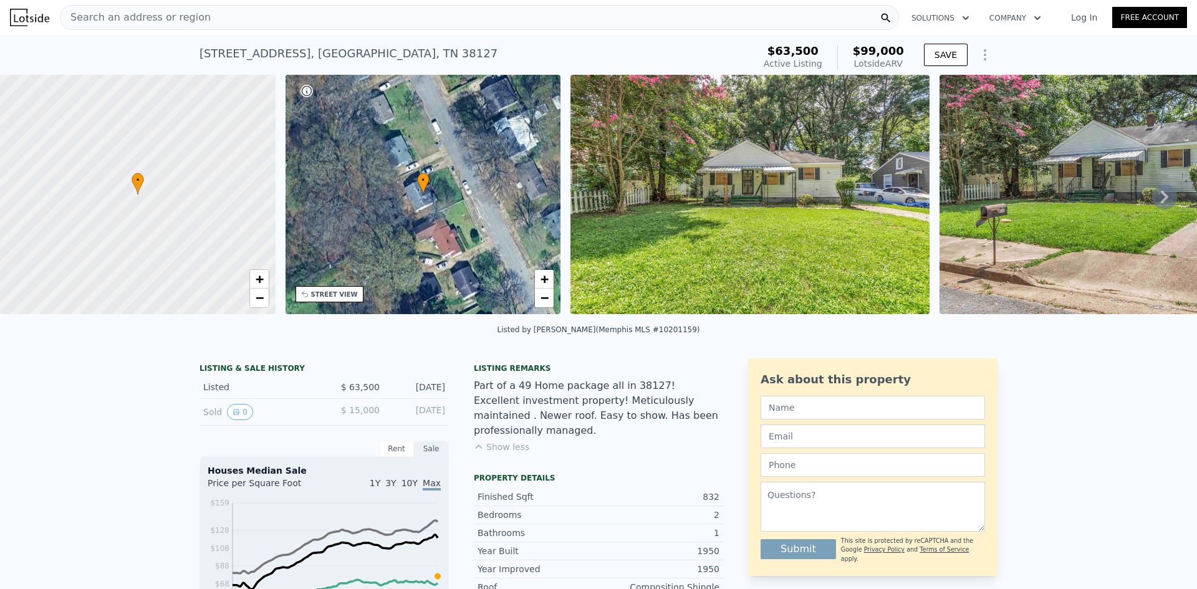
click at [443, 11] on div "Search an address or region" at bounding box center [479, 17] width 839 height 25
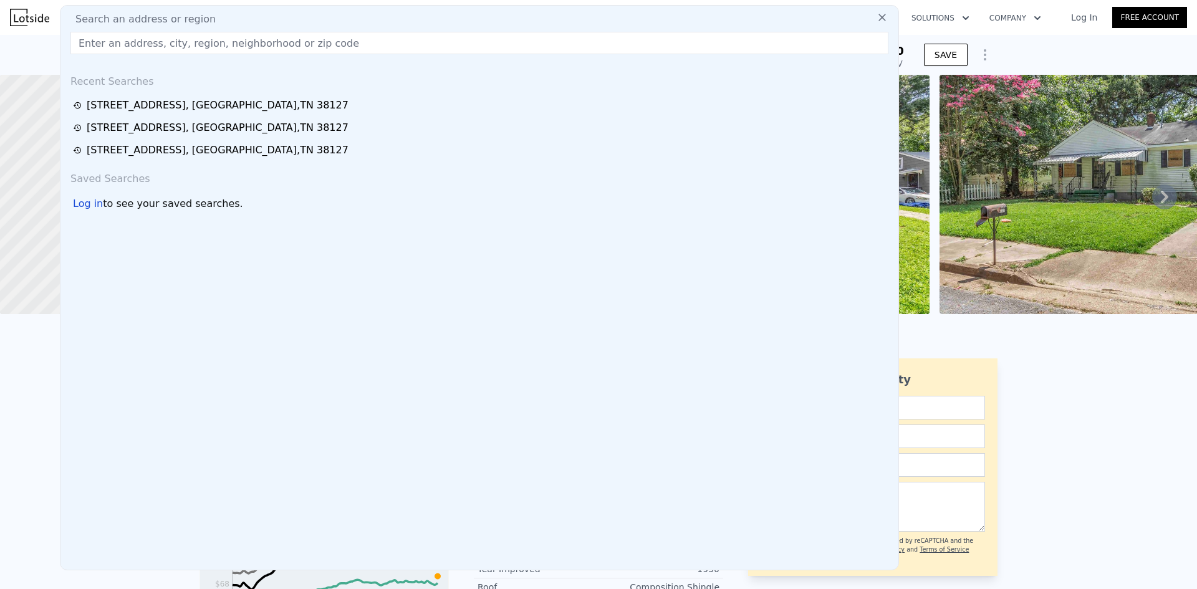
click at [443, 11] on div "Search an address or region Recent Searches [STREET_ADDRESS][GEOGRAPHIC_DATA][S…" at bounding box center [479, 287] width 839 height 565
click at [474, 32] on input "text" at bounding box center [479, 43] width 818 height 22
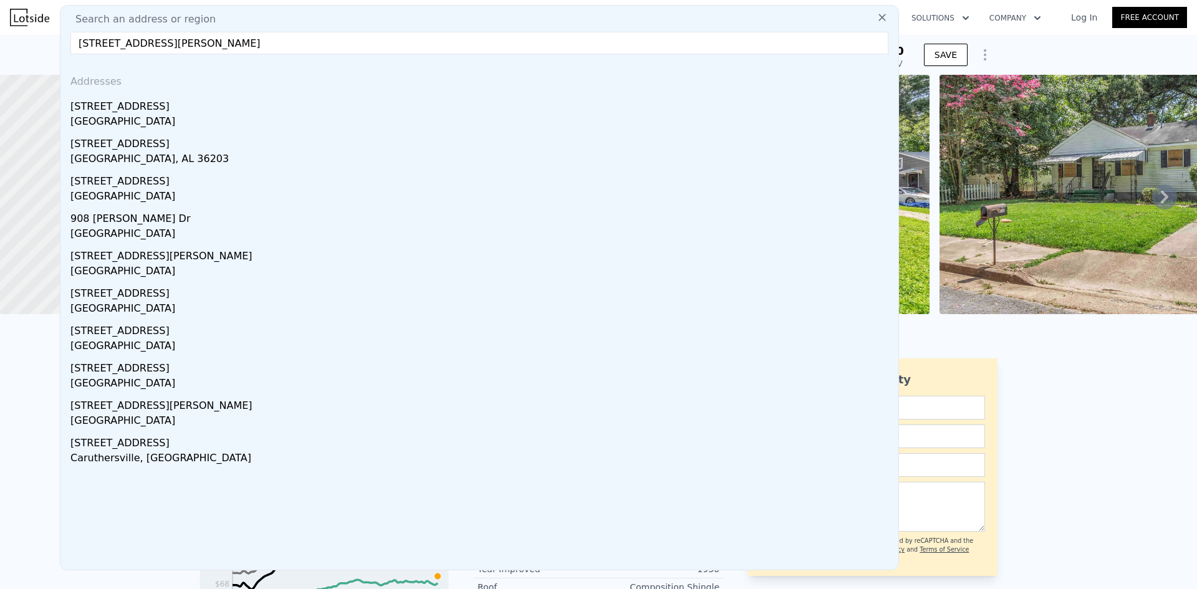
type input "[STREET_ADDRESS]"
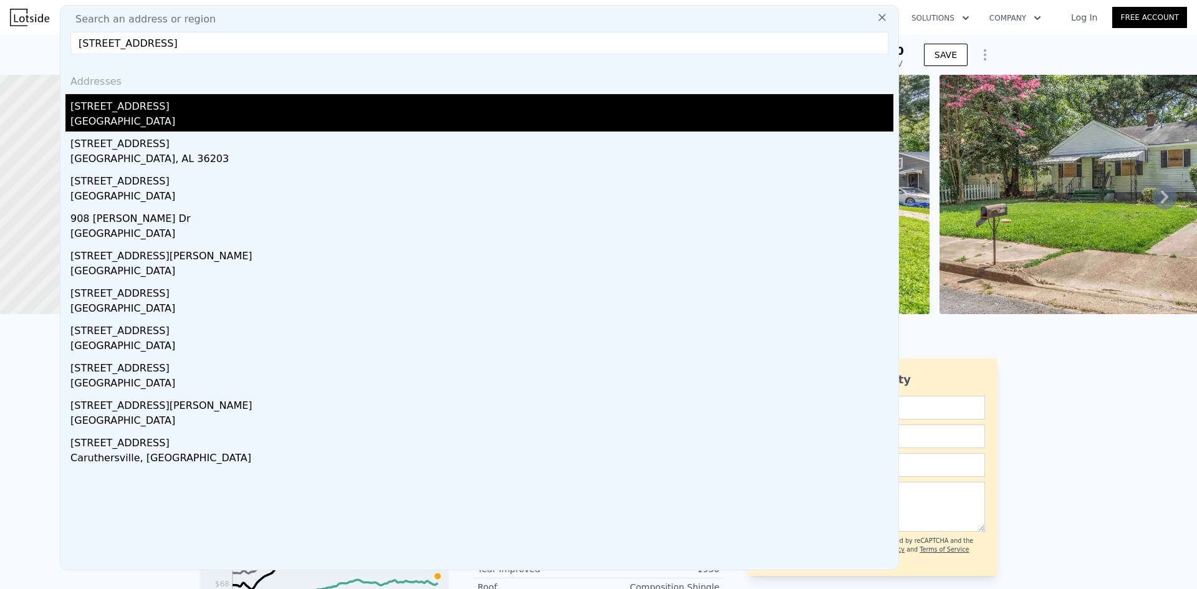
click at [401, 118] on div "[GEOGRAPHIC_DATA]" at bounding box center [481, 122] width 823 height 17
type input "768"
type input "1372"
type input "6534"
type input "16552.8"
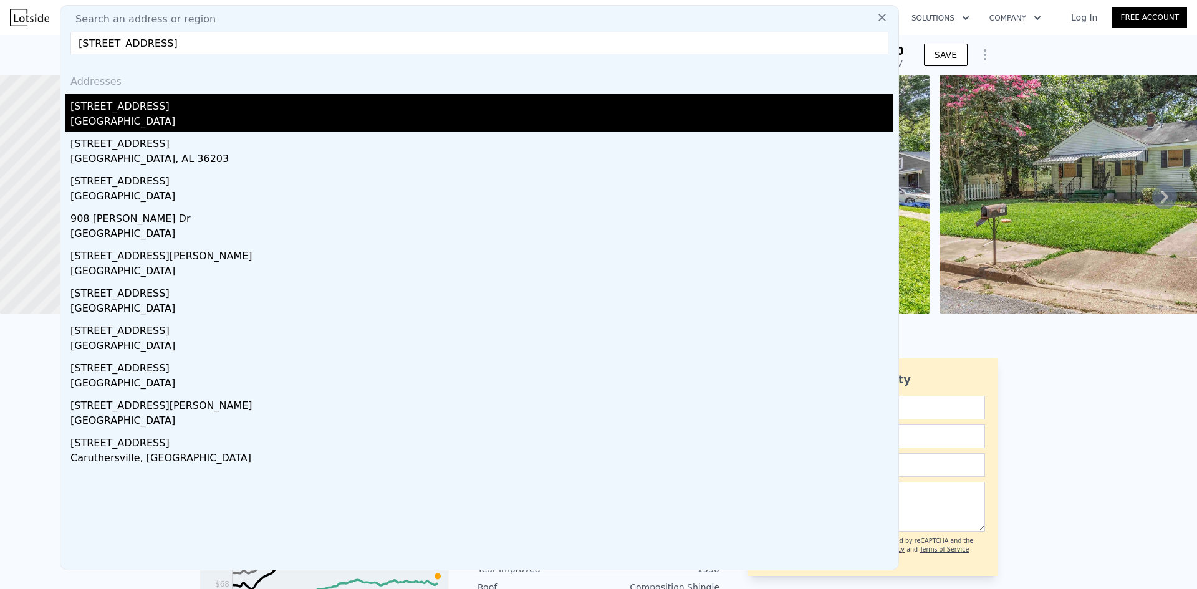
type input "$ 102,000"
type input "$ 23,300"
checkbox input "false"
